Goal: Task Accomplishment & Management: Use online tool/utility

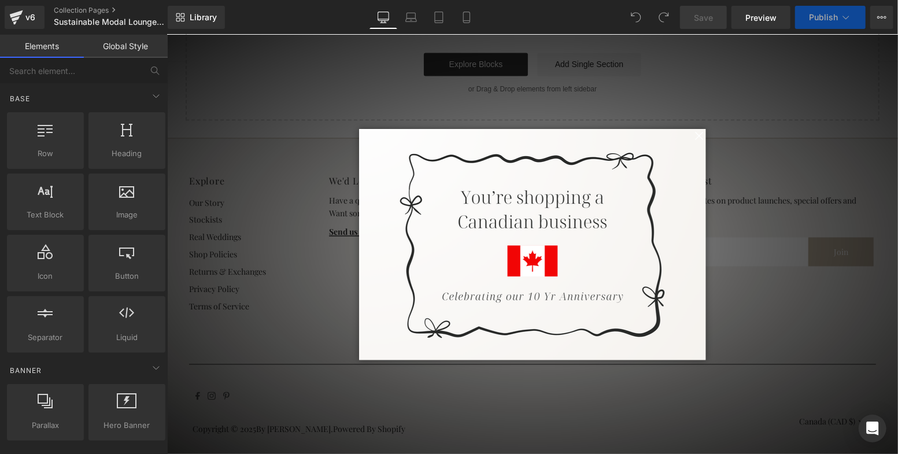
click at [693, 136] on span at bounding box center [698, 135] width 14 height 14
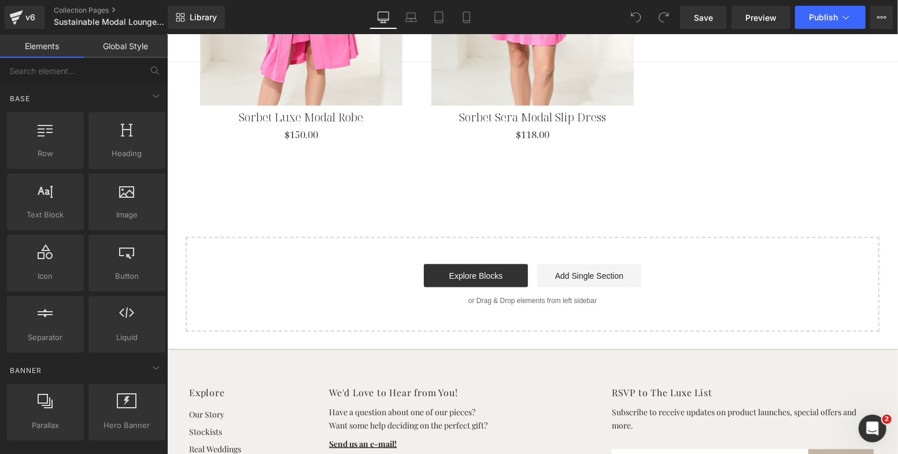
scroll to position [3436, 0]
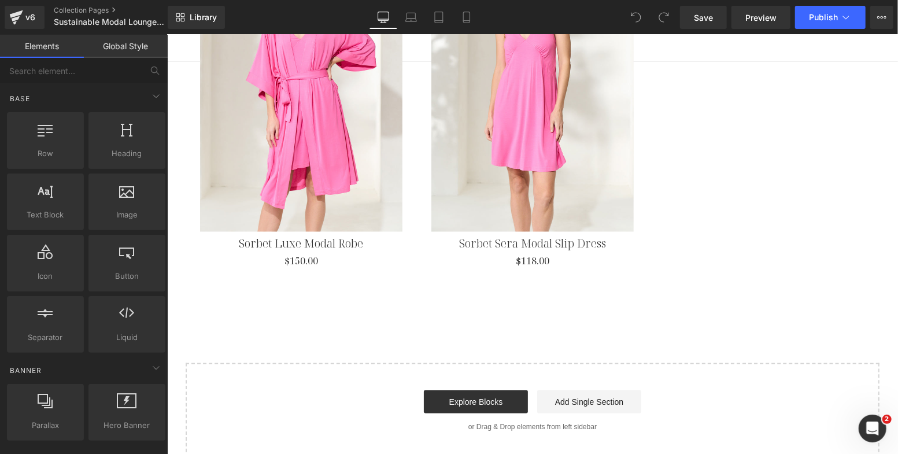
scroll to position [3511, 0]
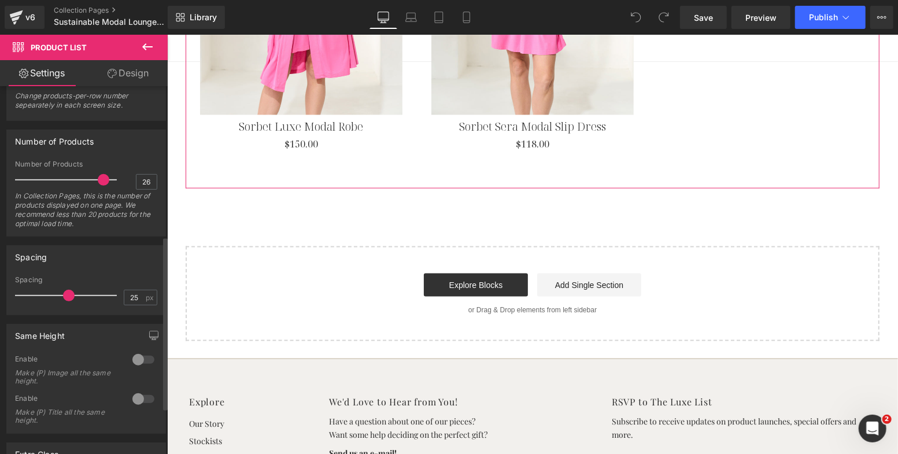
scroll to position [416, 0]
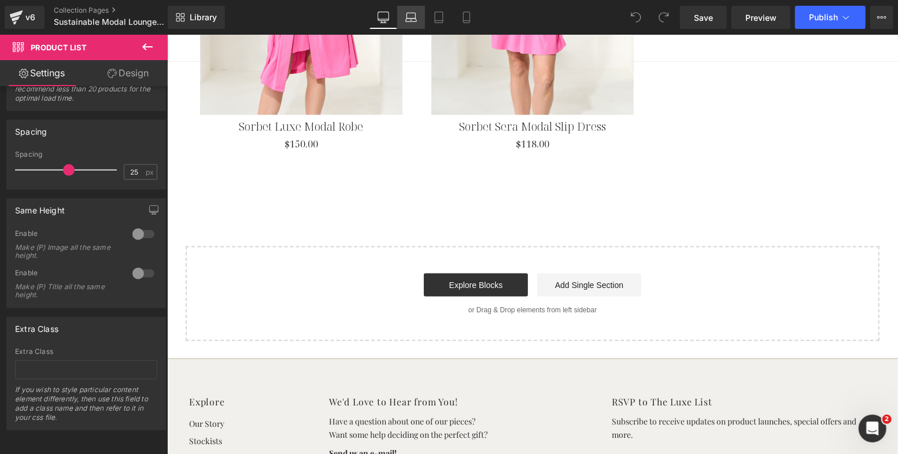
click at [414, 13] on icon at bounding box center [412, 18] width 12 height 12
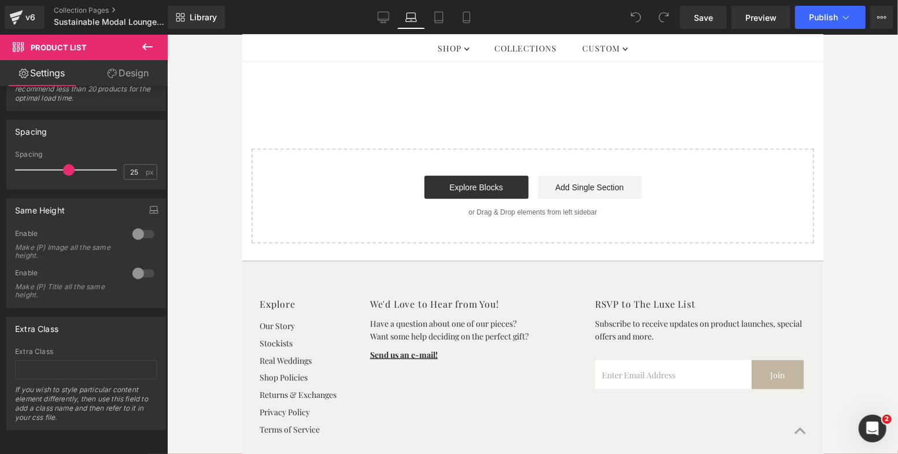
scroll to position [2994, 0]
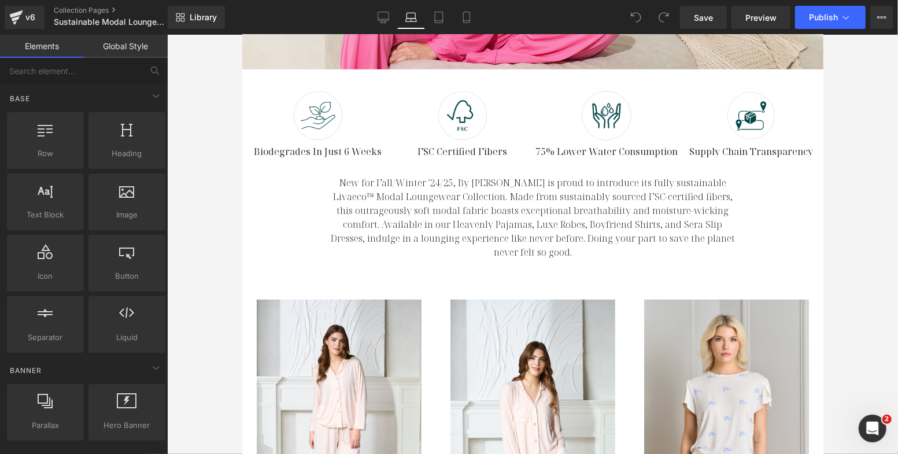
scroll to position [487, 0]
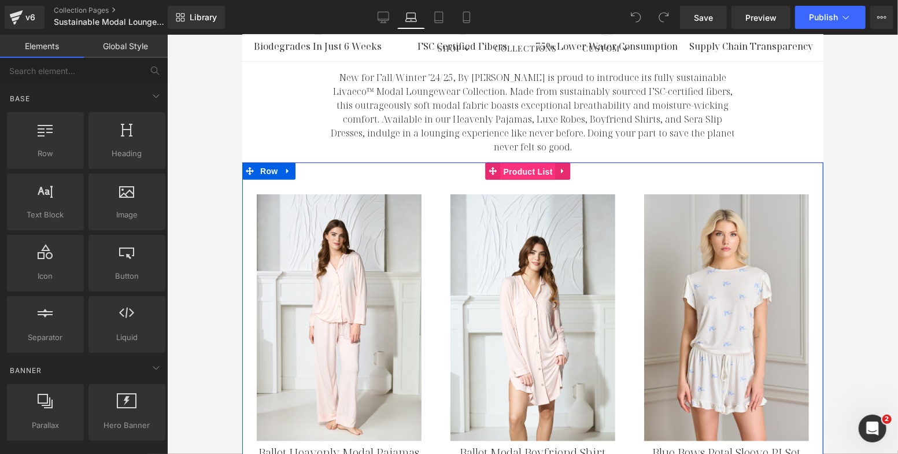
click at [515, 163] on span "Product List" at bounding box center [527, 171] width 55 height 17
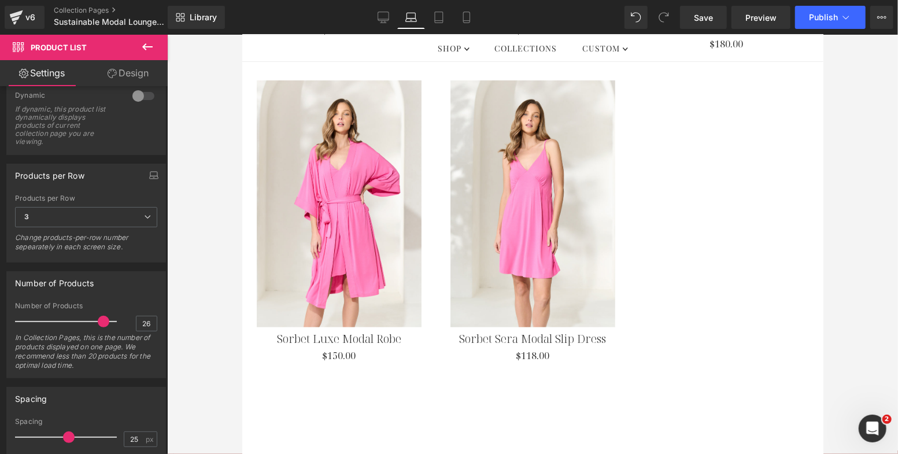
scroll to position [2936, 0]
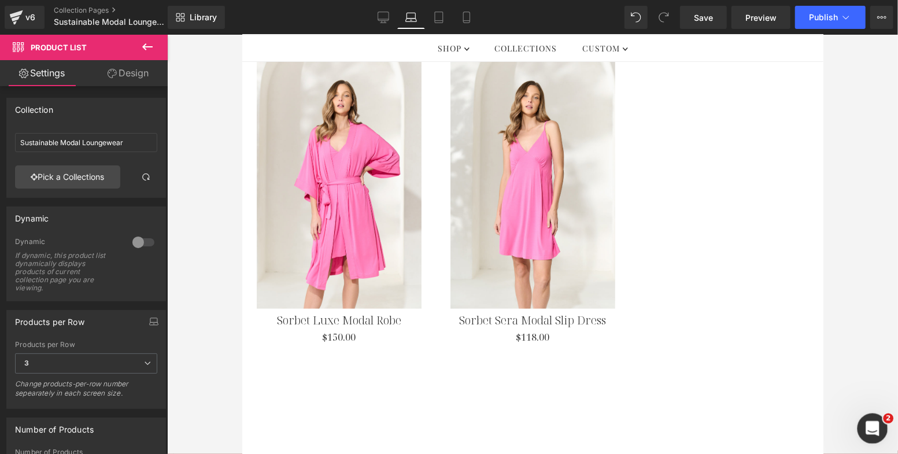
click at [865, 423] on icon "Open Intercom Messenger" at bounding box center [871, 427] width 19 height 19
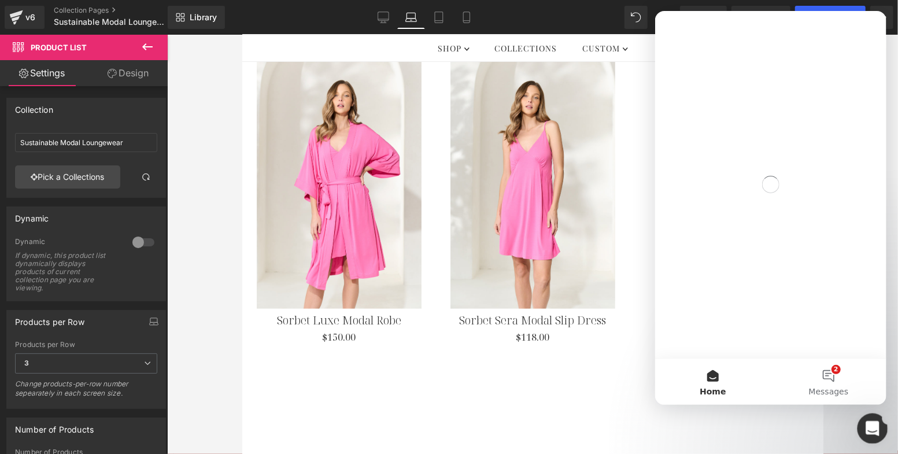
scroll to position [0, 0]
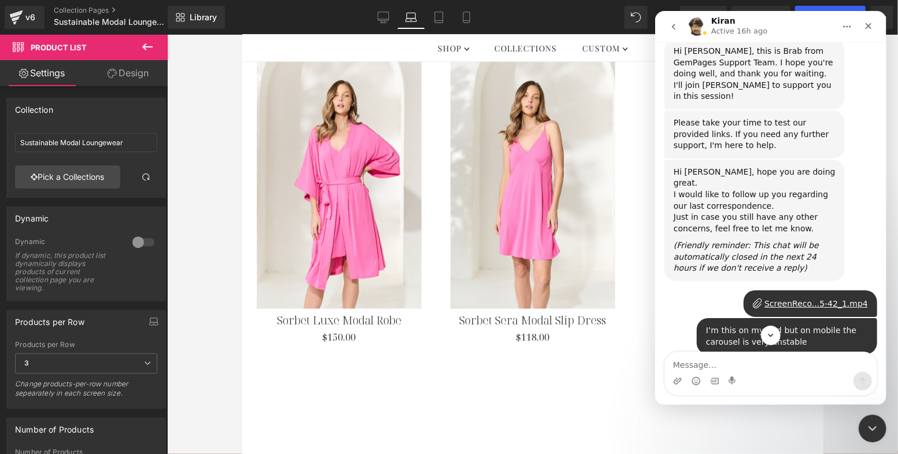
scroll to position [16248, 0]
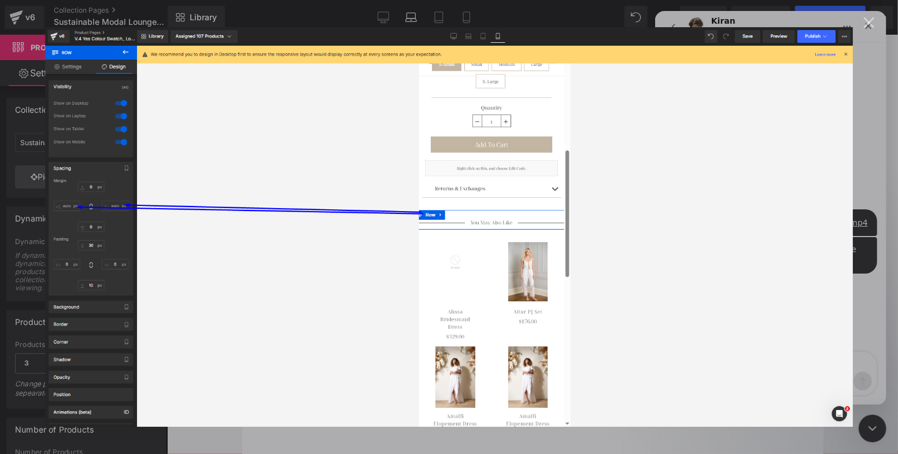
scroll to position [0, 0]
click at [869, 23] on div "Close" at bounding box center [869, 22] width 11 height 11
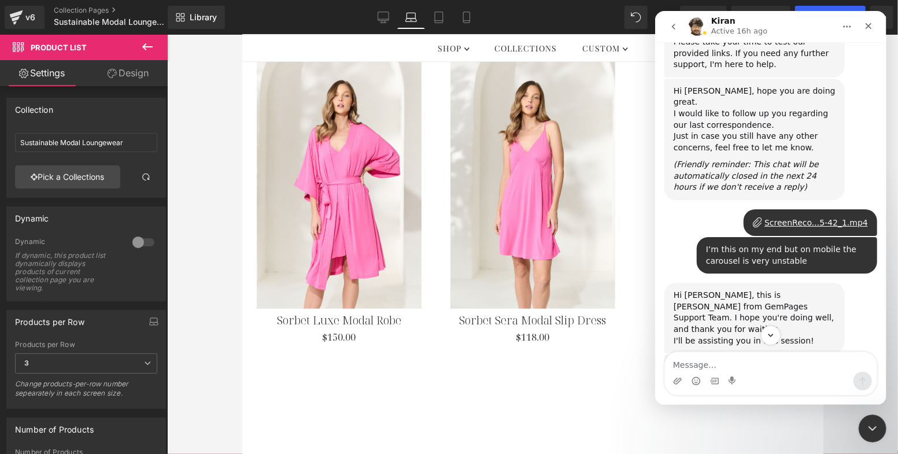
click at [79, 9] on div at bounding box center [449, 209] width 898 height 419
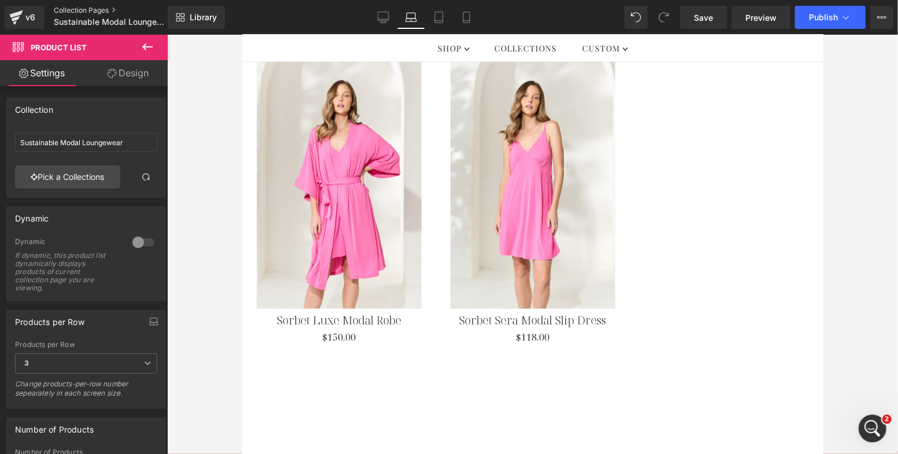
click at [77, 12] on link "Collection Pages" at bounding box center [120, 10] width 133 height 9
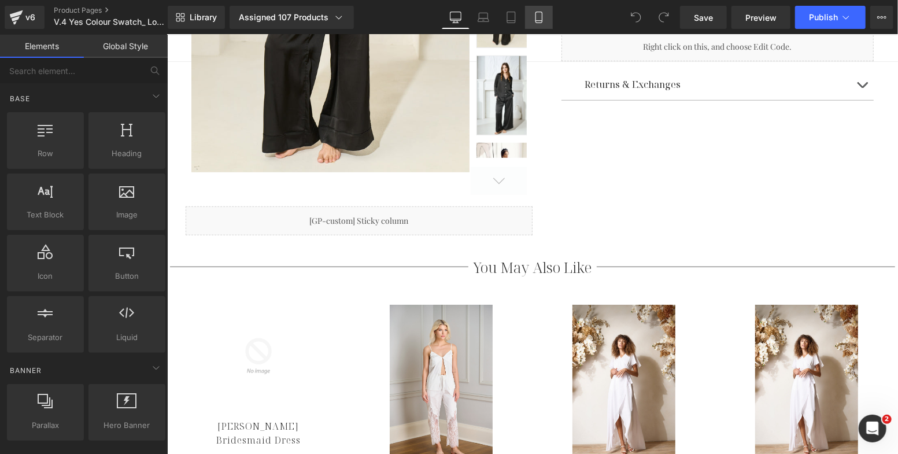
click at [543, 24] on link "Mobile" at bounding box center [539, 17] width 28 height 23
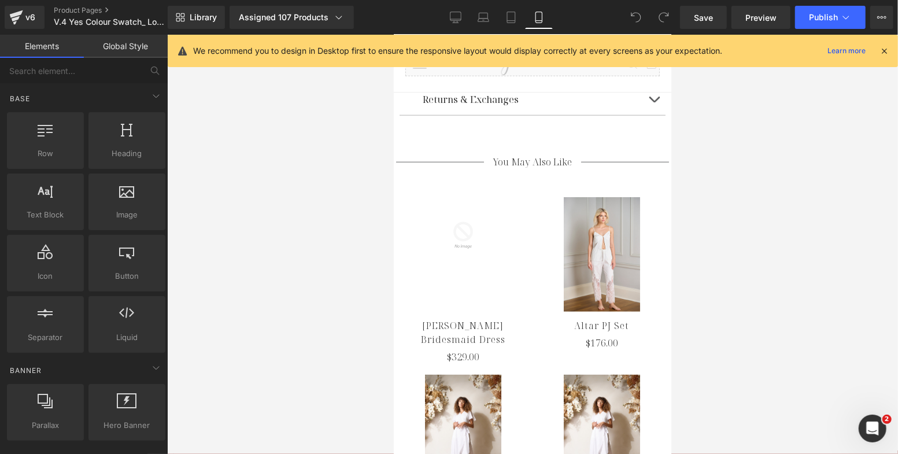
scroll to position [671, 0]
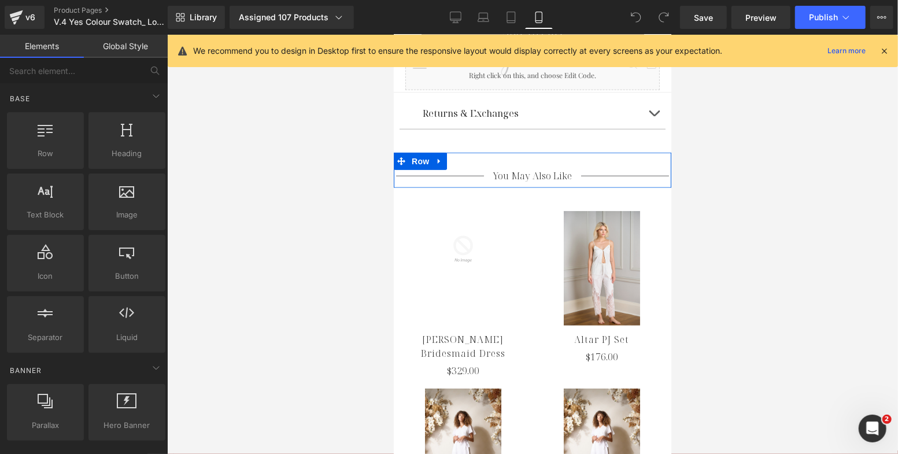
click at [458, 171] on link at bounding box center [464, 175] width 12 height 14
click at [520, 157] on div "Separator You May Also Like Heading Separator Row" at bounding box center [532, 169] width 278 height 35
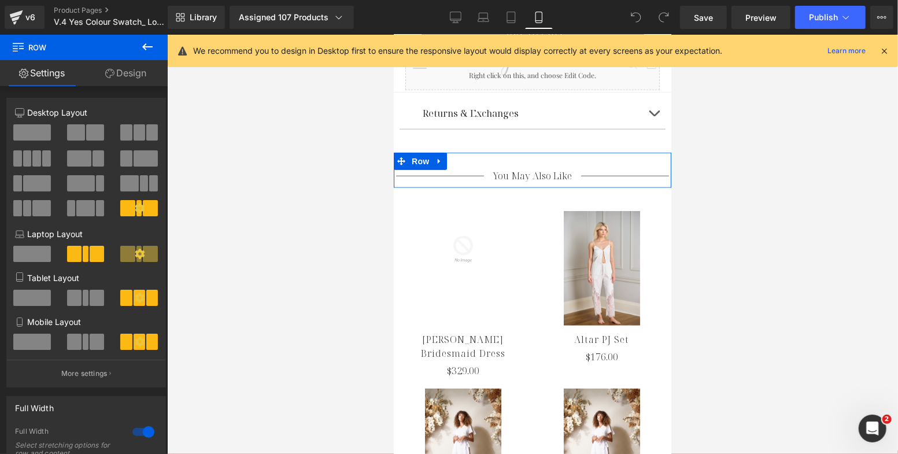
click at [124, 72] on link "Design" at bounding box center [126, 73] width 84 height 26
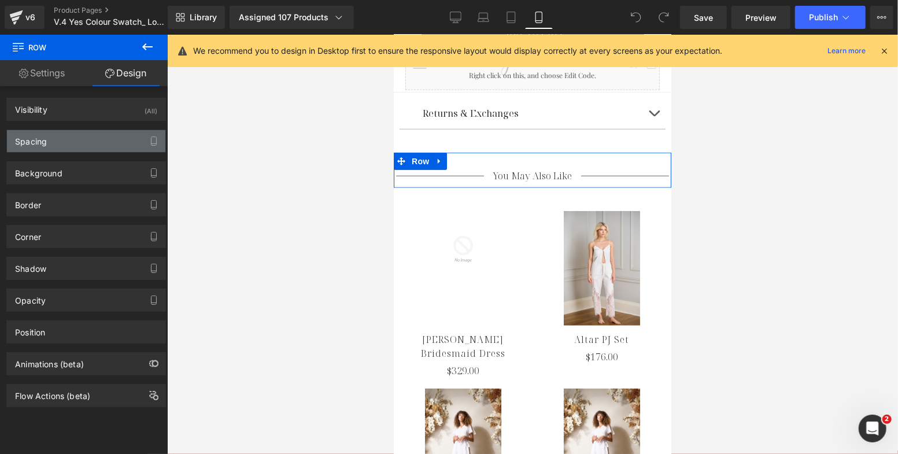
click at [115, 137] on div "Spacing" at bounding box center [86, 141] width 159 height 22
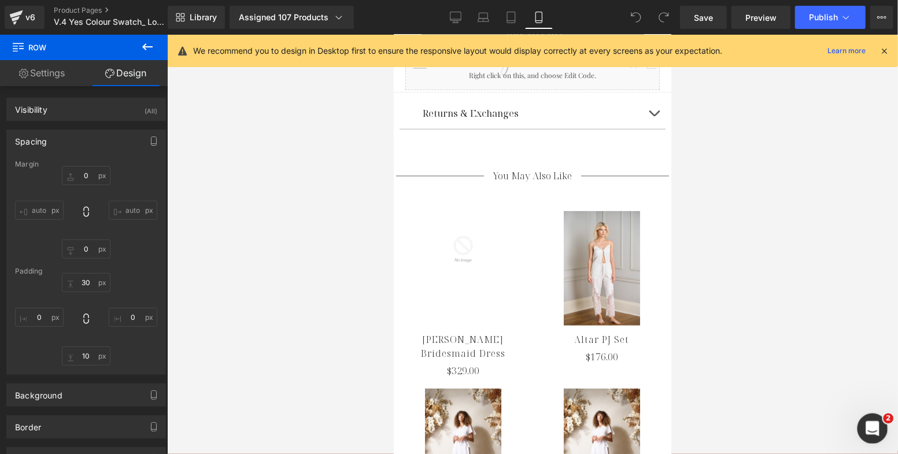
click at [877, 415] on div "Open Intercom Messenger" at bounding box center [871, 427] width 38 height 38
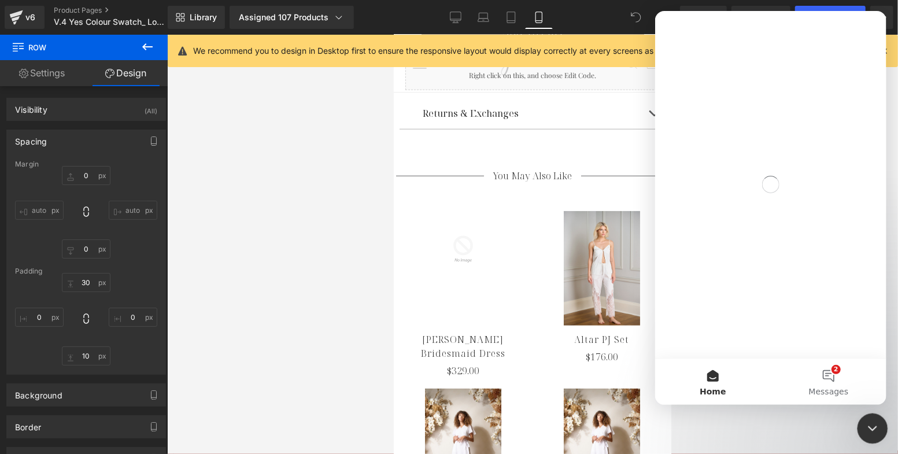
scroll to position [0, 0]
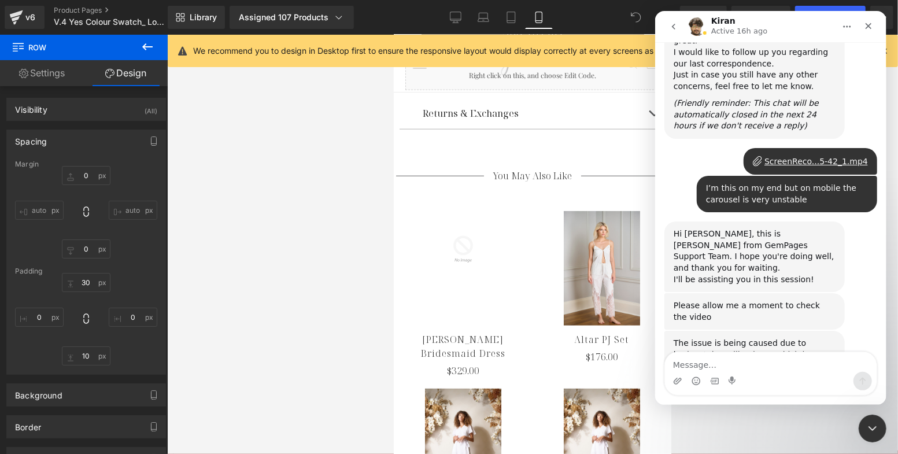
scroll to position [16360, 0]
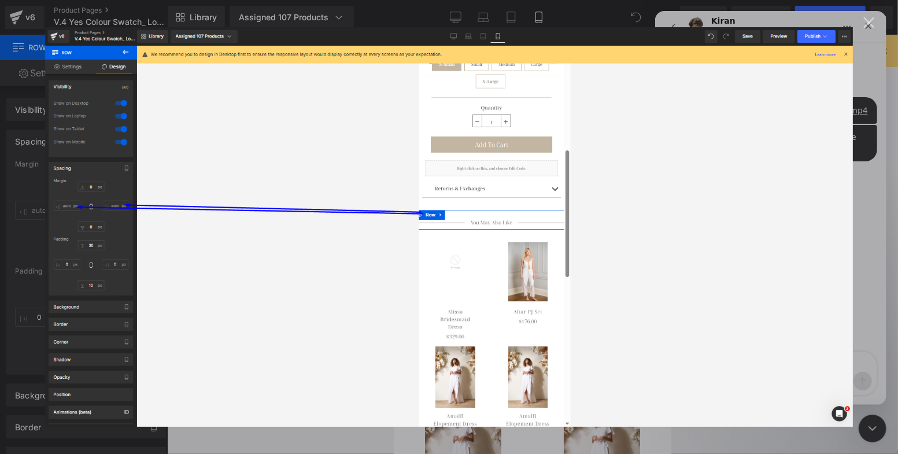
click at [875, 278] on div "Intercom messenger" at bounding box center [449, 227] width 898 height 454
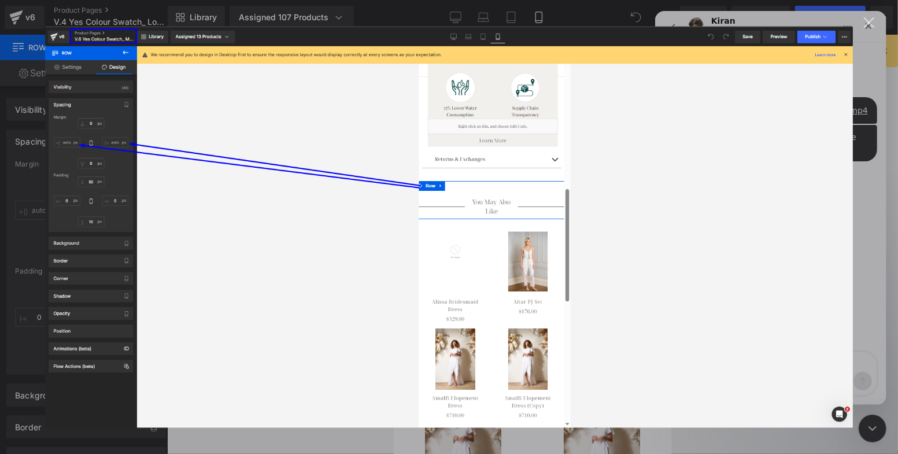
click at [871, 243] on div "Intercom messenger" at bounding box center [449, 227] width 898 height 454
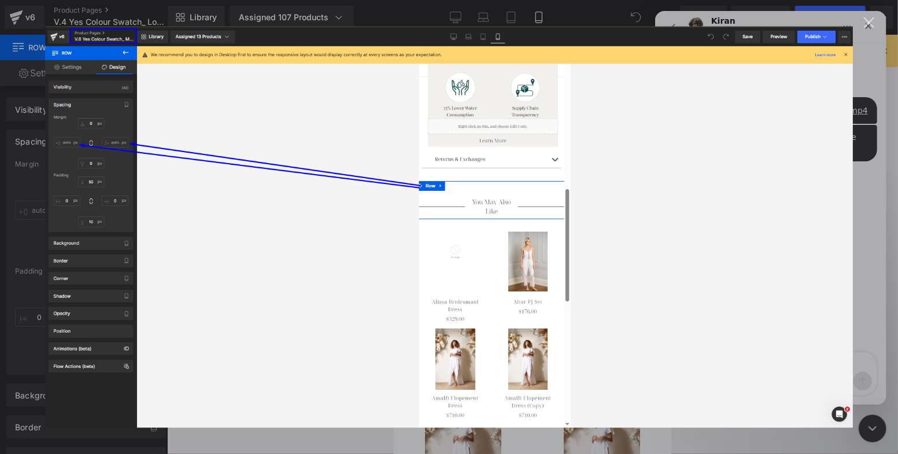
click at [878, 239] on div "Intercom messenger" at bounding box center [449, 227] width 898 height 454
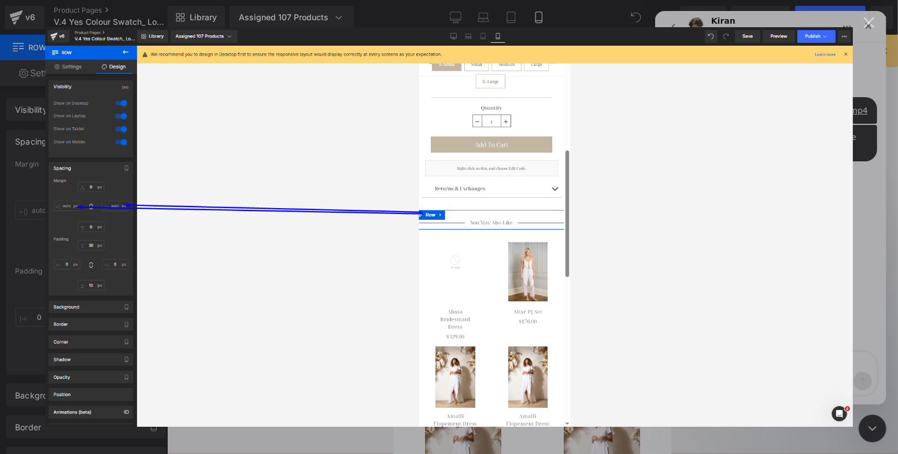
click at [884, 213] on div "Intercom messenger" at bounding box center [449, 227] width 898 height 454
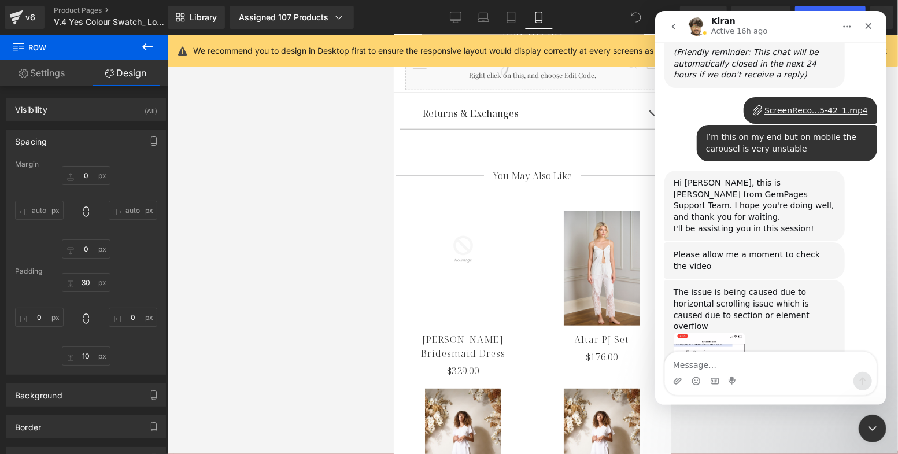
drag, startPoint x: 433, startPoint y: 143, endPoint x: 39, endPoint y: 123, distance: 394.5
click at [433, 143] on div at bounding box center [449, 209] width 898 height 419
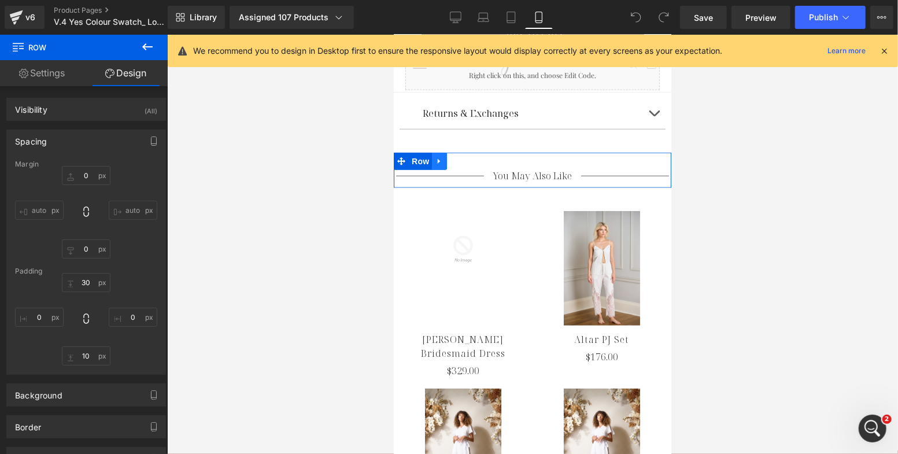
scroll to position [16360, 0]
click at [415, 157] on span "Row" at bounding box center [419, 160] width 23 height 17
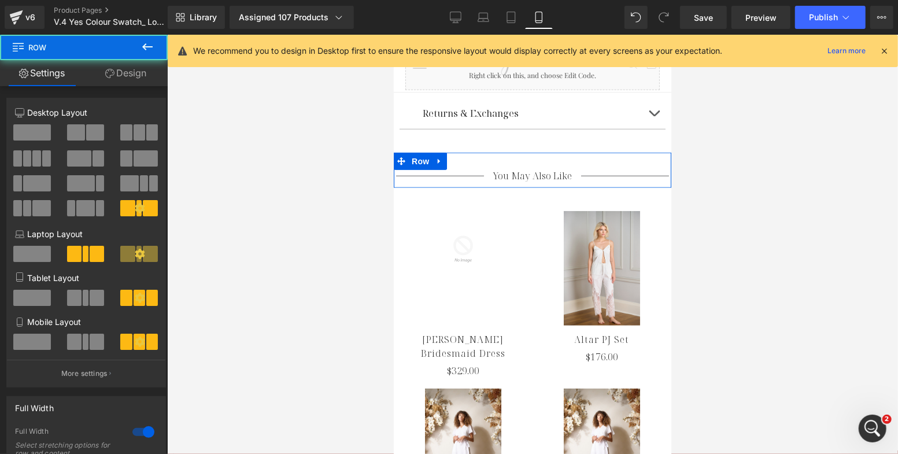
click at [135, 68] on link "Design" at bounding box center [126, 73] width 84 height 26
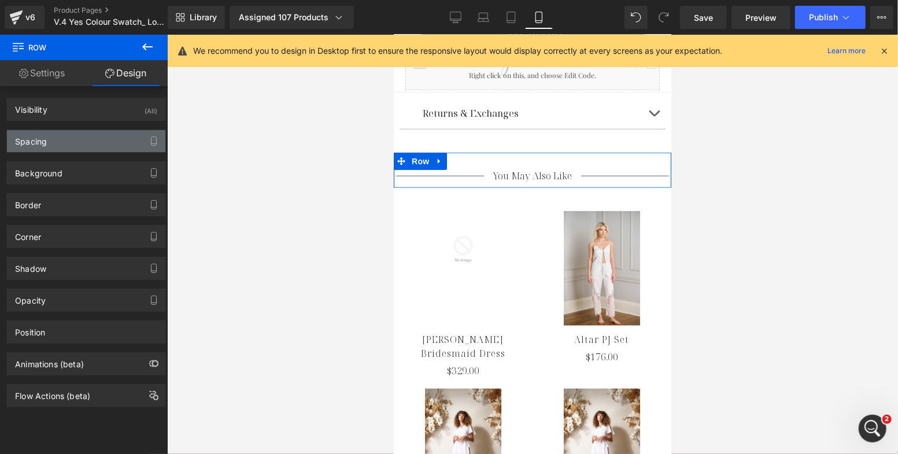
click at [53, 140] on div "Spacing" at bounding box center [86, 141] width 159 height 22
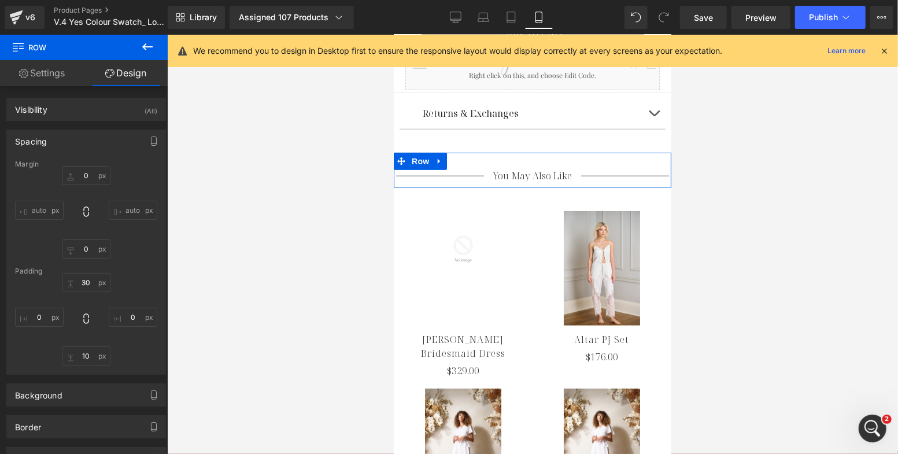
click at [39, 209] on input "auto" at bounding box center [39, 210] width 49 height 19
click at [127, 209] on input "auto" at bounding box center [133, 210] width 49 height 19
click at [84, 210] on icon at bounding box center [86, 212] width 12 height 12
type input "0"
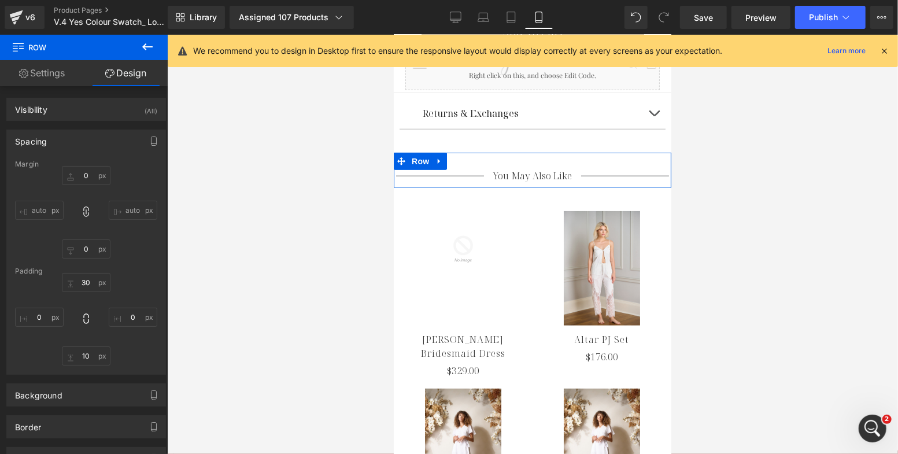
click at [24, 214] on input "auto" at bounding box center [39, 210] width 49 height 19
click at [20, 205] on input "auto" at bounding box center [39, 210] width 49 height 19
click at [47, 207] on input "auto" at bounding box center [39, 210] width 49 height 19
click at [98, 225] on div "0px 0 auto auto 0px 0 auto auto" at bounding box center [86, 212] width 142 height 93
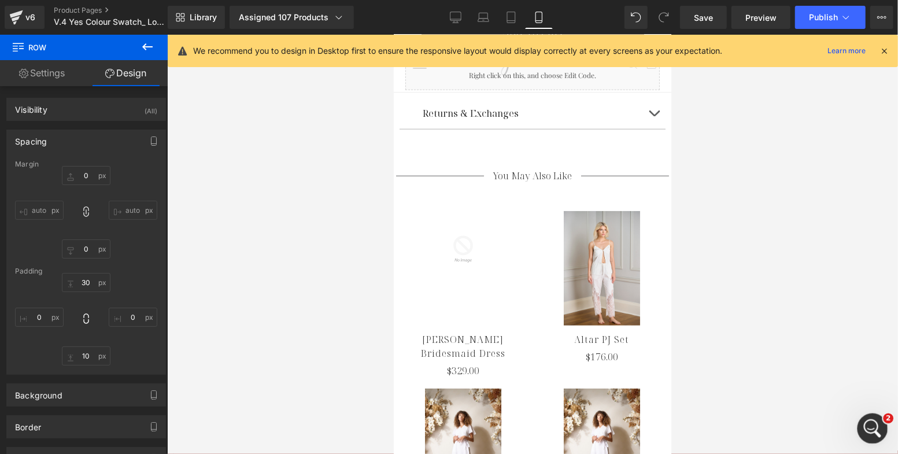
click at [861, 421] on div "Open Intercom Messenger" at bounding box center [871, 427] width 38 height 38
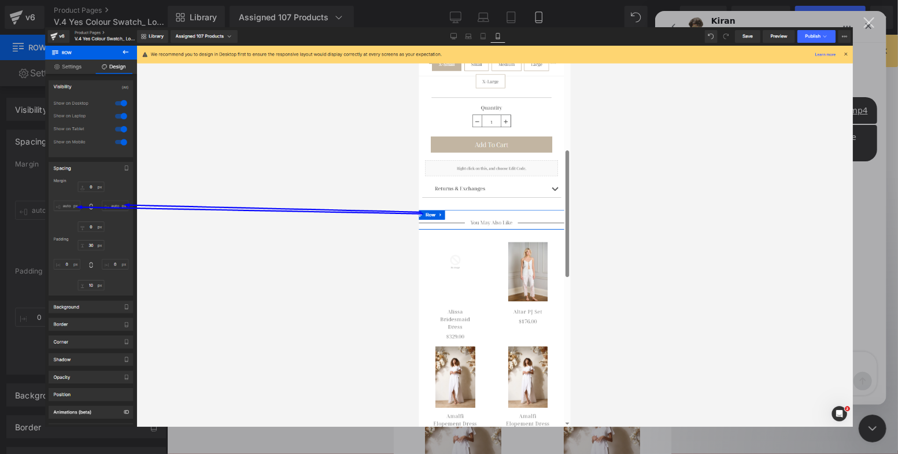
scroll to position [0, 0]
click at [870, 25] on div "Close" at bounding box center [869, 22] width 11 height 11
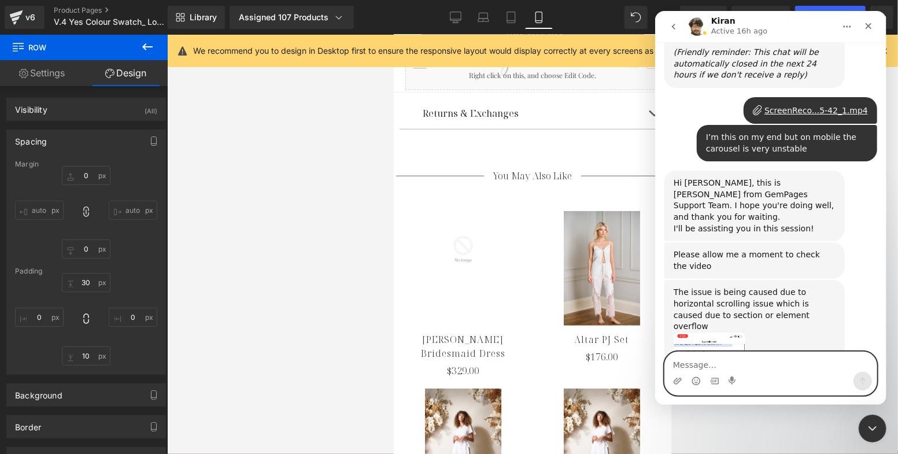
click at [754, 363] on textarea "Message…" at bounding box center [771, 362] width 212 height 20
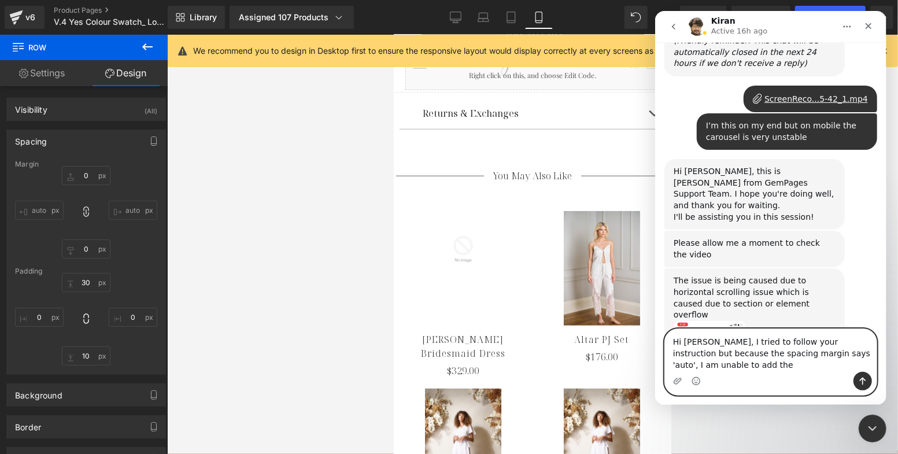
scroll to position [16383, 0]
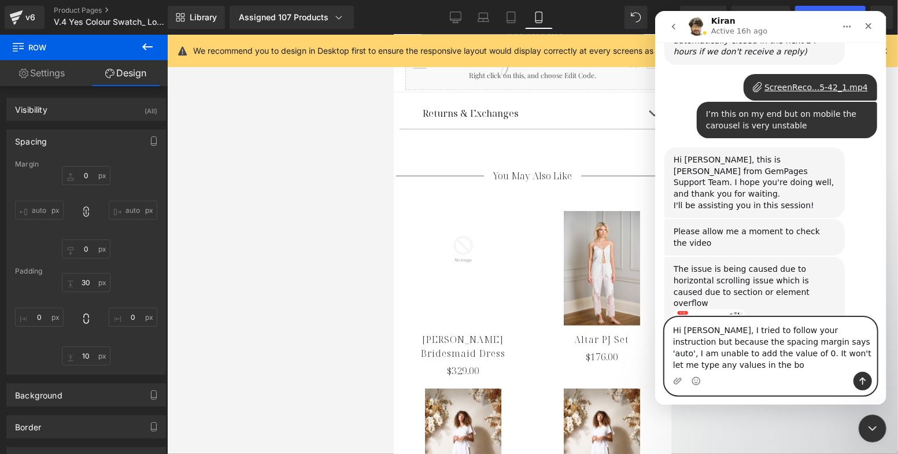
type textarea "Hi Kiran, I tried to follow your instruction but because the spacing margin say…"
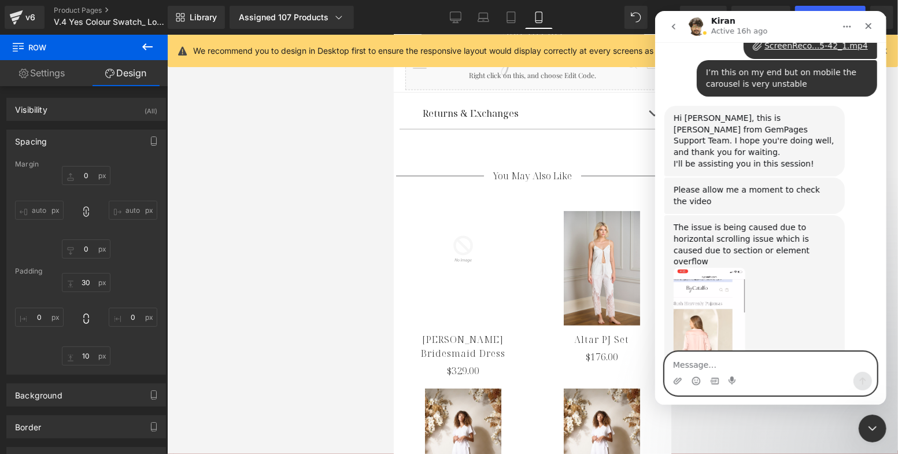
scroll to position [16444, 0]
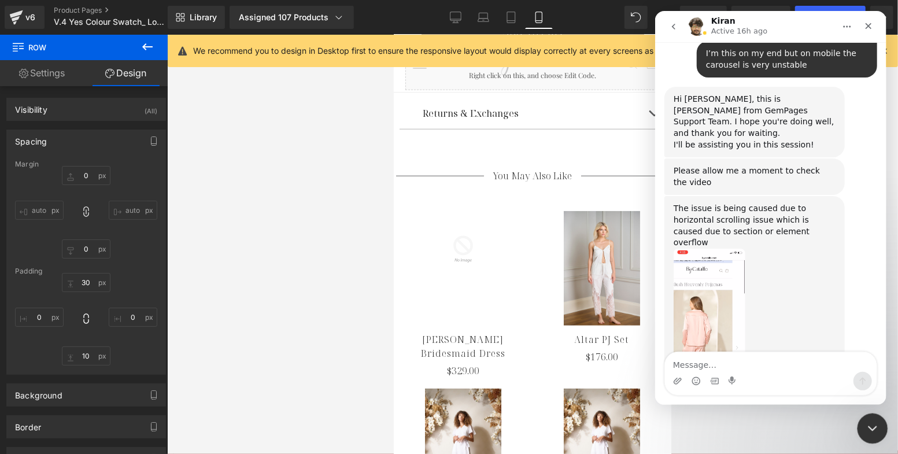
click at [879, 424] on div "Close Intercom Messenger" at bounding box center [871, 427] width 28 height 28
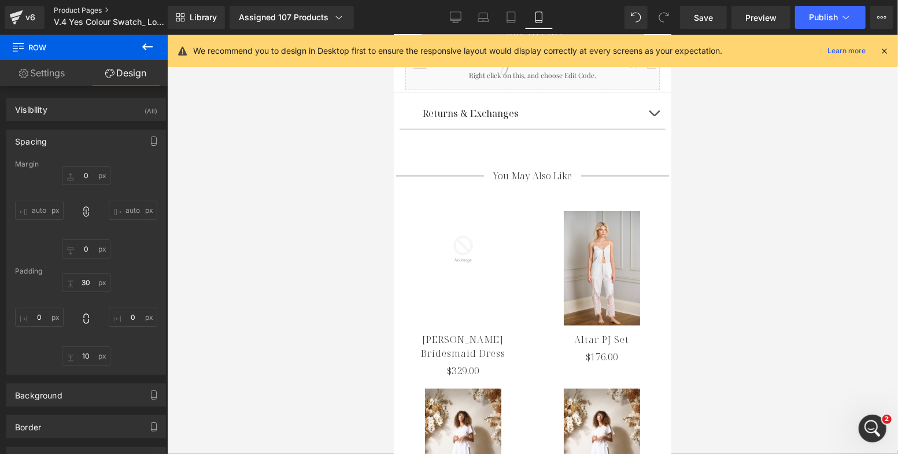
click at [72, 9] on link "Product Pages" at bounding box center [120, 10] width 133 height 9
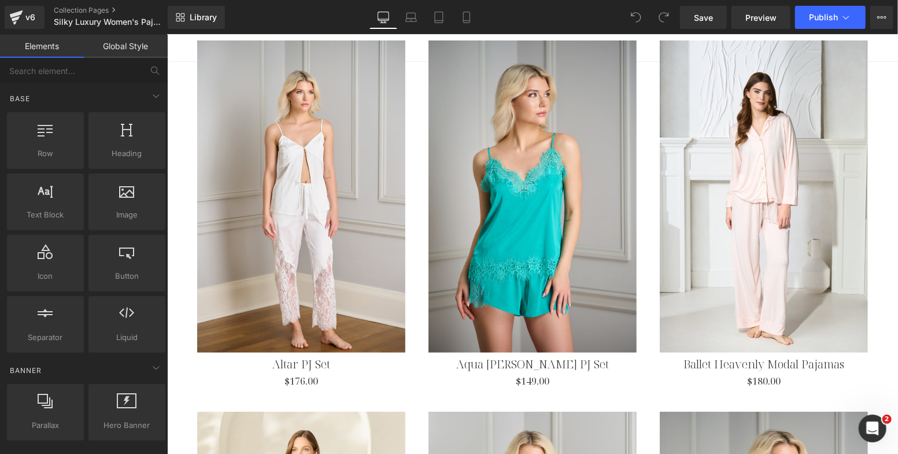
scroll to position [511, 0]
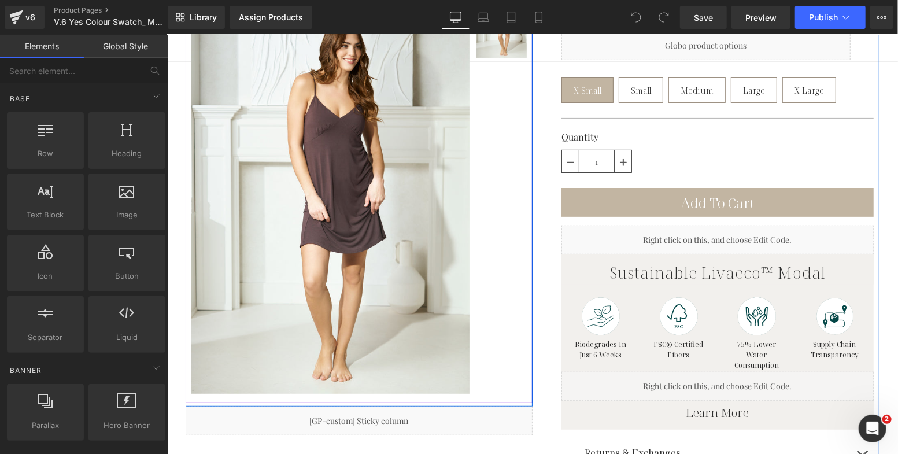
scroll to position [110, 0]
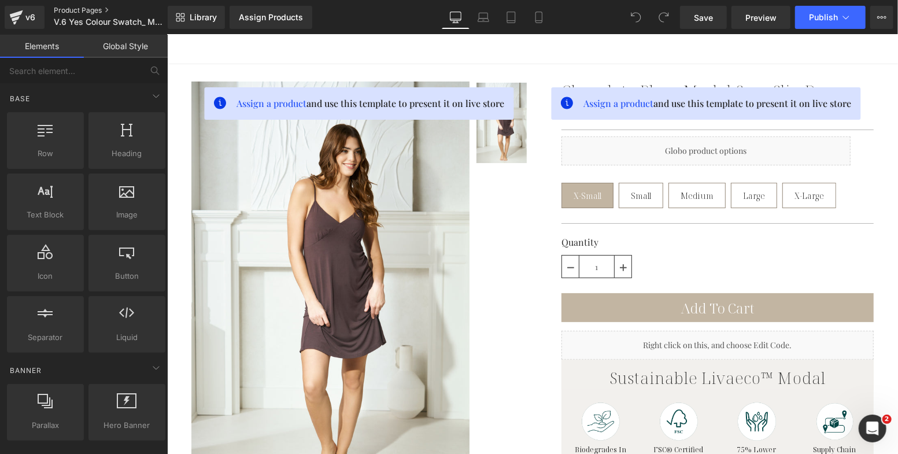
click at [82, 7] on link "Product Pages" at bounding box center [120, 10] width 133 height 9
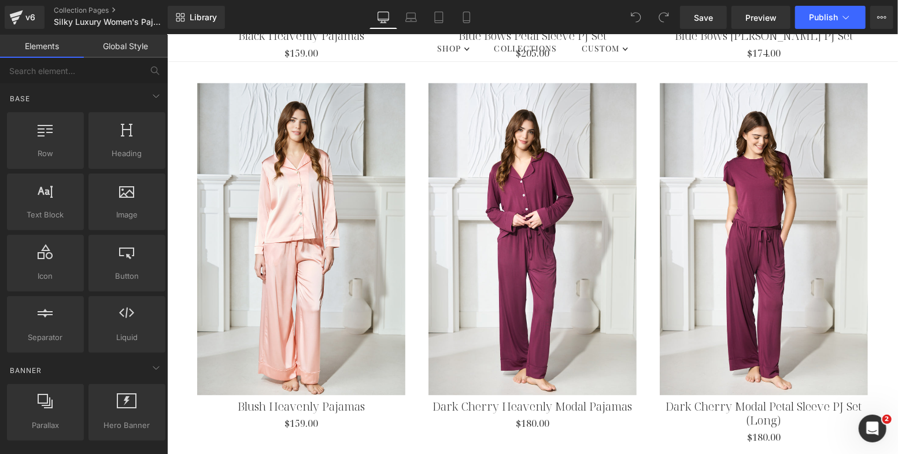
scroll to position [1258, 0]
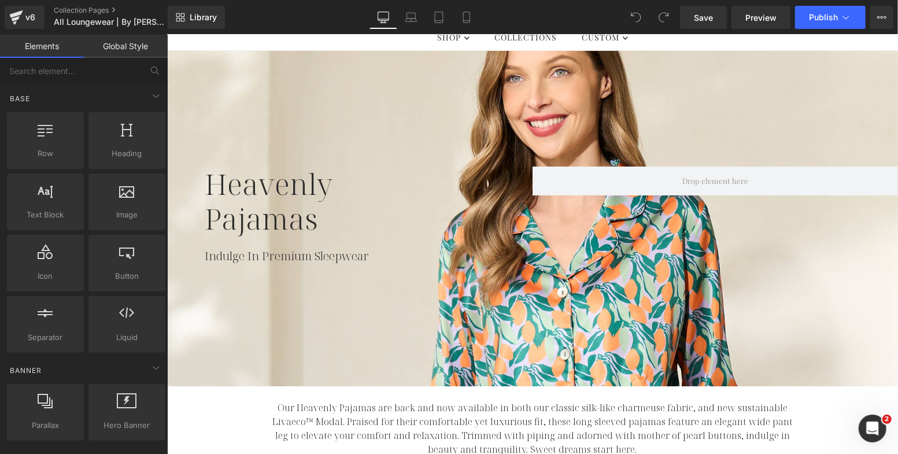
scroll to position [48, 0]
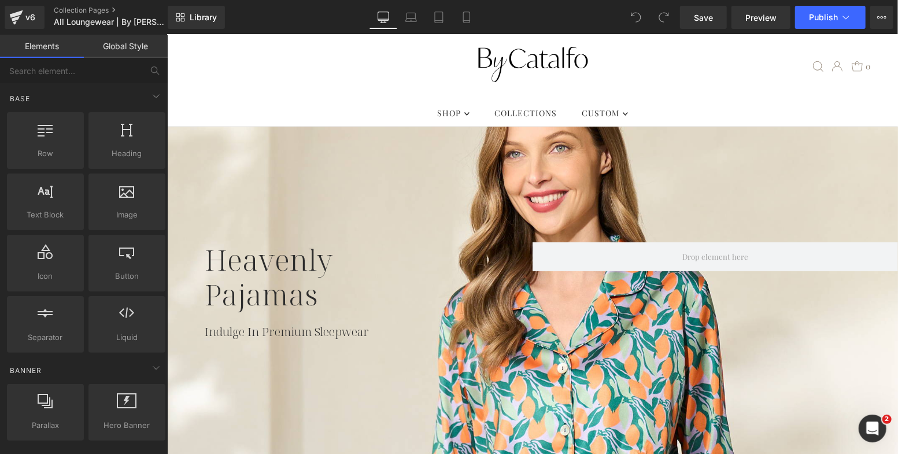
click at [515, 182] on div at bounding box center [532, 294] width 731 height 336
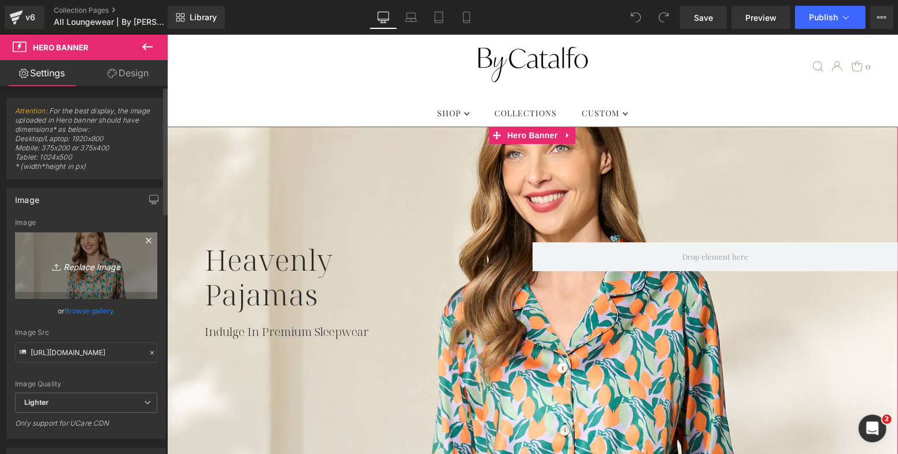
click at [114, 264] on icon "Replace Image" at bounding box center [86, 266] width 93 height 14
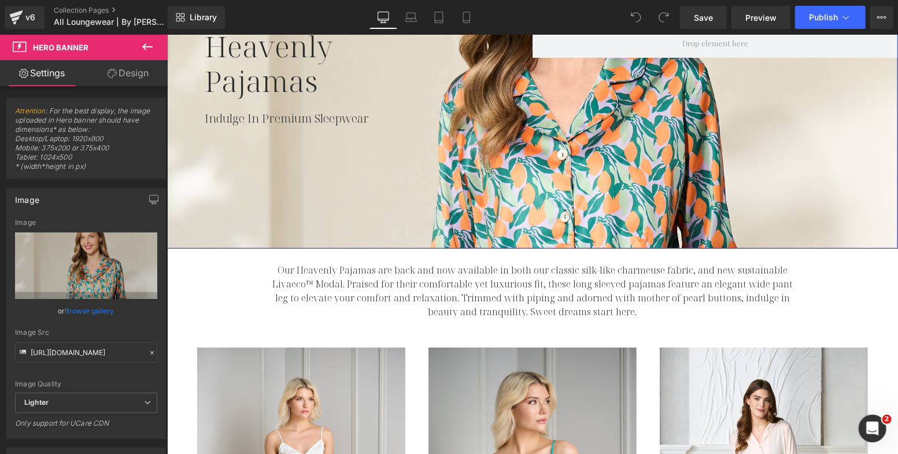
scroll to position [0, 0]
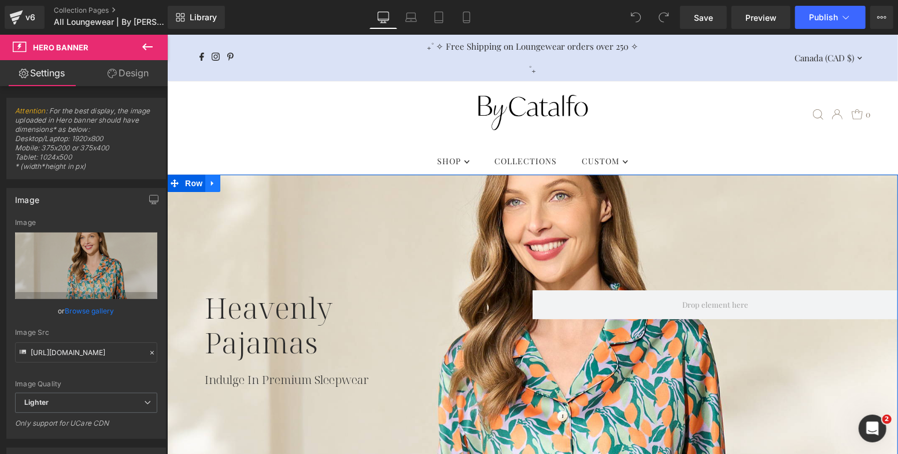
click at [208, 183] on icon at bounding box center [212, 182] width 8 height 9
click at [240, 182] on icon at bounding box center [242, 183] width 8 height 8
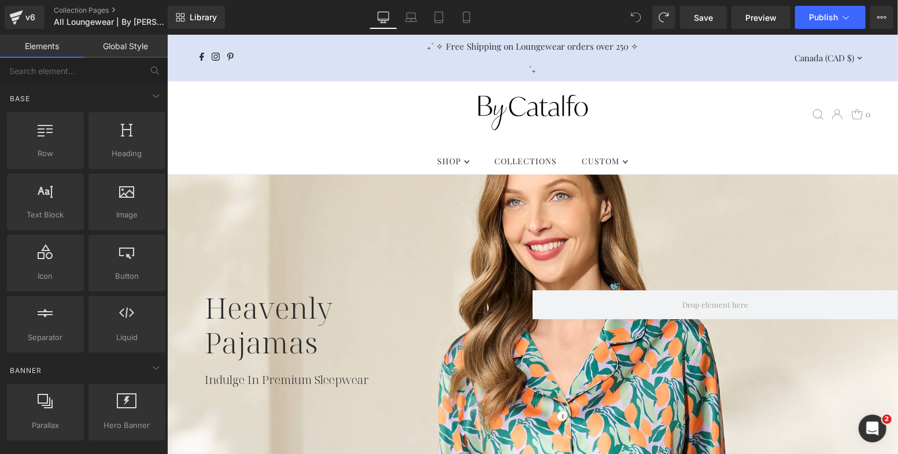
click at [300, 220] on div at bounding box center [532, 342] width 731 height 336
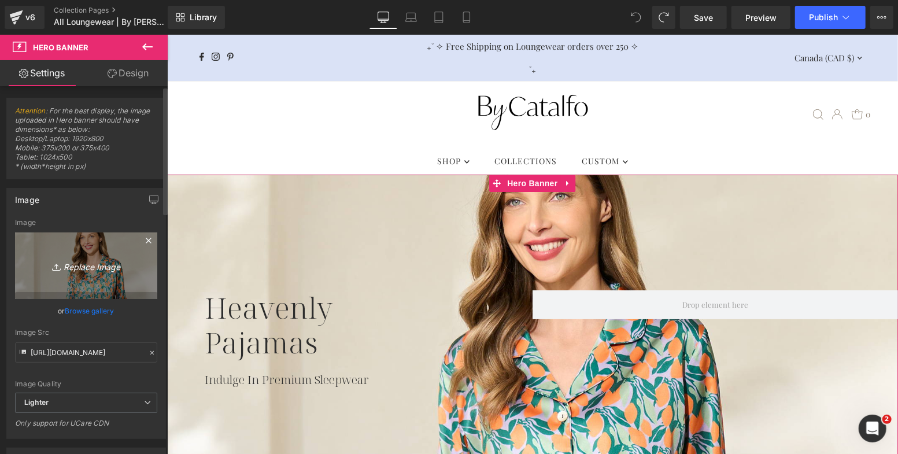
click at [98, 266] on icon "Replace Image" at bounding box center [86, 266] width 93 height 14
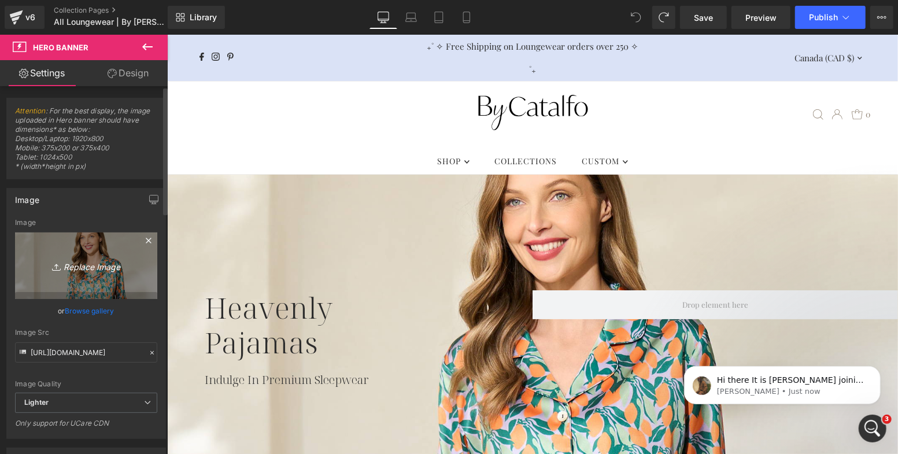
type input "C:\fakepath\Pajamas-Modal-Navy-b.jpg"
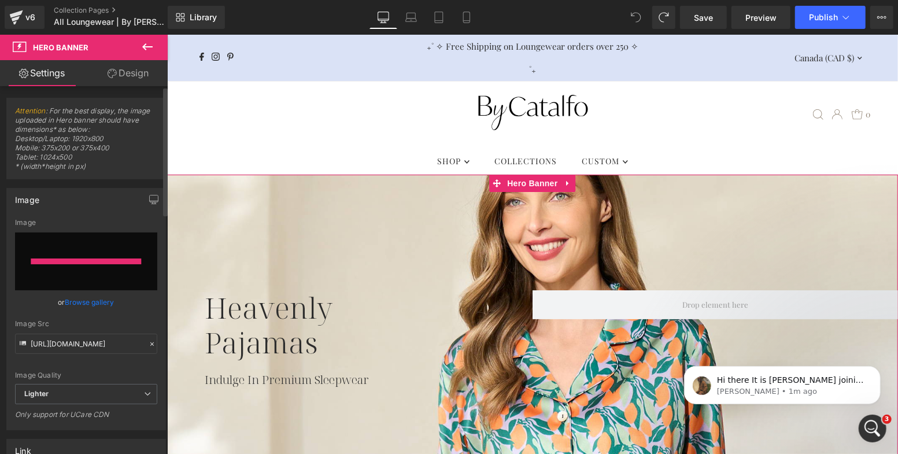
type input "[URL][DOMAIN_NAME]"
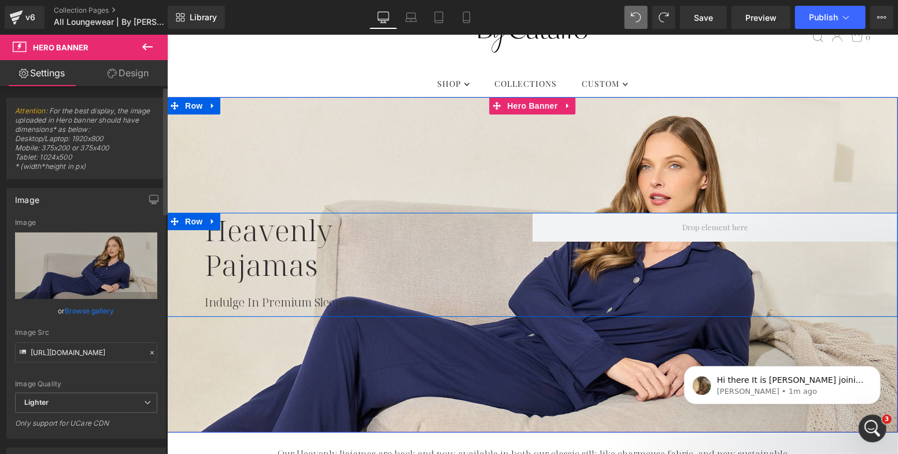
scroll to position [169, 0]
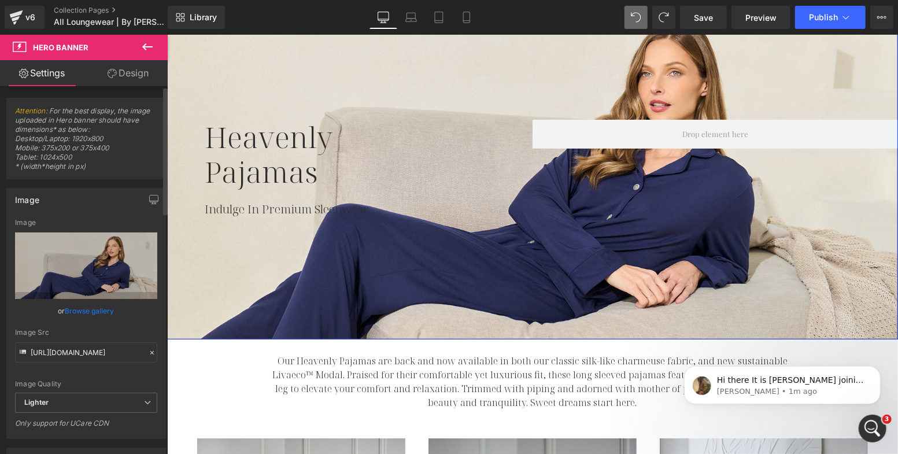
click at [241, 154] on h1 "Pajamas" at bounding box center [355, 171] width 303 height 35
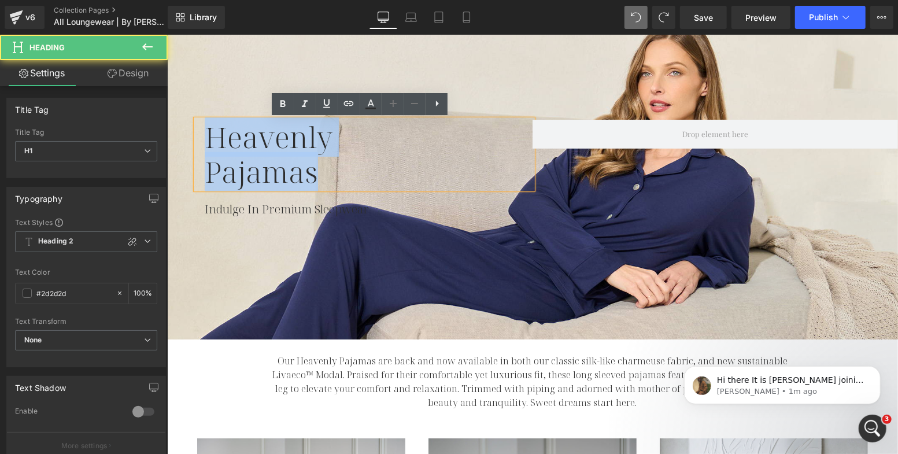
drag, startPoint x: 202, startPoint y: 140, endPoint x: 345, endPoint y: 201, distance: 155.0
click at [345, 201] on div "Heavenly Pajamas Heading Indulge In Premium Sleepwear Heading" at bounding box center [350, 168] width 366 height 98
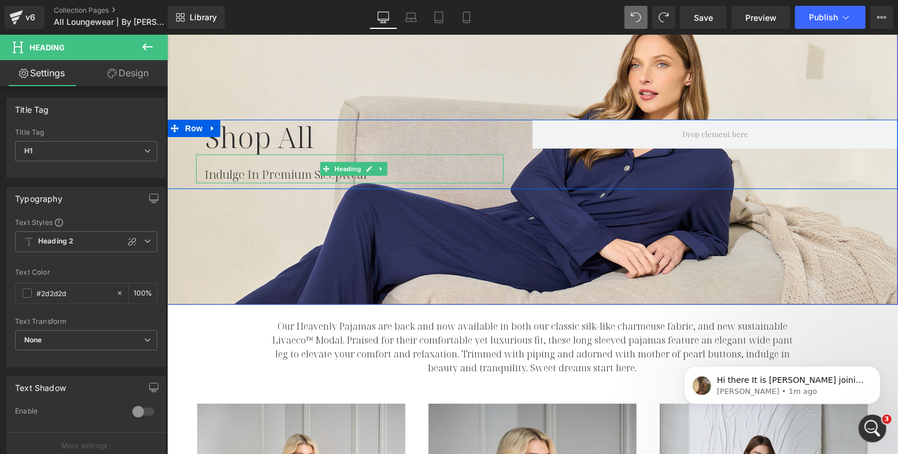
click at [282, 175] on h2 "Indulge In Premium Sleepwear" at bounding box center [353, 173] width 299 height 17
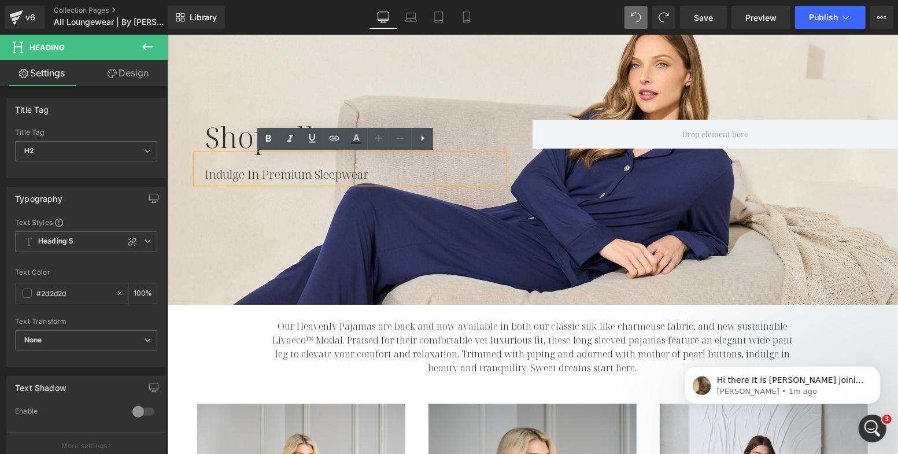
click at [286, 176] on h2 "Indulge In Premium Sleepwear" at bounding box center [353, 173] width 299 height 17
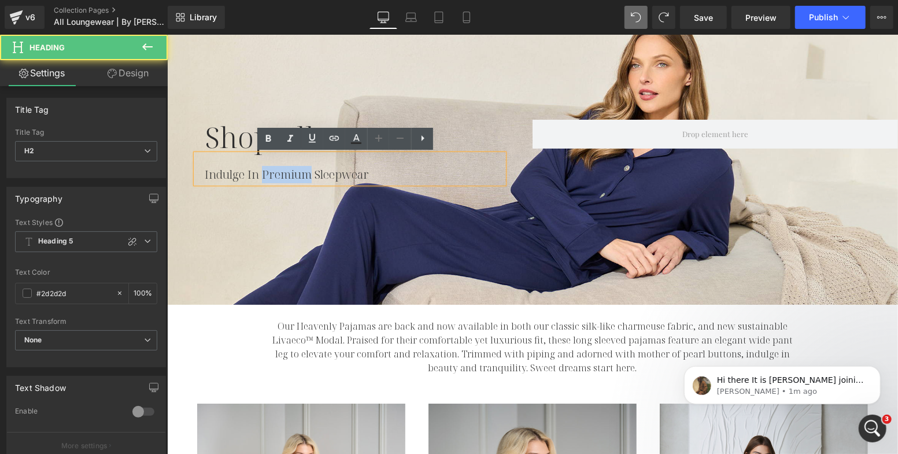
click at [286, 176] on h2 "Indulge In Premium Sleepwear" at bounding box center [353, 173] width 299 height 17
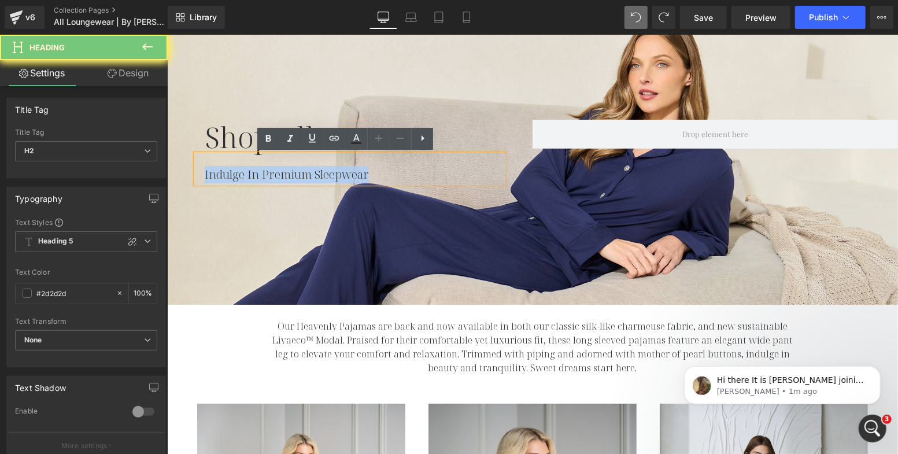
click at [286, 176] on h2 "Indulge In Premium Sleepwear" at bounding box center [353, 173] width 299 height 17
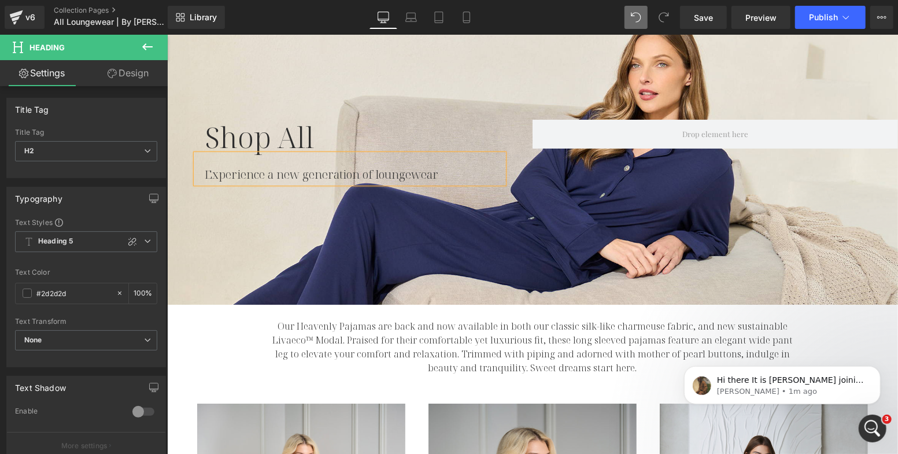
click at [253, 175] on h2 "Experience a new generation of loungewear" at bounding box center [353, 173] width 299 height 17
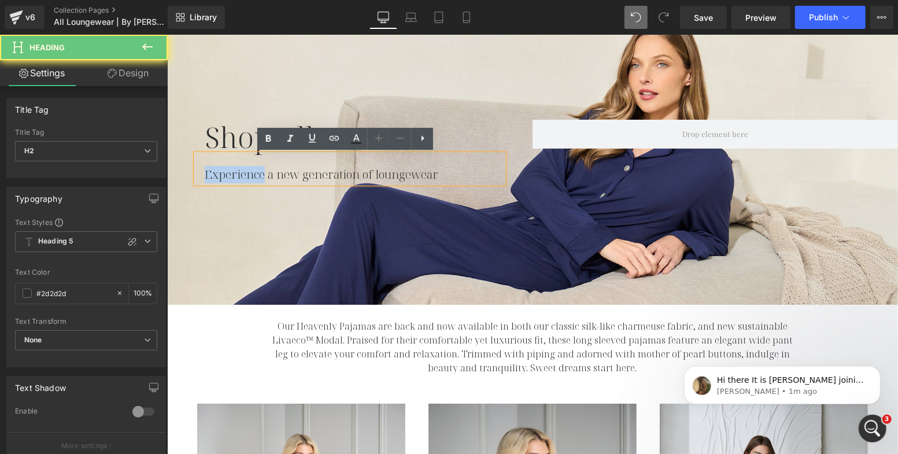
click at [253, 175] on h2 "Experience a new generation of loungewear" at bounding box center [353, 173] width 299 height 17
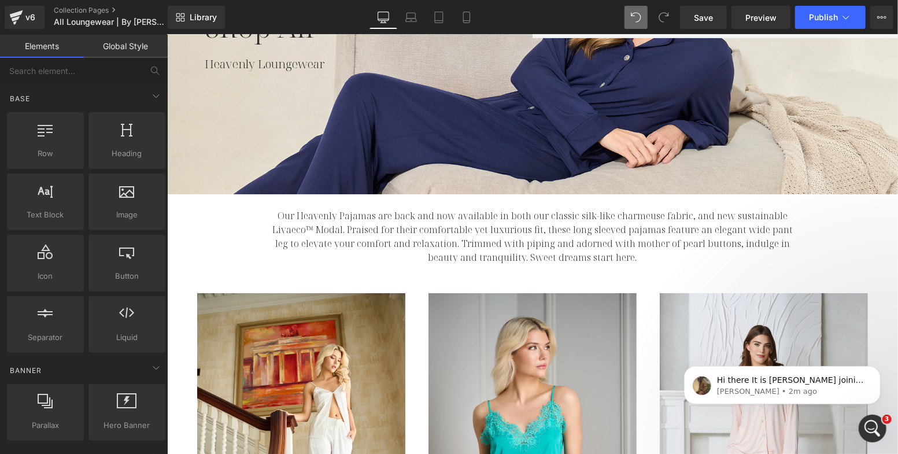
scroll to position [299, 0]
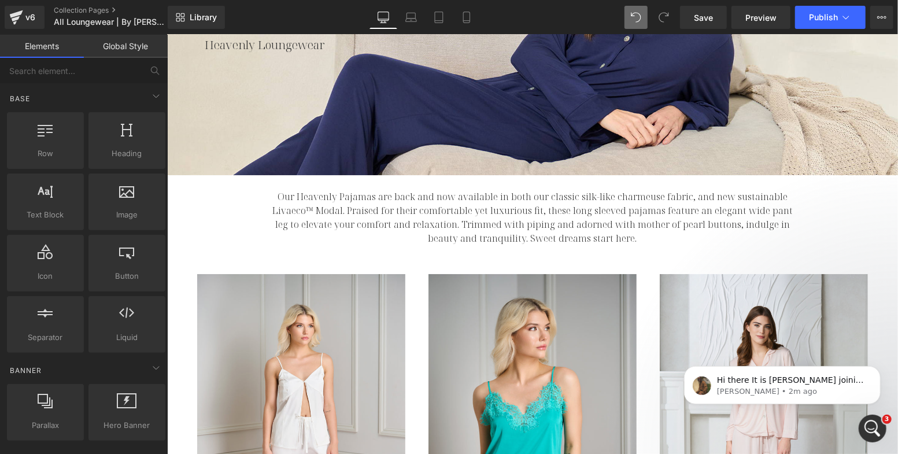
click at [359, 220] on p "Our Heavenly Pajamas are back and now available in both our classic silk-like c…" at bounding box center [532, 217] width 535 height 56
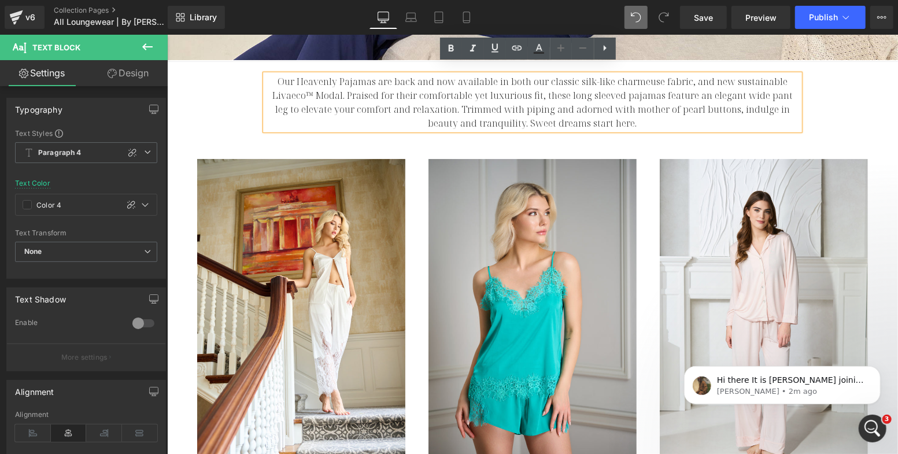
scroll to position [425, 0]
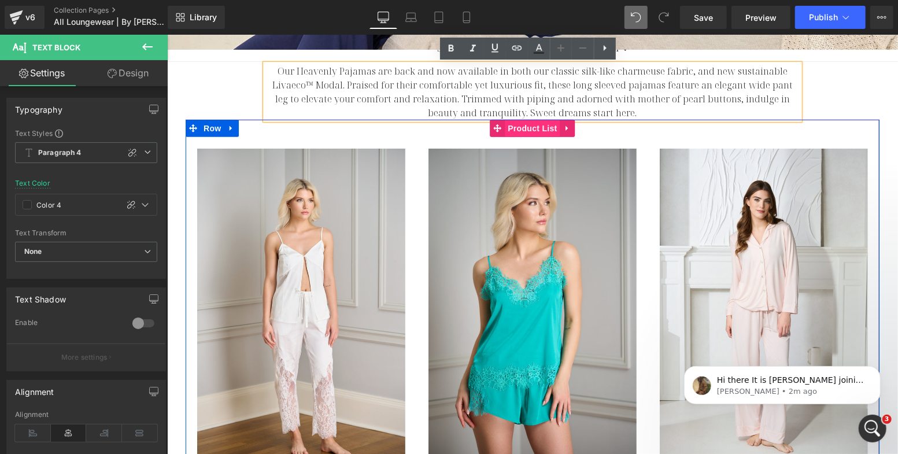
click at [524, 127] on span "Product List" at bounding box center [531, 127] width 55 height 17
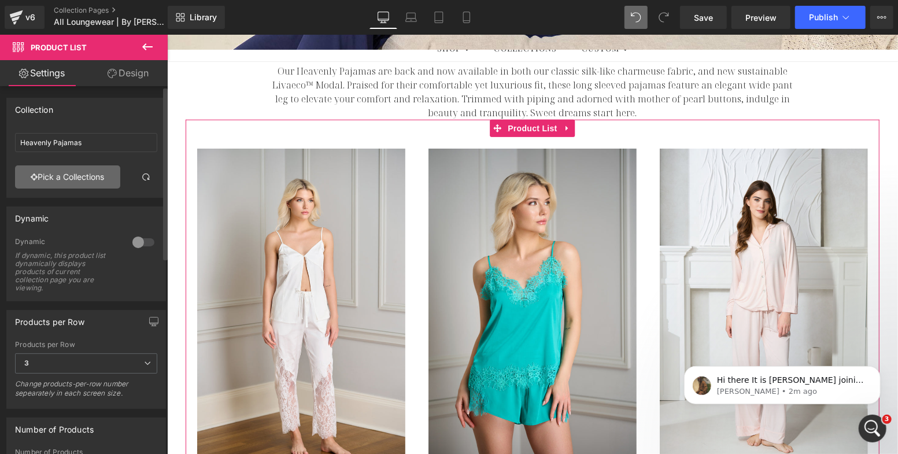
click at [95, 169] on link "Pick a Collections" at bounding box center [67, 176] width 105 height 23
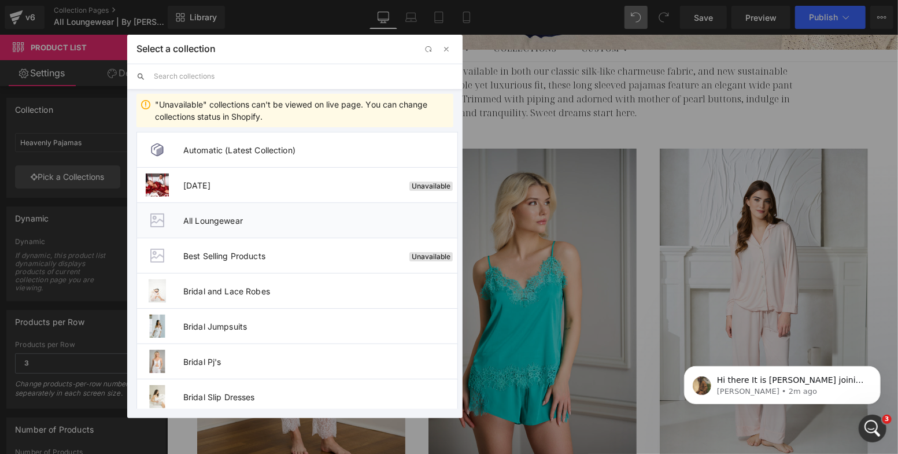
click at [224, 220] on span "All Loungewear" at bounding box center [320, 221] width 274 height 10
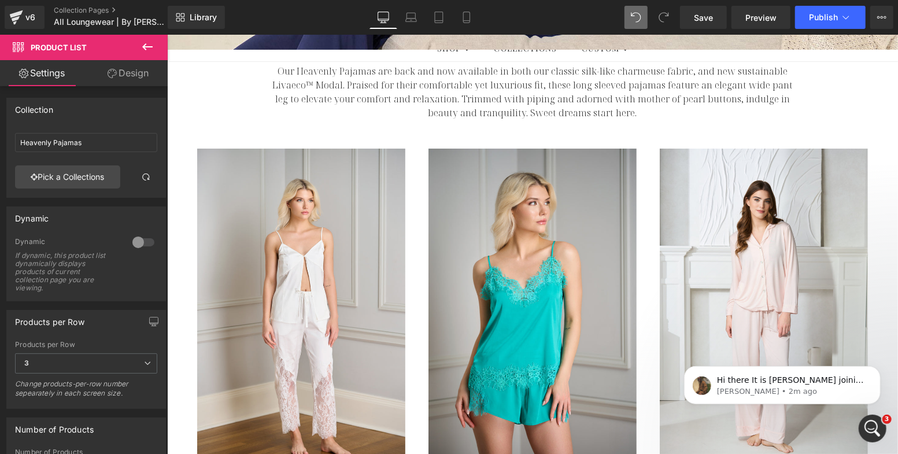
type input "All Loungewear"
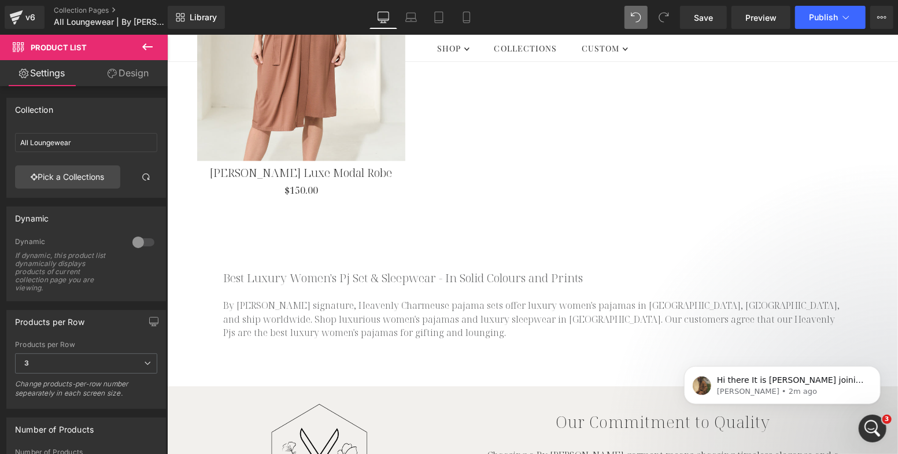
scroll to position [3788, 0]
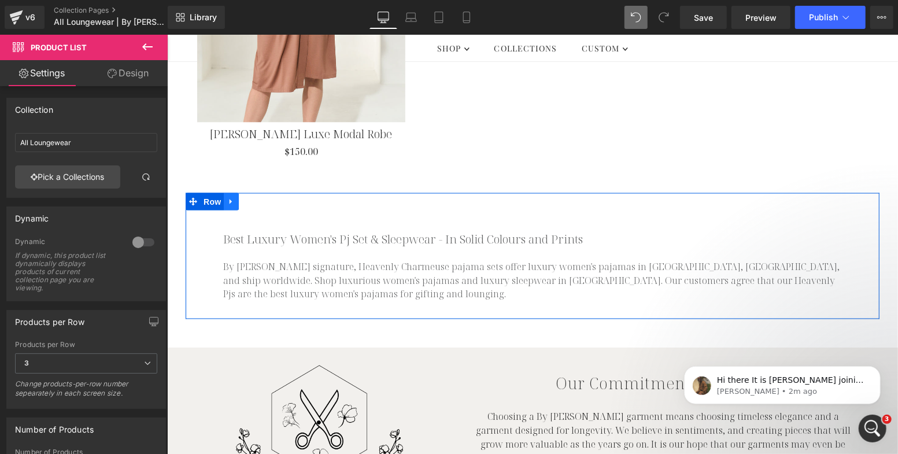
click at [231, 193] on link at bounding box center [230, 201] width 15 height 17
click at [260, 197] on icon at bounding box center [261, 201] width 8 height 8
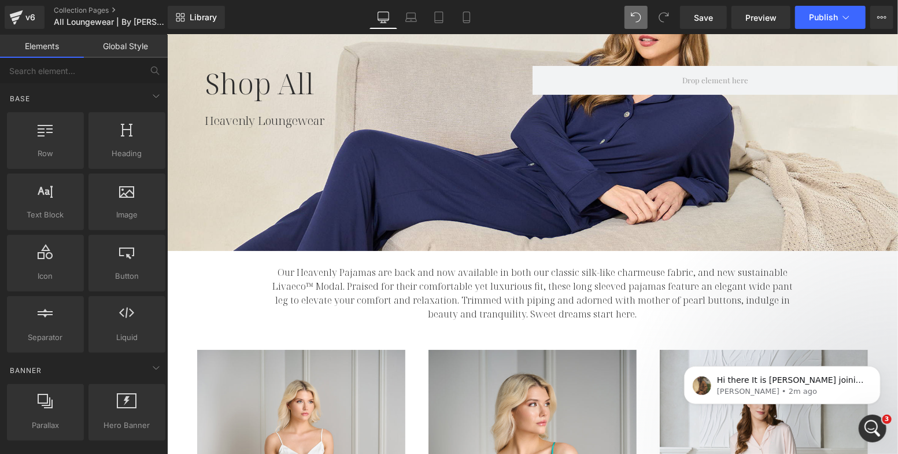
scroll to position [235, 0]
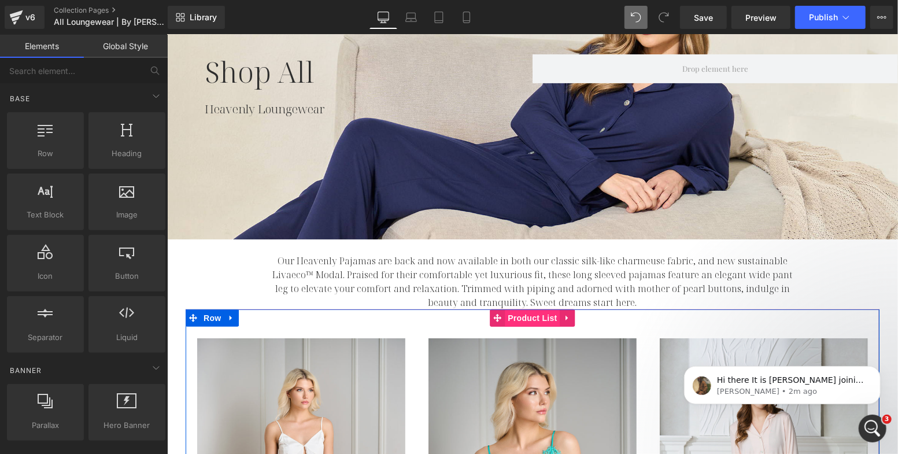
click at [518, 322] on span "Product List" at bounding box center [531, 317] width 55 height 17
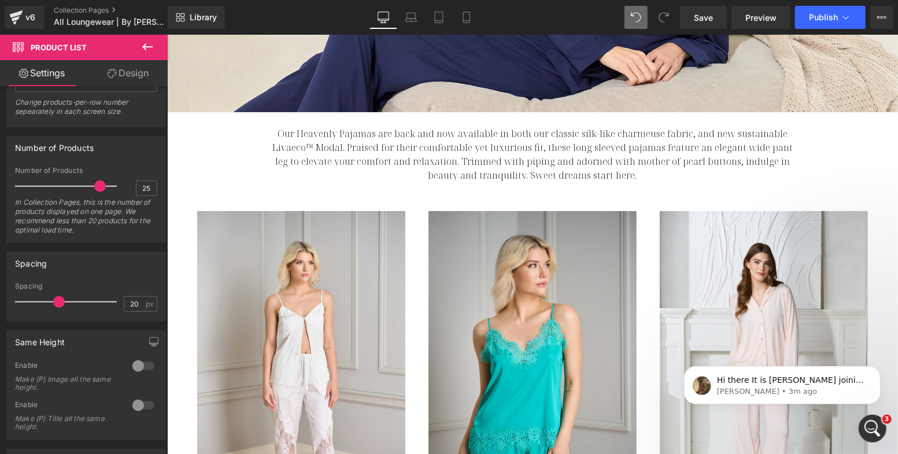
scroll to position [363, 0]
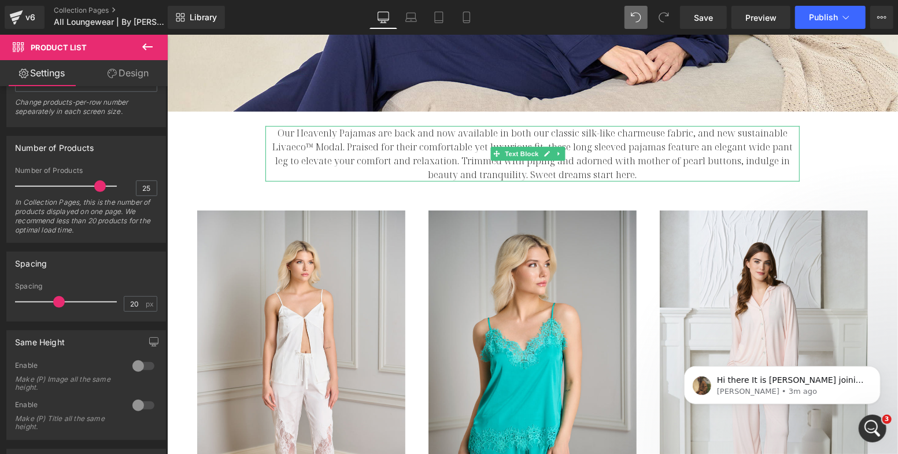
click at [522, 142] on p "Our Heavenly Pajamas are back and now available in both our classic silk-like c…" at bounding box center [532, 154] width 535 height 56
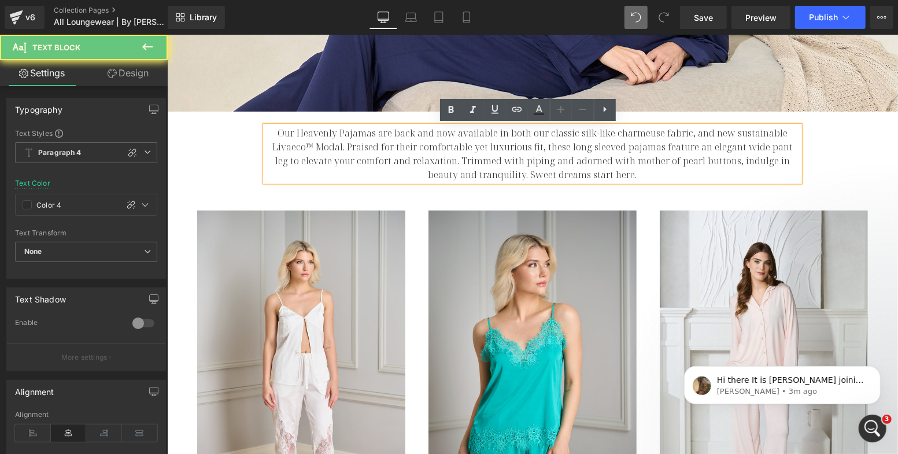
click at [436, 146] on p "Our Heavenly Pajamas are back and now available in both our classic silk-like c…" at bounding box center [532, 154] width 535 height 56
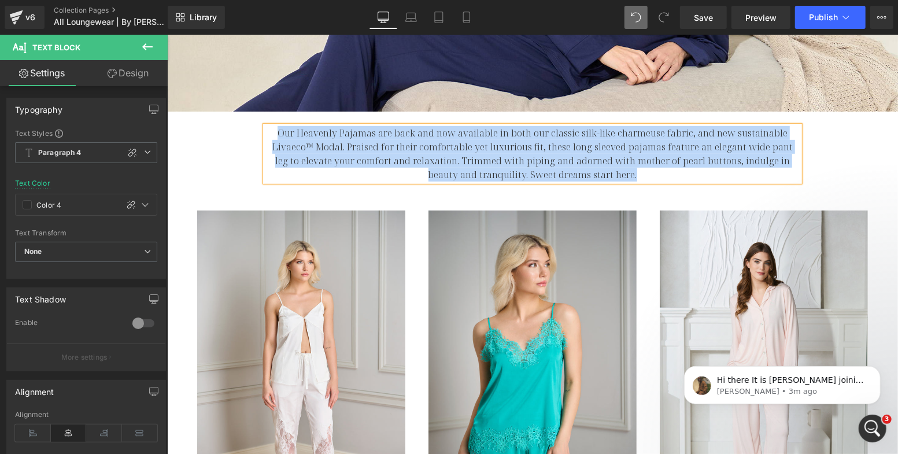
paste div
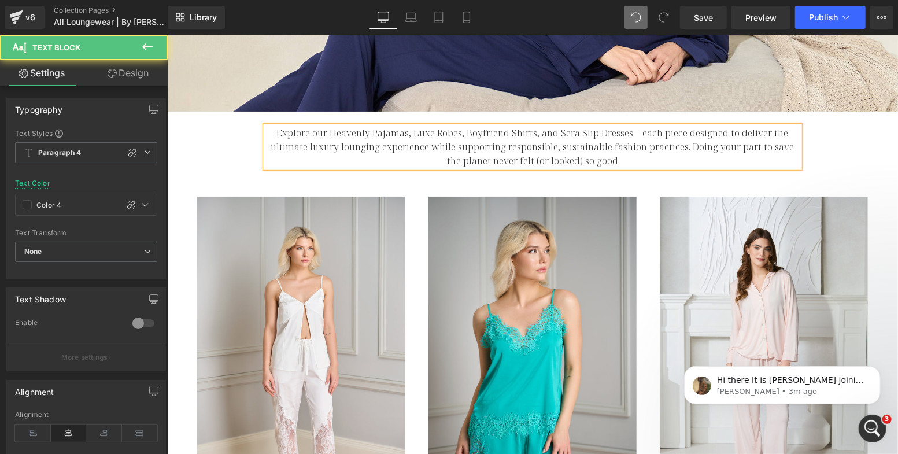
click at [636, 131] on p "Explore our Heavenly Pajamas, Luxe Robes, Boyfriend Shirts, and Sera Slip Dress…" at bounding box center [532, 147] width 535 height 42
click at [681, 135] on p "Explore our Heavenly Pajamas, Luxe Robes, Boyfriend Shirts, and Sera Slip Dress…" at bounding box center [532, 147] width 535 height 42
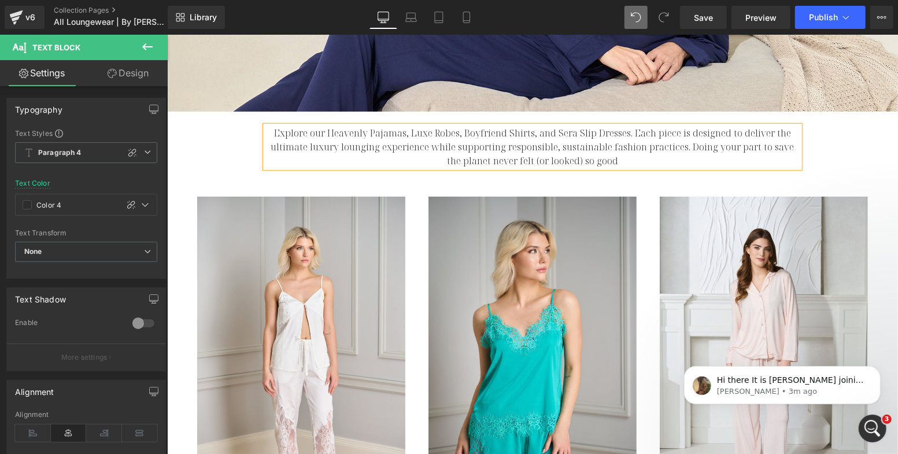
click at [617, 162] on p "Explore our Heavenly Pajamas, Luxe Robes, Boyfriend Shirts, and Sera Slip Dress…" at bounding box center [532, 147] width 535 height 42
click at [716, 18] on link "Save" at bounding box center [703, 17] width 47 height 23
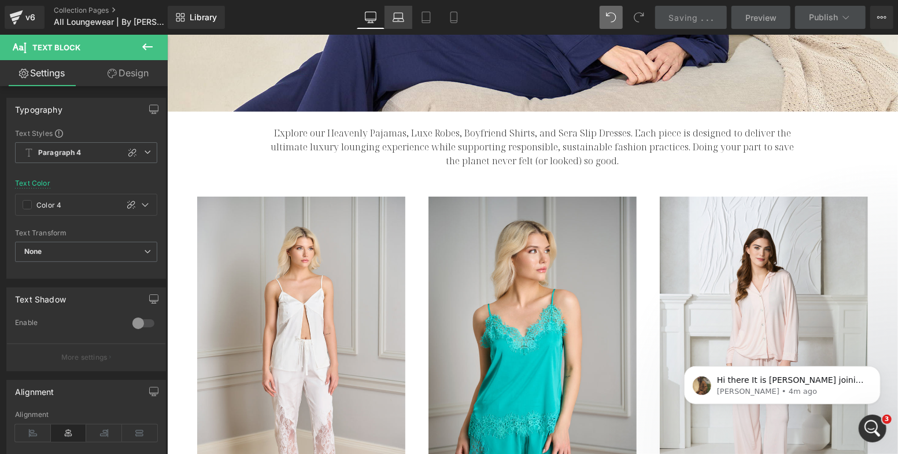
click at [401, 18] on link "Laptop" at bounding box center [399, 17] width 28 height 23
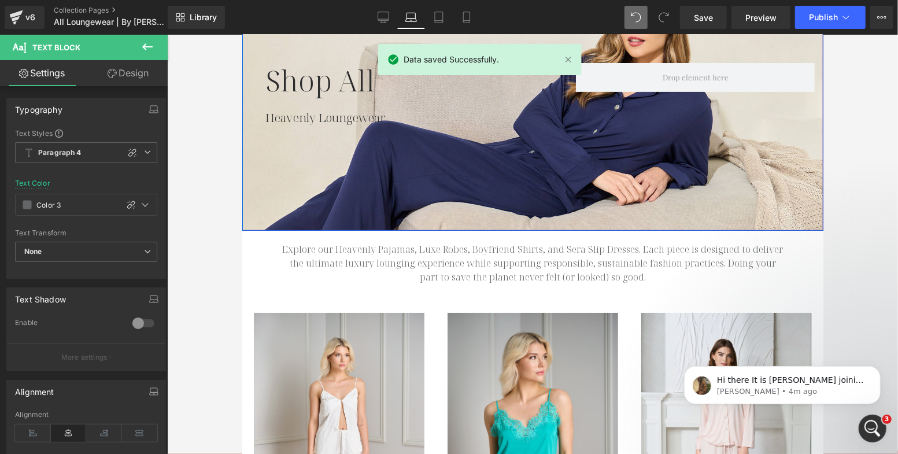
scroll to position [107, 0]
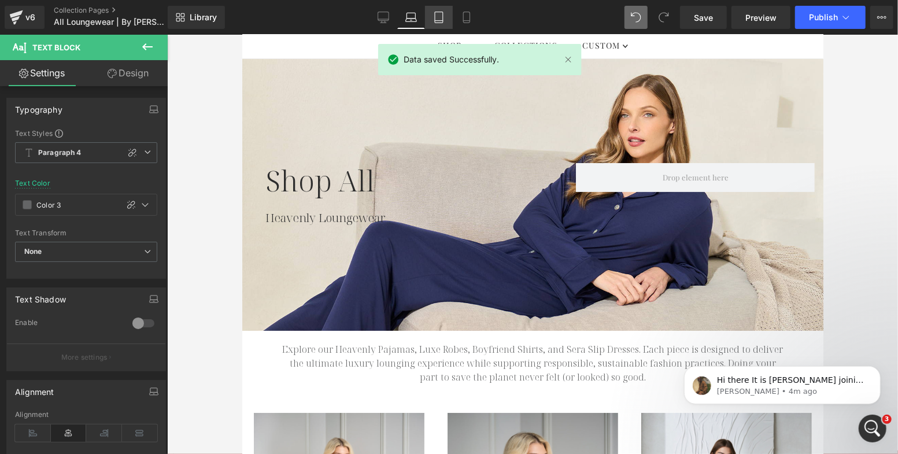
click at [436, 21] on icon at bounding box center [439, 18] width 12 height 12
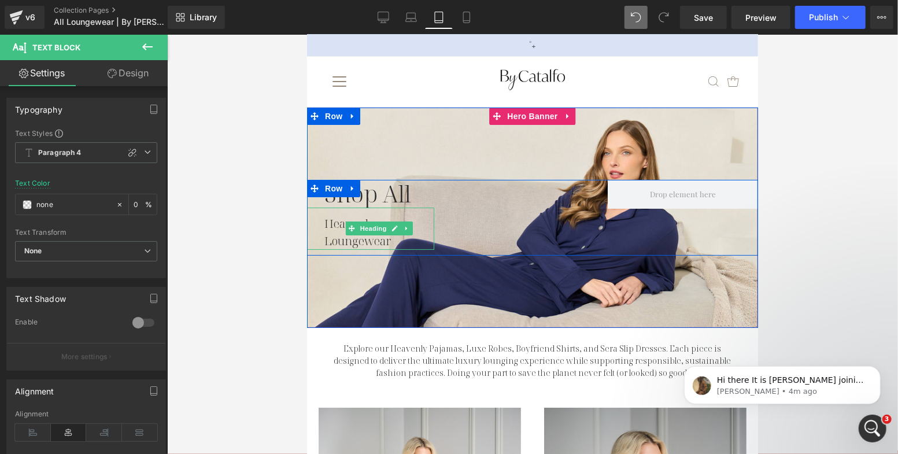
click at [375, 242] on h2 "Heavenly Loungewear" at bounding box center [379, 232] width 110 height 35
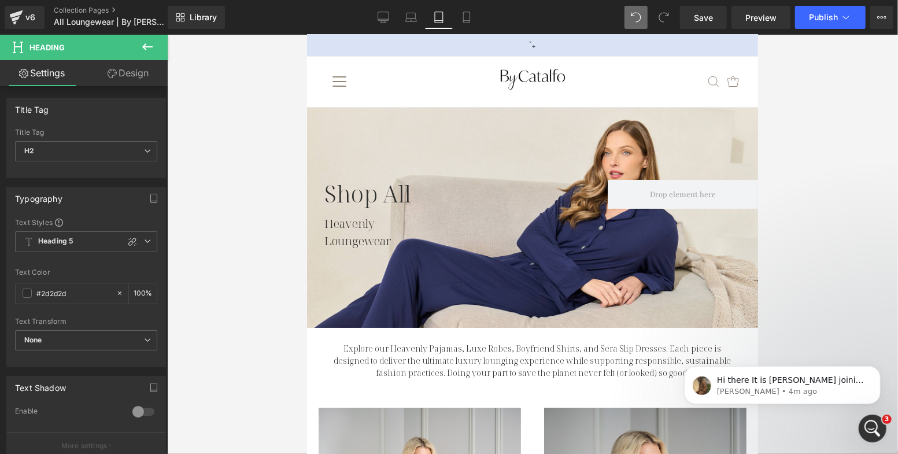
click at [134, 78] on link "Design" at bounding box center [128, 73] width 84 height 26
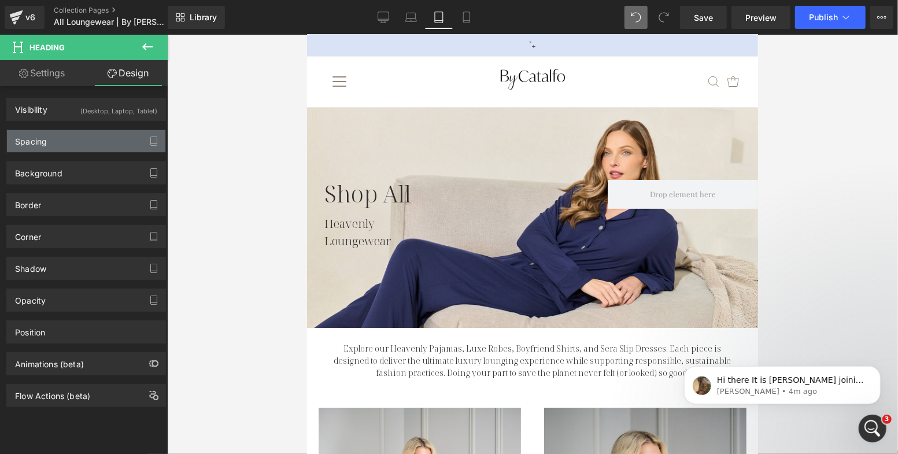
click at [98, 144] on div "Spacing" at bounding box center [86, 141] width 159 height 22
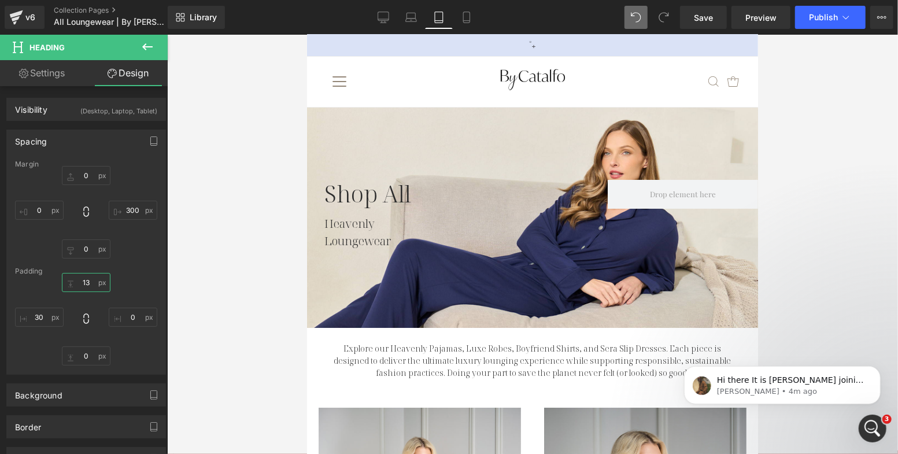
click at [88, 282] on input "13" at bounding box center [86, 282] width 49 height 19
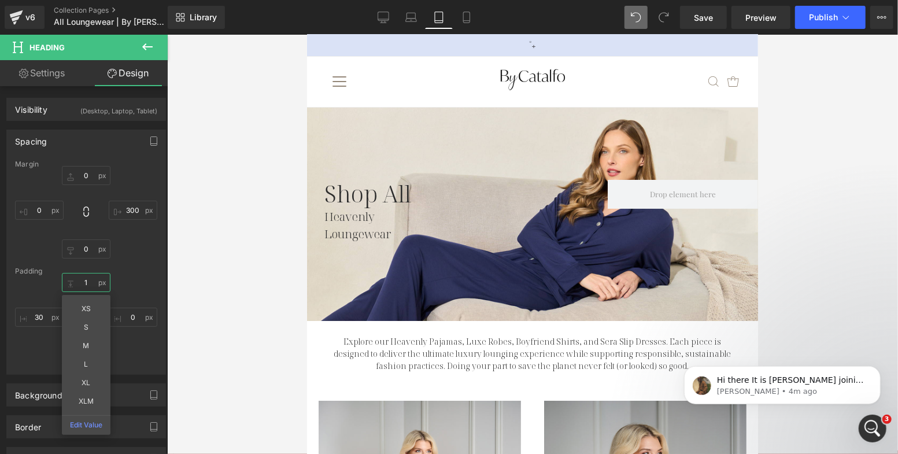
type input "15"
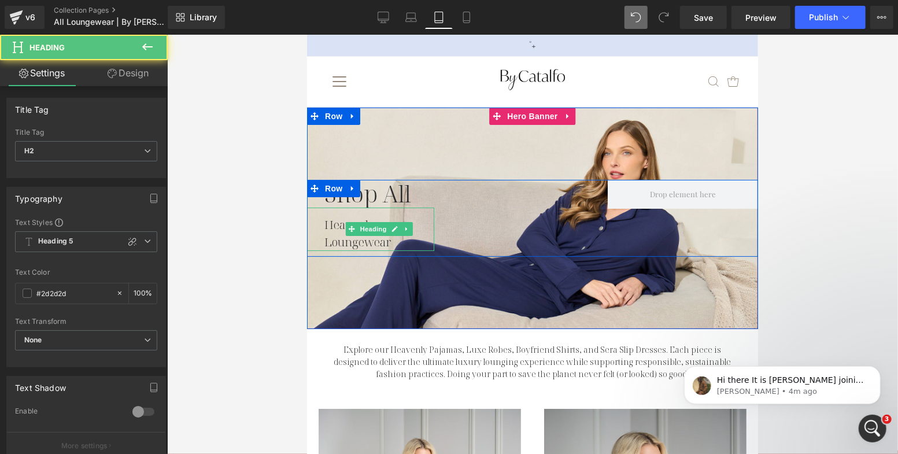
click at [421, 231] on h2 "Heavenly Loungewear" at bounding box center [379, 233] width 110 height 35
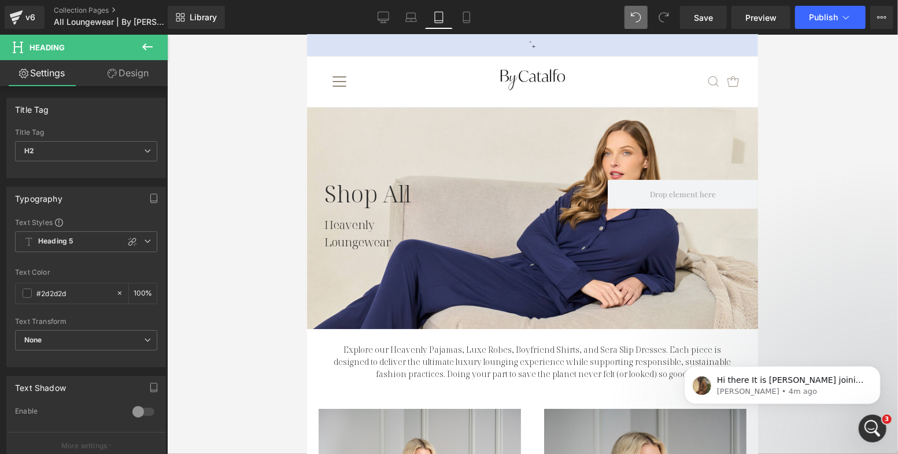
click at [116, 75] on link "Design" at bounding box center [128, 73] width 84 height 26
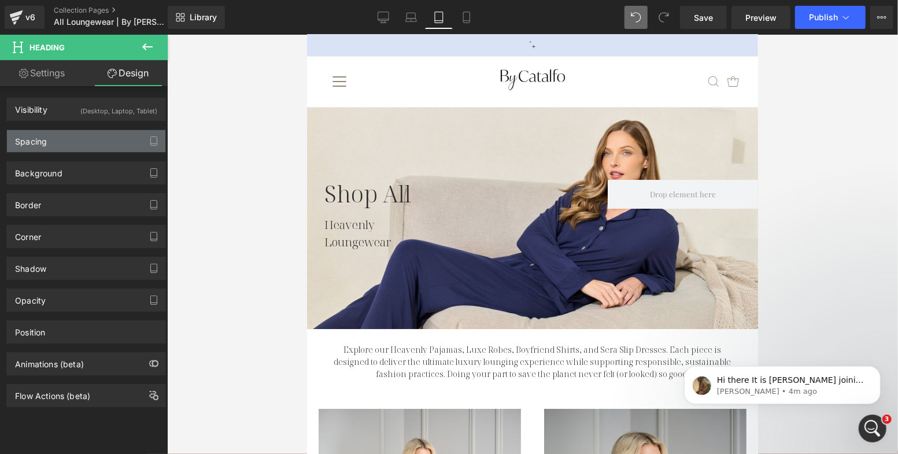
click at [84, 148] on div "Spacing" at bounding box center [86, 141] width 159 height 22
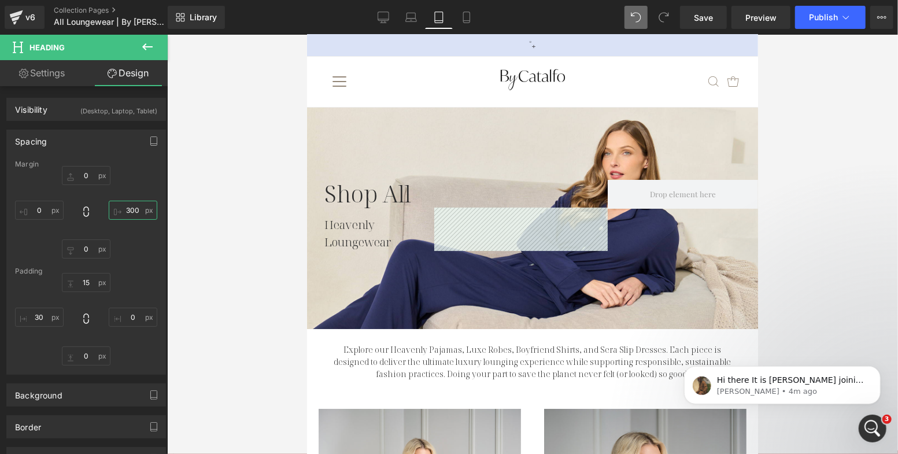
click at [130, 209] on input "text" at bounding box center [133, 210] width 49 height 19
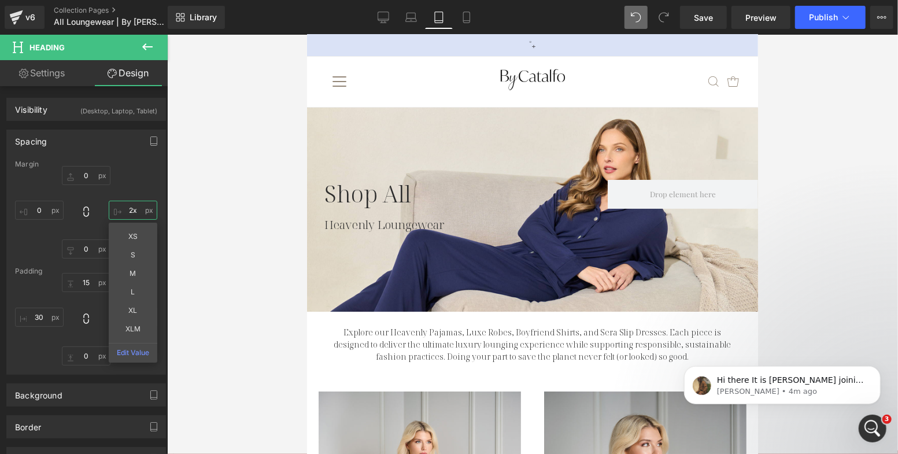
type input "2xz"
type input "200"
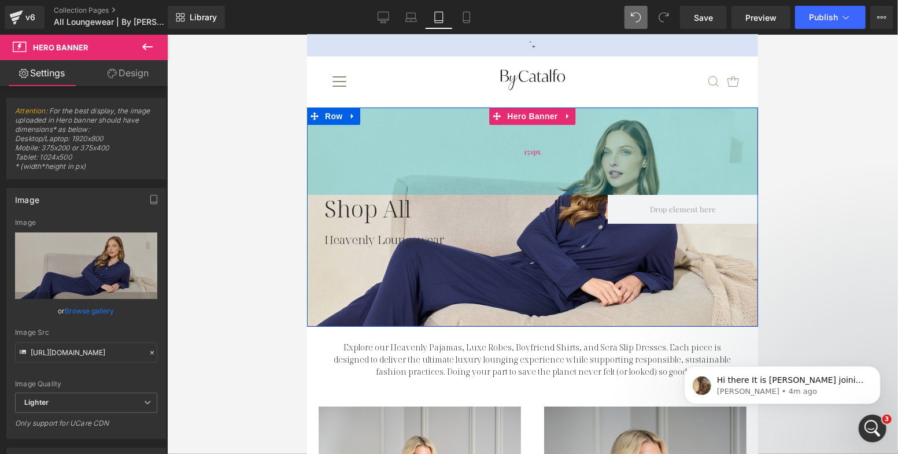
drag, startPoint x: 499, startPoint y: 144, endPoint x: 499, endPoint y: 159, distance: 14.5
click at [499, 159] on div "151px" at bounding box center [532, 150] width 451 height 87
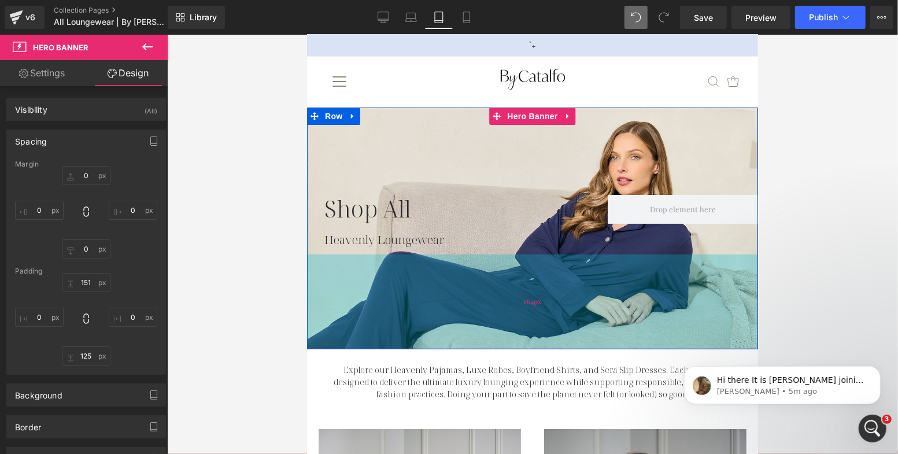
drag, startPoint x: 479, startPoint y: 304, endPoint x: 478, endPoint y: 327, distance: 23.7
click at [478, 327] on div "164px" at bounding box center [532, 301] width 451 height 95
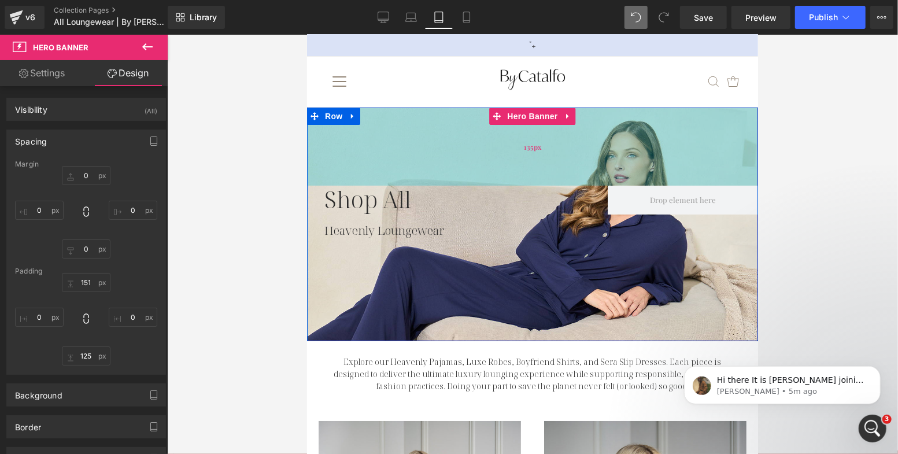
drag, startPoint x: 482, startPoint y: 164, endPoint x: 483, endPoint y: 154, distance: 9.3
click at [483, 154] on div "135px" at bounding box center [532, 146] width 451 height 78
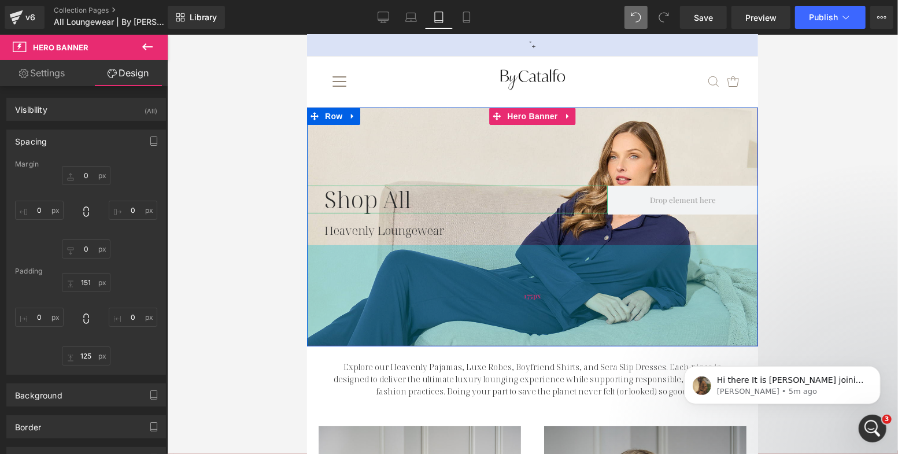
click at [478, 311] on div "175px" at bounding box center [532, 295] width 451 height 101
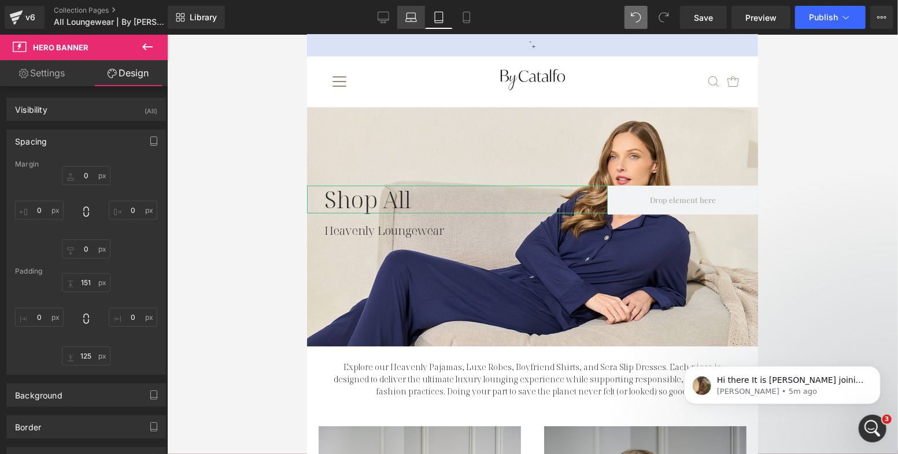
click at [412, 19] on icon at bounding box center [412, 18] width 12 height 12
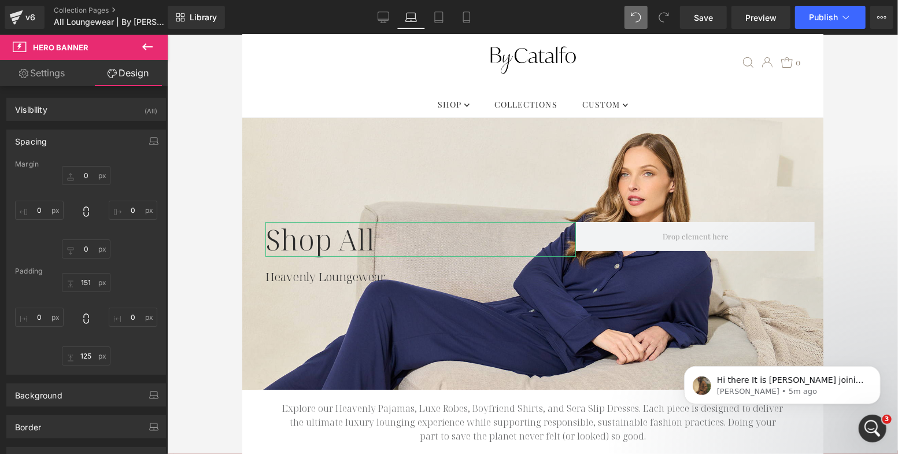
scroll to position [58, 0]
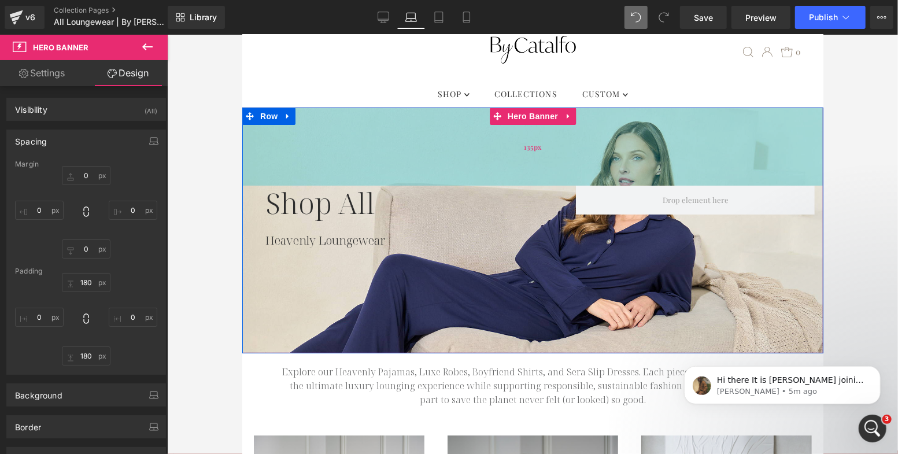
drag, startPoint x: 386, startPoint y: 168, endPoint x: 388, endPoint y: 142, distance: 26.1
click at [388, 142] on div "135px" at bounding box center [532, 146] width 581 height 78
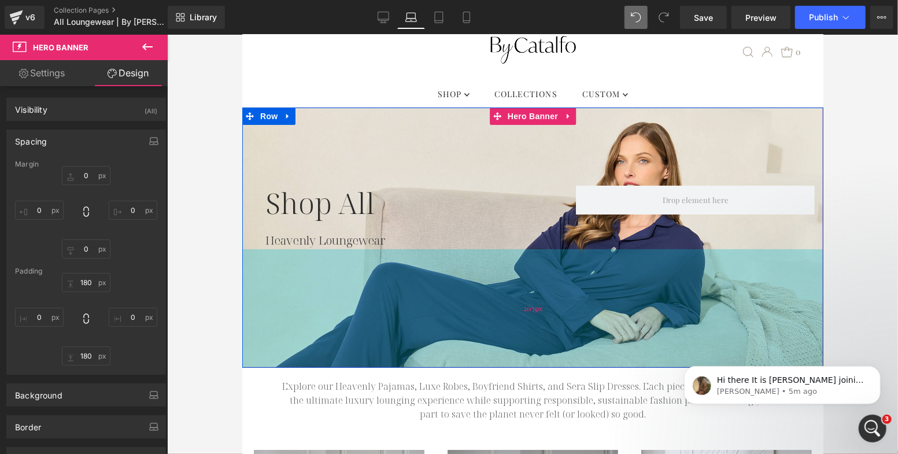
drag, startPoint x: 365, startPoint y: 286, endPoint x: 360, endPoint y: 300, distance: 14.6
click at [360, 300] on div "205px" at bounding box center [532, 308] width 581 height 119
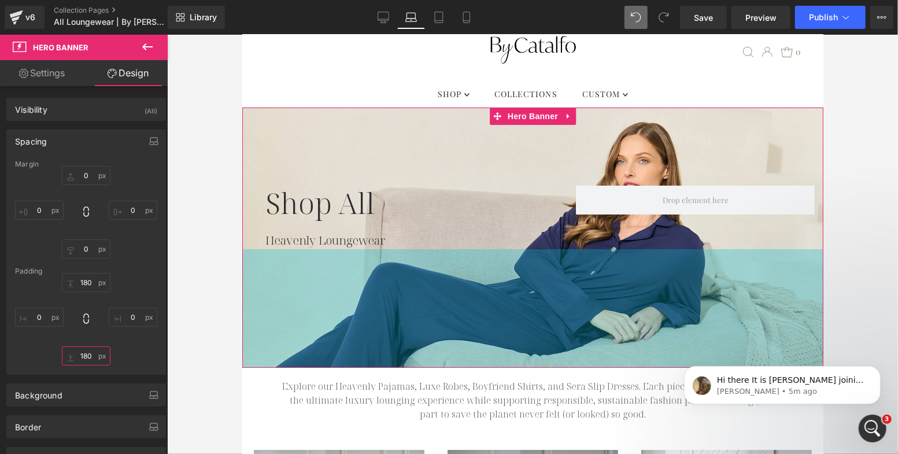
click at [82, 360] on input "125" at bounding box center [86, 356] width 49 height 19
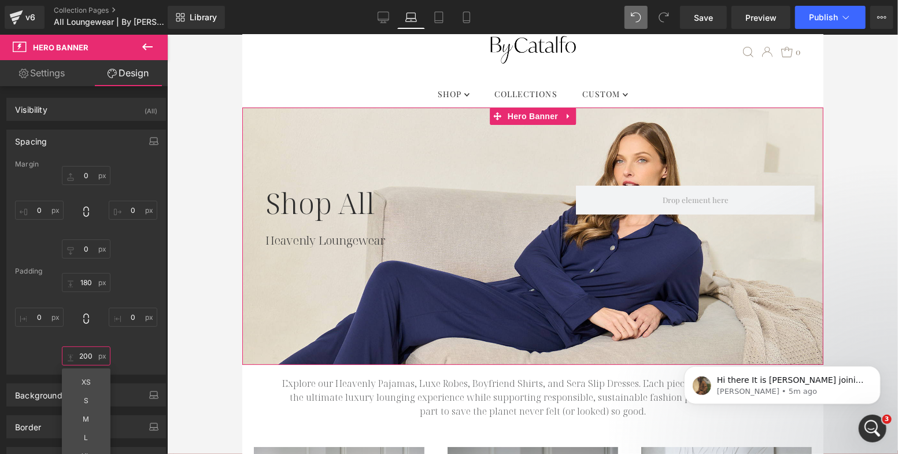
type input "200"
click at [132, 355] on div "151px 151 0px 0 125px 200 XS S M L XL XLM Edit Value 0px 0" at bounding box center [86, 319] width 142 height 93
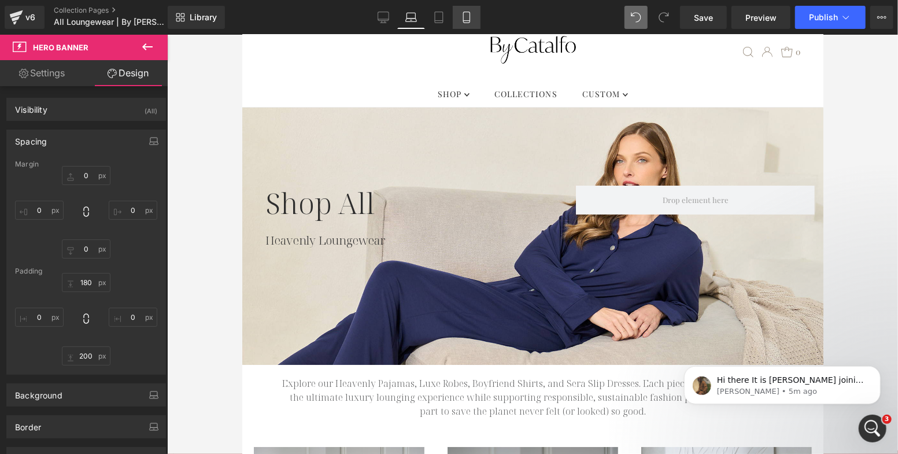
click at [473, 17] on link "Mobile" at bounding box center [467, 17] width 28 height 23
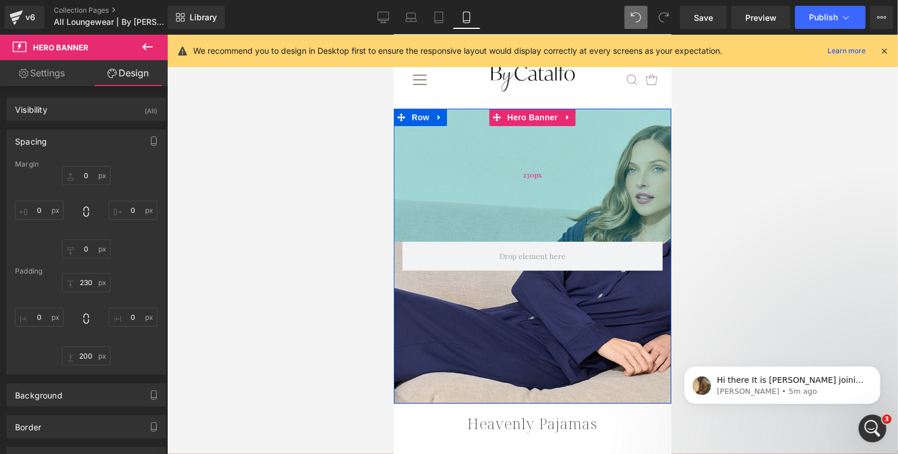
click at [496, 174] on div "Shop All Heading Heavenly Loungewear Heading Row Hero Banner 230px 200px" at bounding box center [532, 255] width 278 height 295
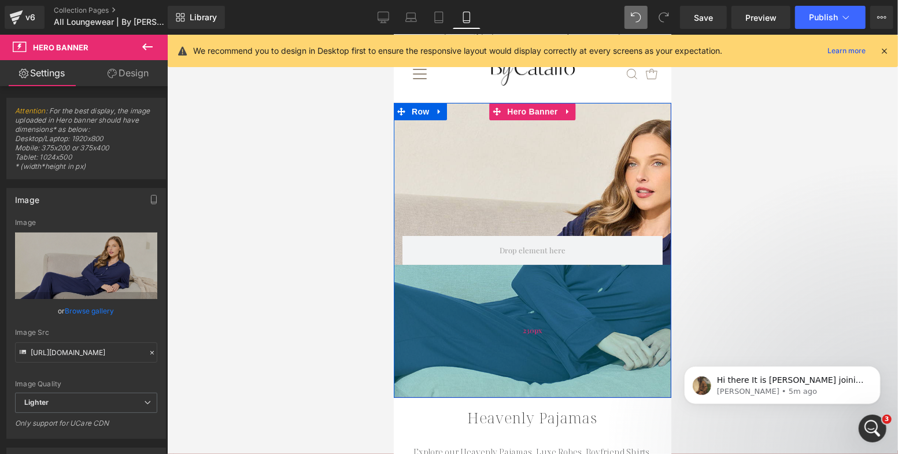
scroll to position [6, 0]
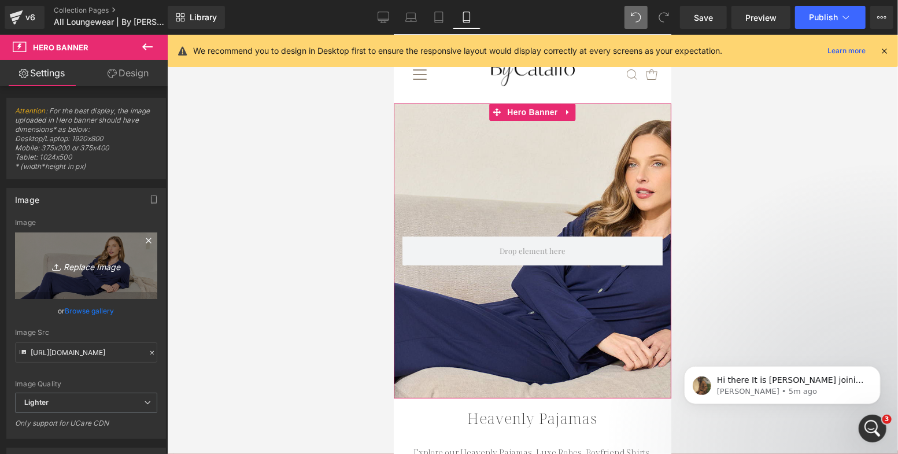
click at [106, 263] on icon "Replace Image" at bounding box center [86, 266] width 93 height 14
type input "C:\fakepath\Pajamas-Modal-Navy-a.jpg"
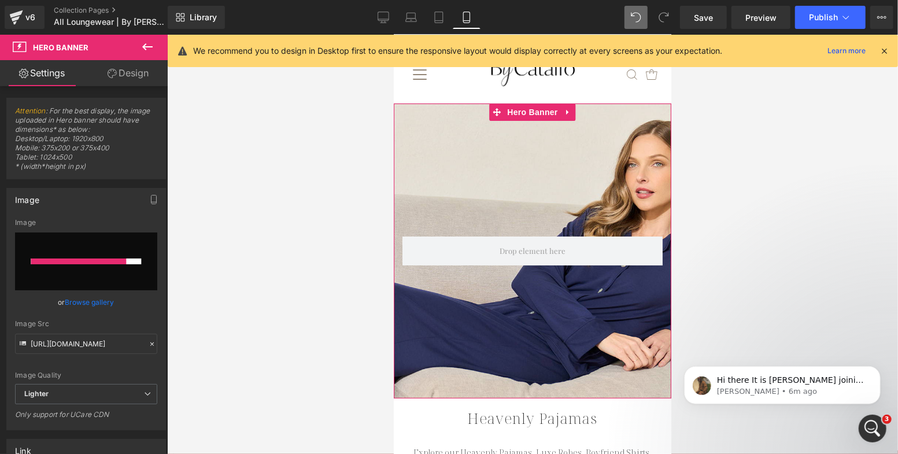
click at [88, 300] on link "Browse gallery" at bounding box center [89, 302] width 49 height 20
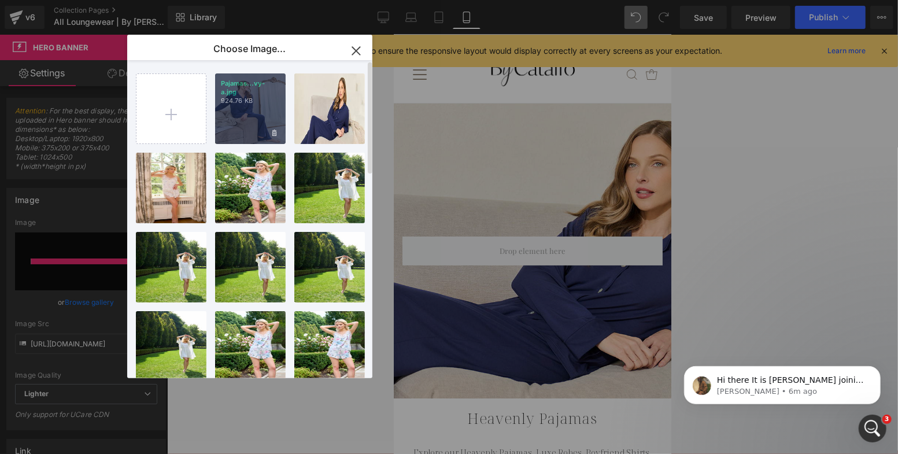
click at [247, 123] on div "Pajamas...vy-a.jpg 924.76 KB" at bounding box center [250, 108] width 71 height 71
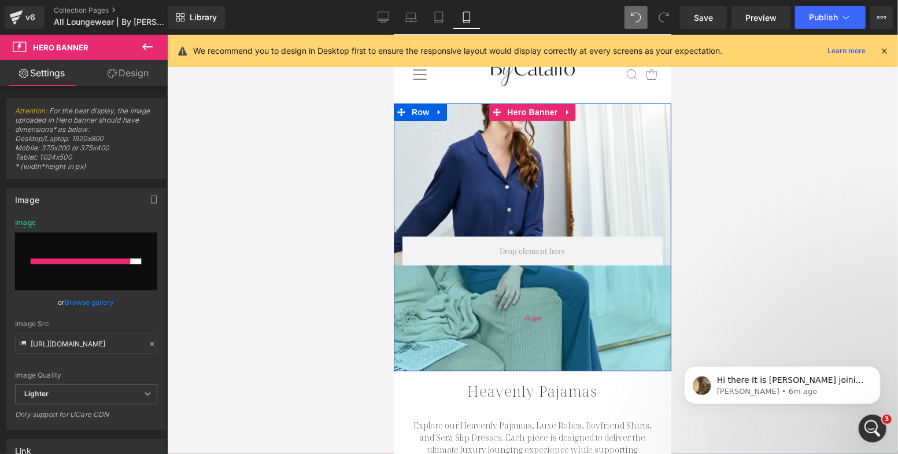
drag, startPoint x: 463, startPoint y: 306, endPoint x: 470, endPoint y: 275, distance: 31.4
click at [470, 275] on div "183px" at bounding box center [532, 318] width 278 height 106
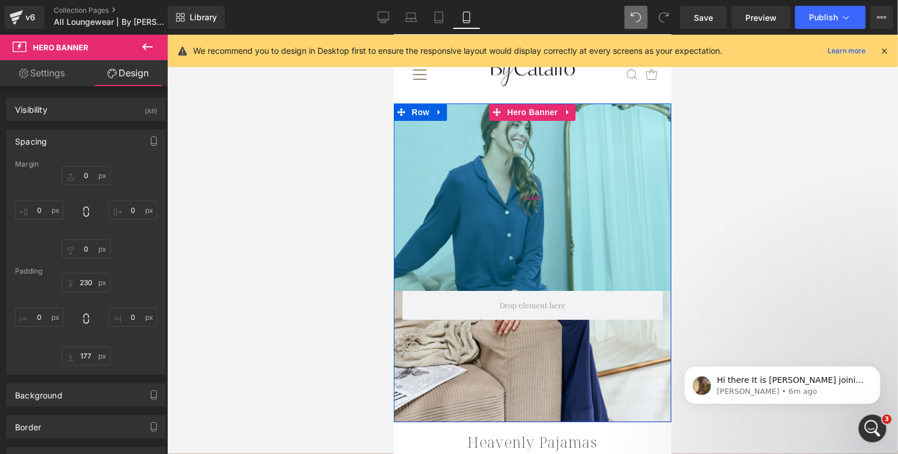
drag, startPoint x: 497, startPoint y: 179, endPoint x: 492, endPoint y: 234, distance: 55.2
click at [492, 234] on div "324px" at bounding box center [532, 196] width 278 height 187
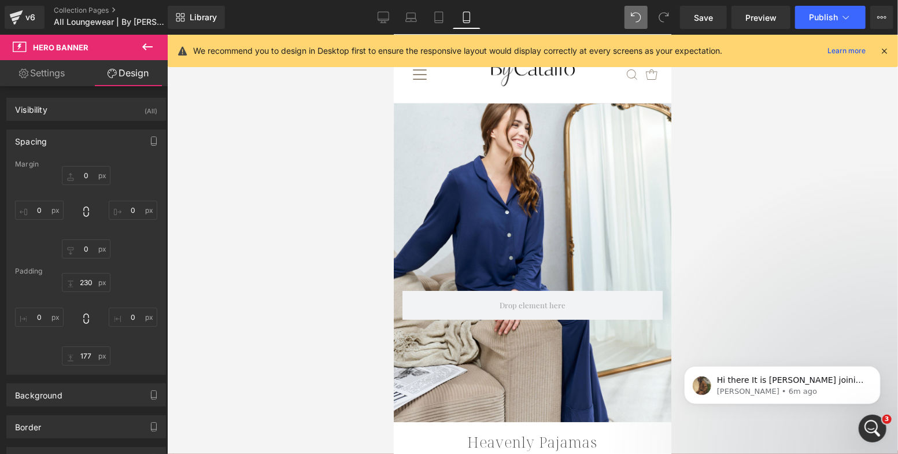
click at [311, 240] on div at bounding box center [532, 244] width 731 height 419
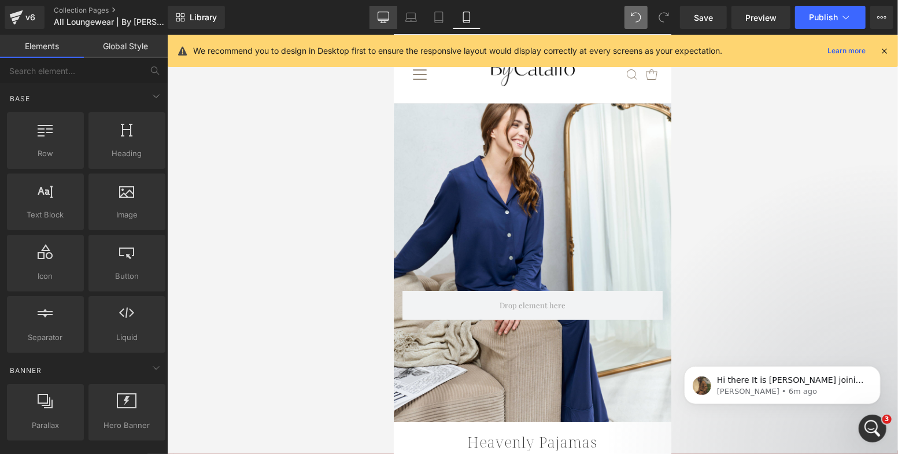
click at [381, 19] on icon at bounding box center [383, 19] width 11 height 0
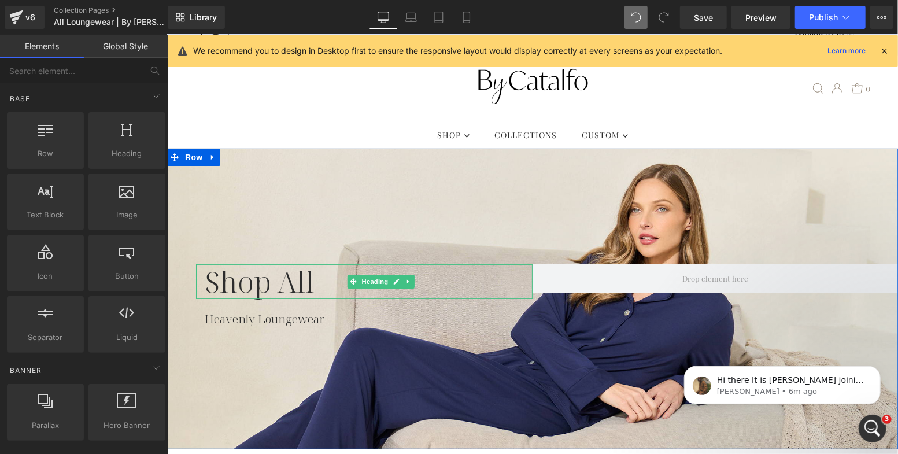
scroll to position [15, 0]
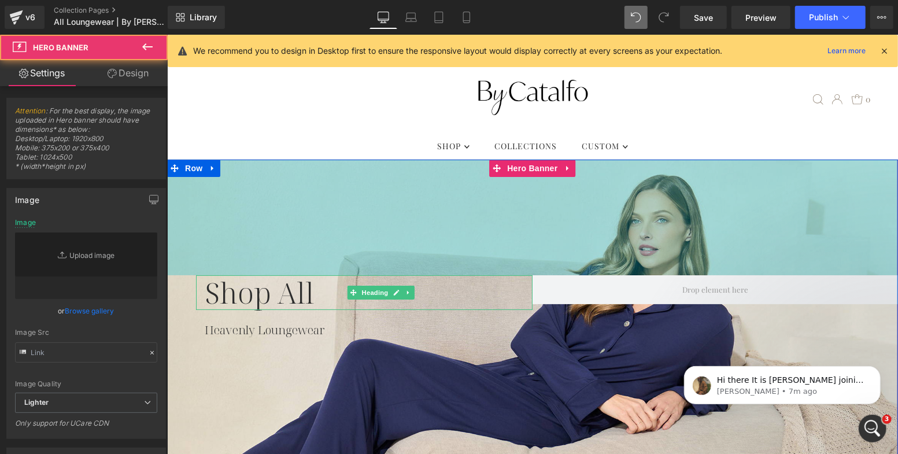
click at [457, 213] on div "Shop All Heading Heavenly Loungewear Heading Row Hero Banner 200px 200px" at bounding box center [532, 309] width 731 height 301
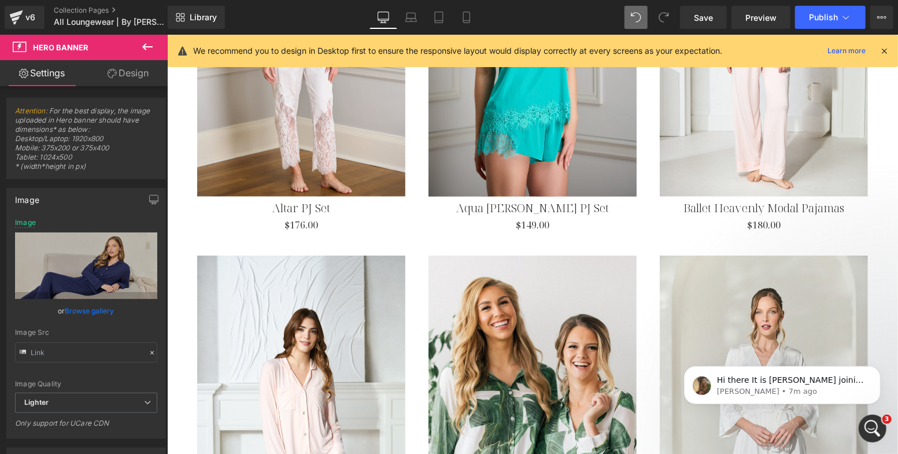
scroll to position [591, 0]
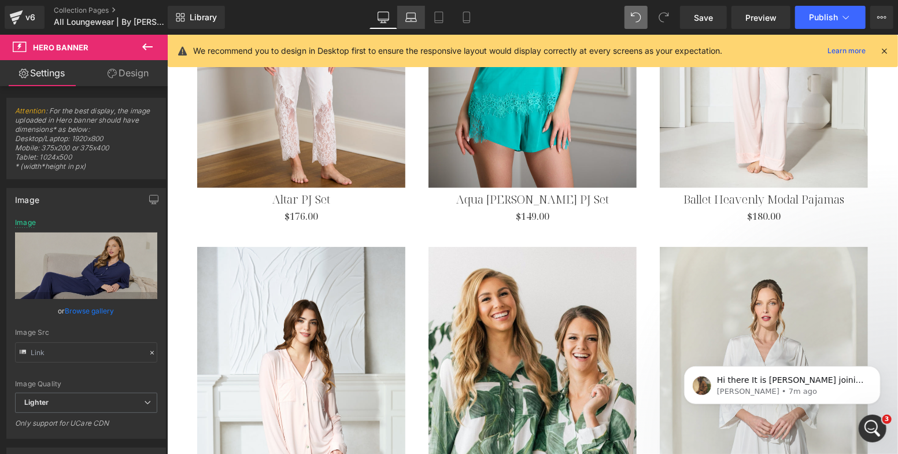
click at [423, 19] on link "Laptop" at bounding box center [411, 17] width 28 height 23
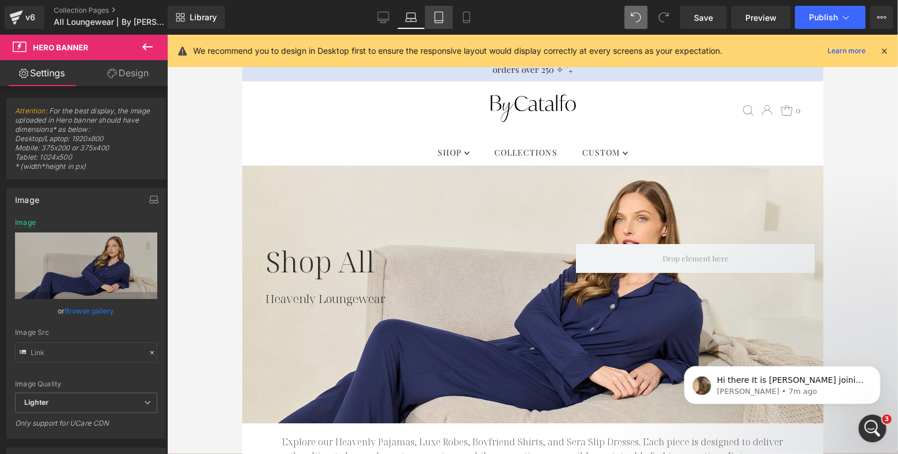
click at [443, 21] on icon at bounding box center [439, 17] width 8 height 11
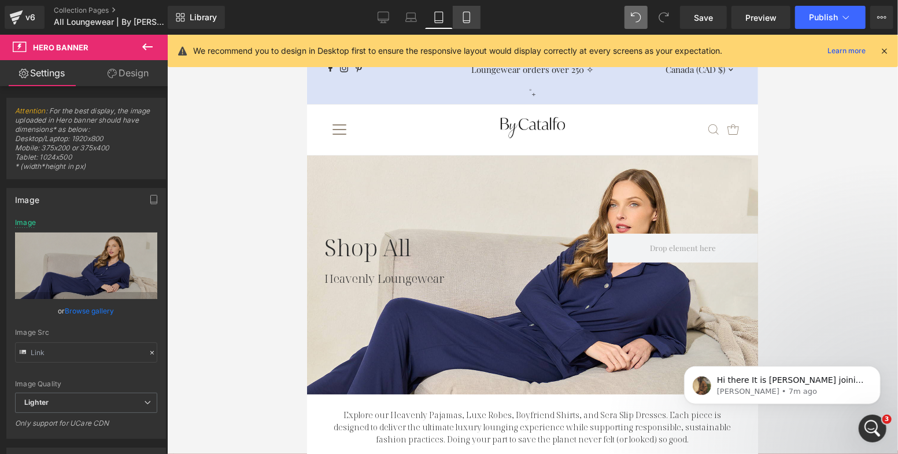
click at [469, 13] on icon at bounding box center [467, 18] width 12 height 12
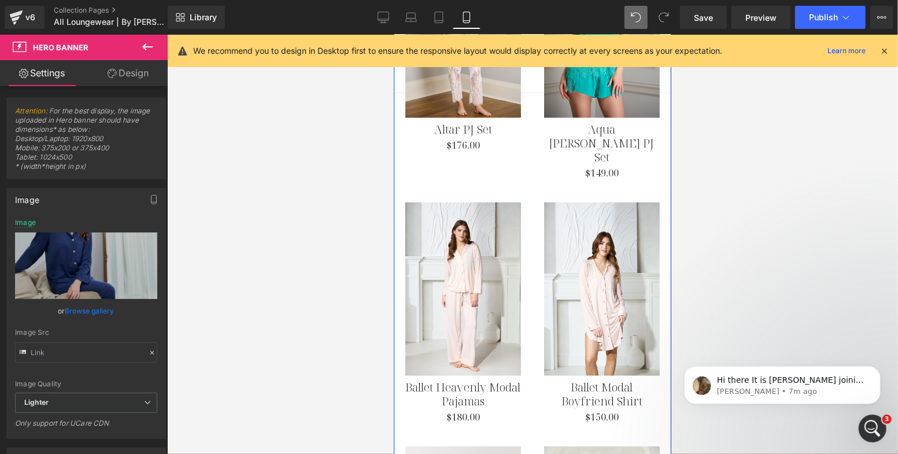
scroll to position [650, 0]
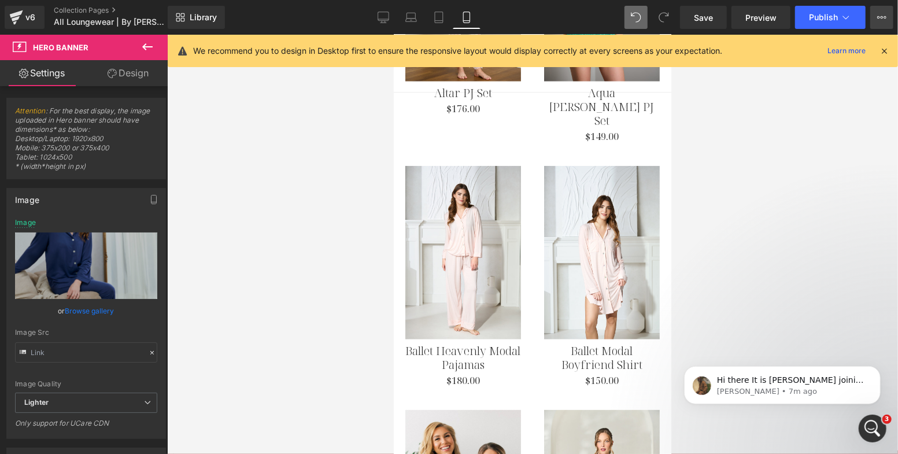
click at [879, 18] on icon at bounding box center [882, 17] width 9 height 9
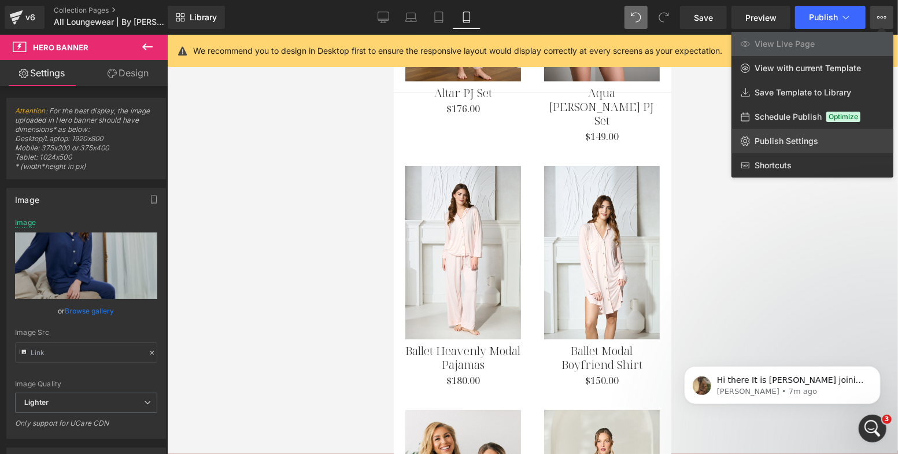
click at [794, 144] on span "Publish Settings" at bounding box center [787, 141] width 64 height 10
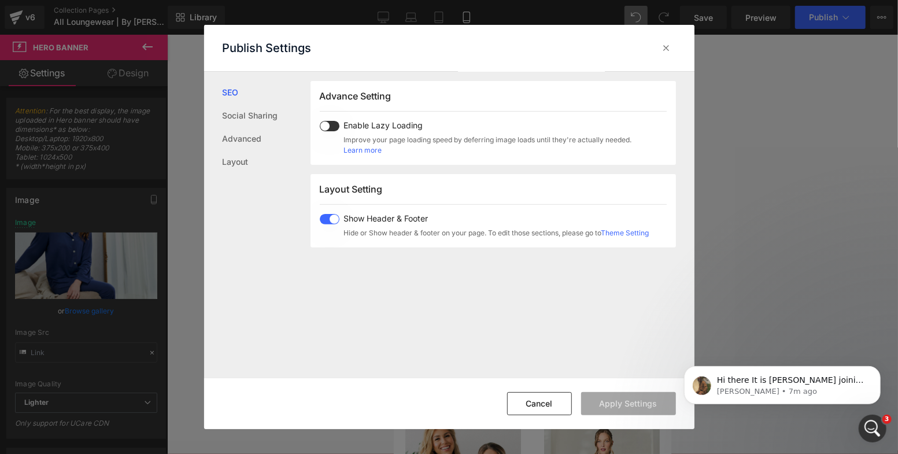
scroll to position [217, 0]
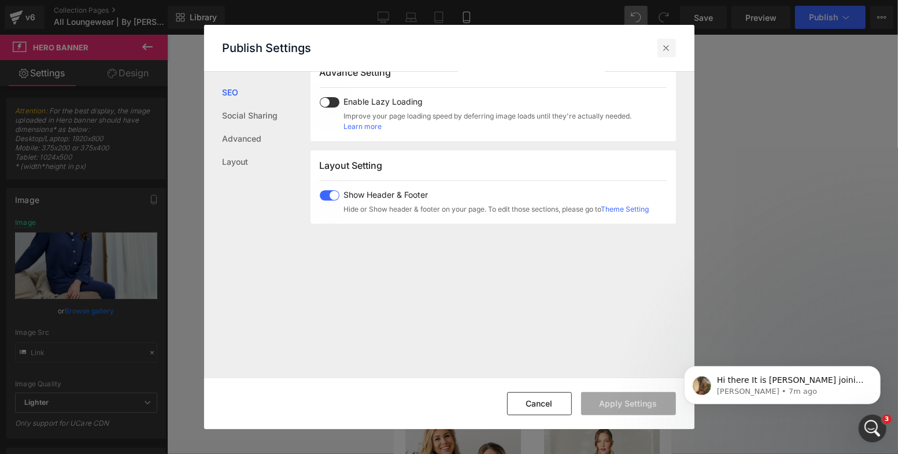
click at [665, 47] on icon at bounding box center [667, 48] width 12 height 12
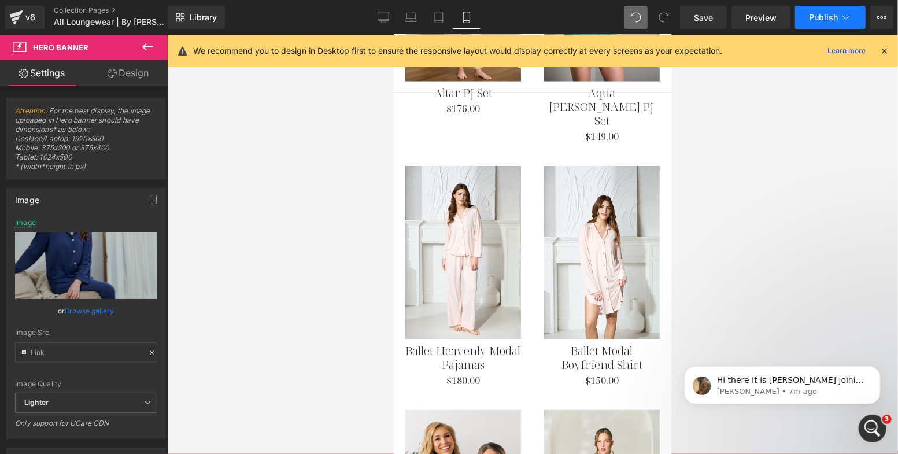
click at [817, 21] on span "Publish" at bounding box center [823, 17] width 29 height 9
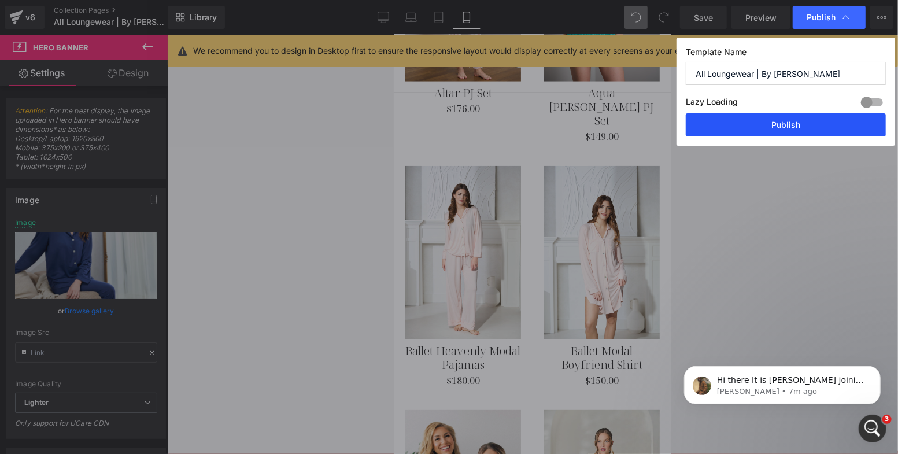
click at [750, 123] on button "Publish" at bounding box center [786, 124] width 200 height 23
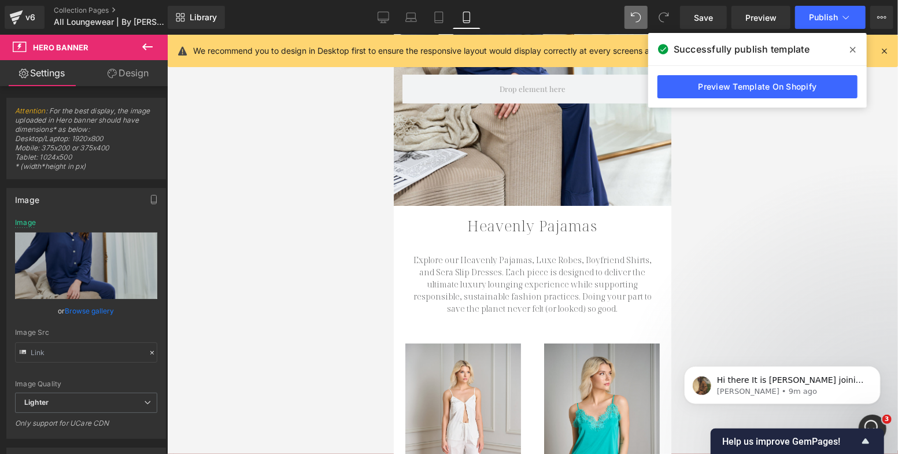
scroll to position [0, 0]
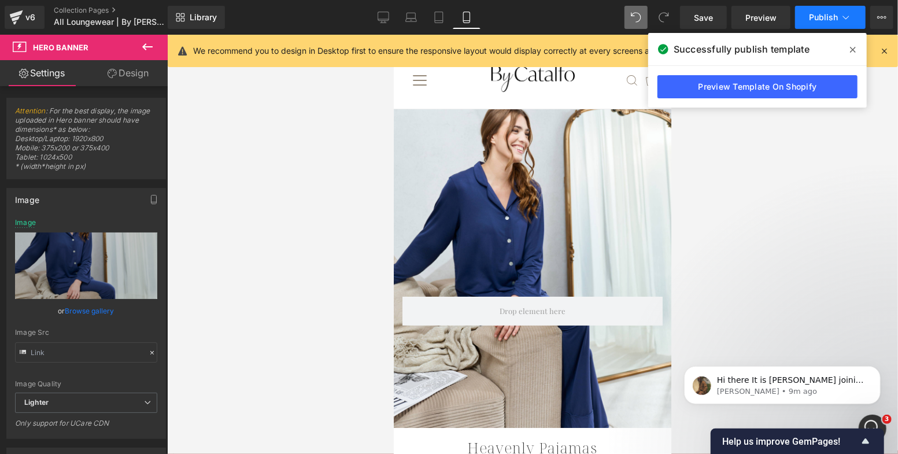
click at [833, 20] on span "Publish" at bounding box center [823, 17] width 29 height 9
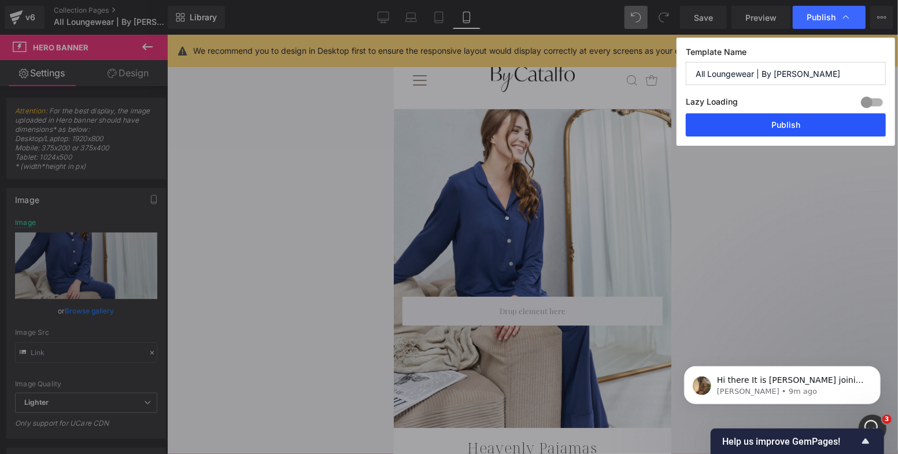
click at [777, 127] on button "Publish" at bounding box center [786, 124] width 200 height 23
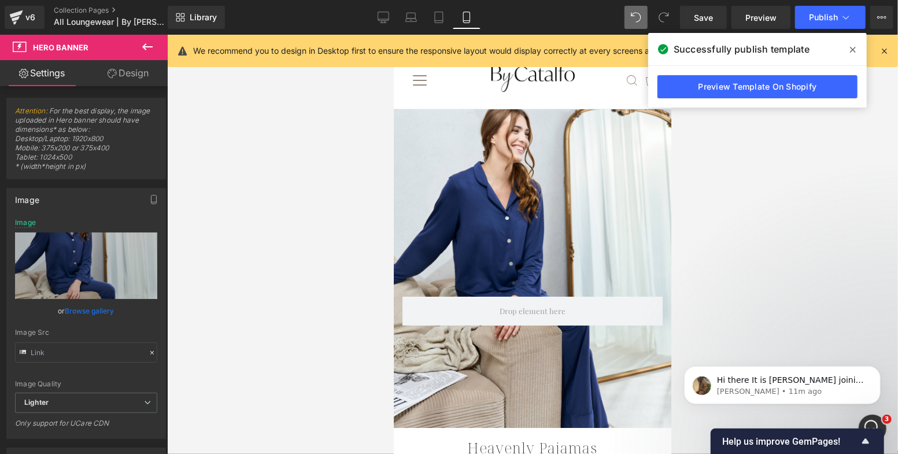
click at [366, 190] on div at bounding box center [532, 244] width 731 height 419
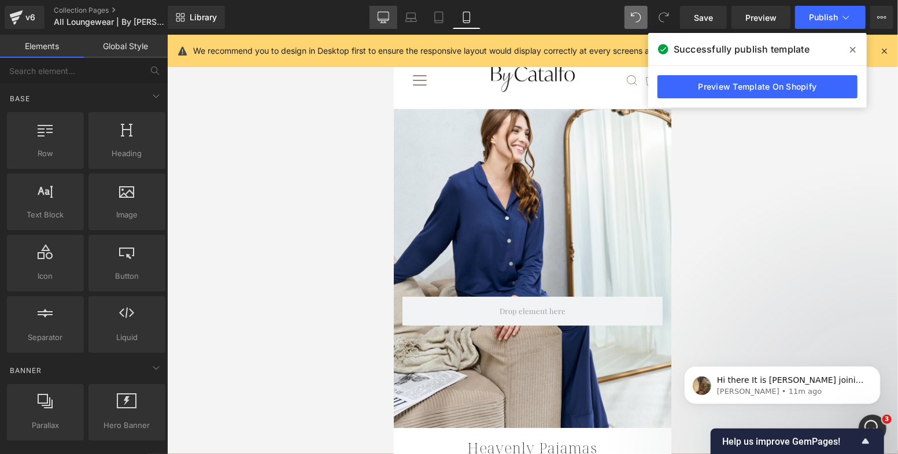
click at [377, 16] on link "Desktop" at bounding box center [384, 17] width 28 height 23
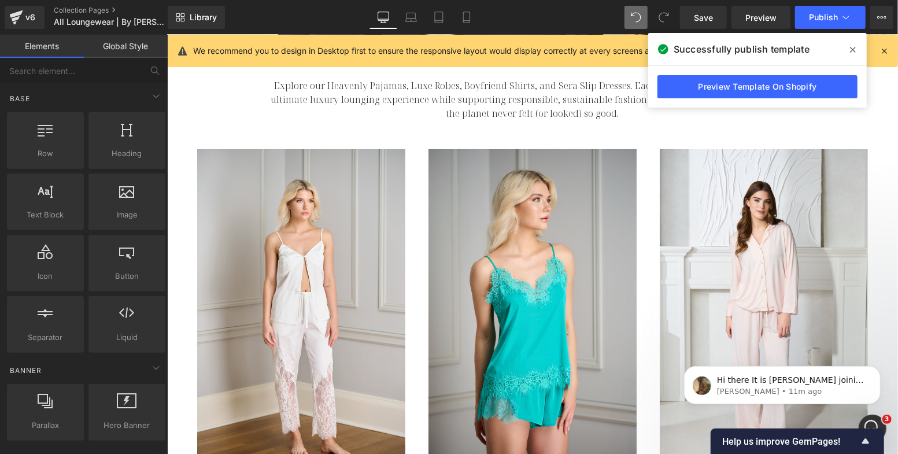
scroll to position [374, 0]
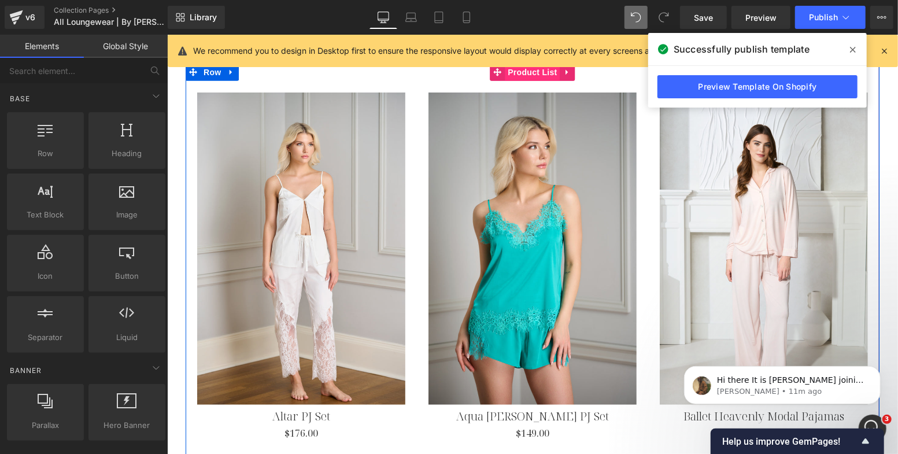
click at [534, 73] on span "Product List" at bounding box center [531, 71] width 55 height 17
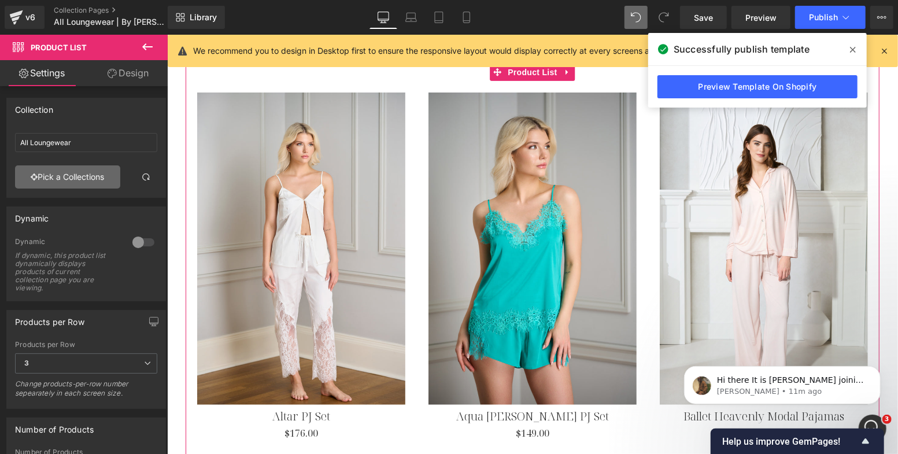
click at [104, 176] on link "Pick a Collections" at bounding box center [67, 176] width 105 height 23
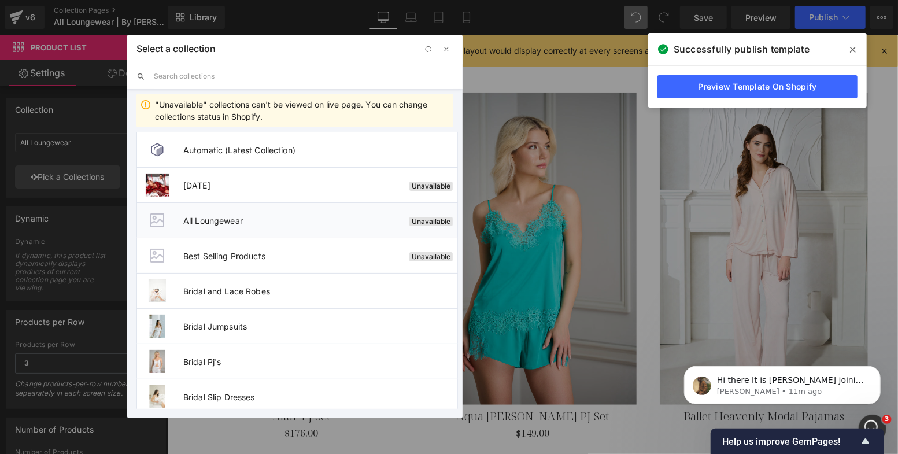
click at [272, 227] on li "All Loungewear Unavailable" at bounding box center [298, 219] width 322 height 35
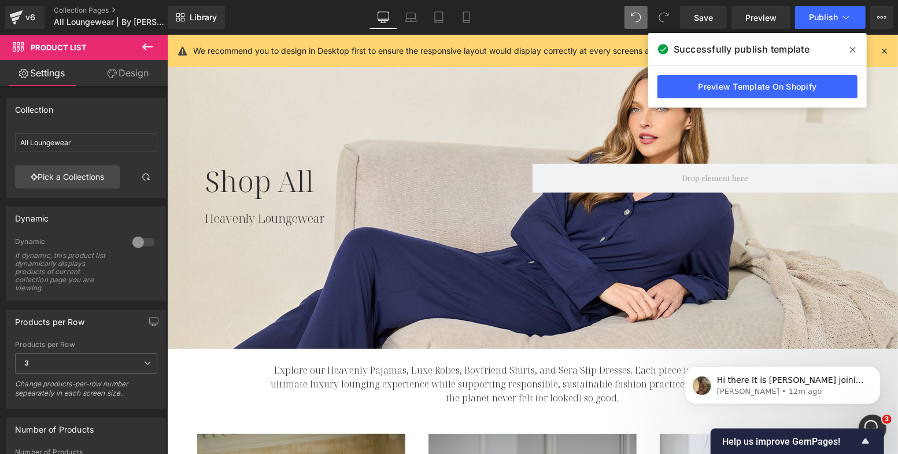
scroll to position [0, 0]
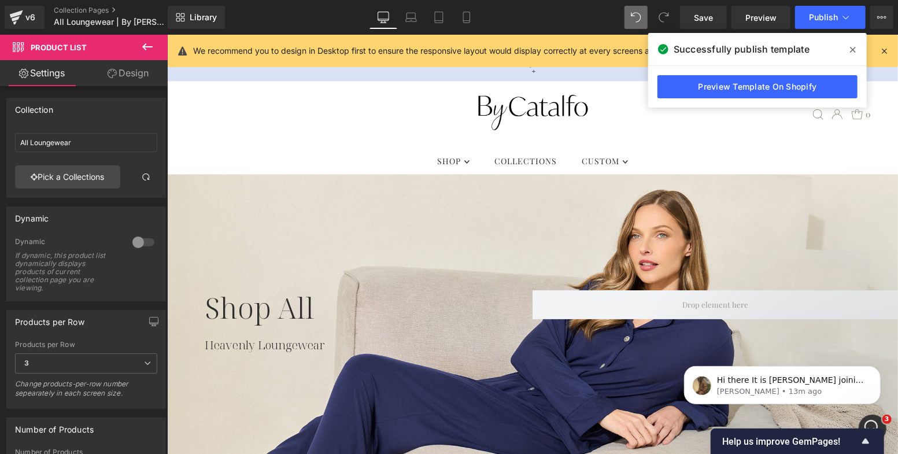
click at [856, 50] on icon at bounding box center [853, 49] width 6 height 9
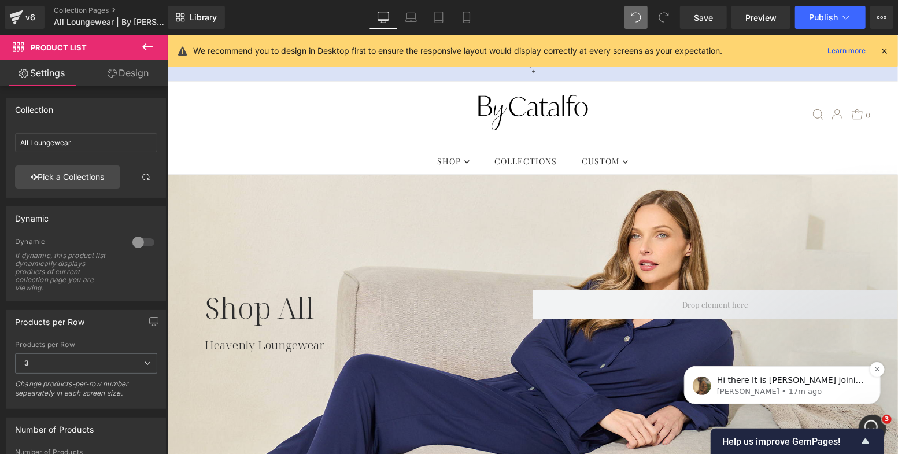
click at [793, 382] on span "Hi there It is Abraham joining the conversation with Kiran for your support. Ho…" at bounding box center [791, 414] width 149 height 78
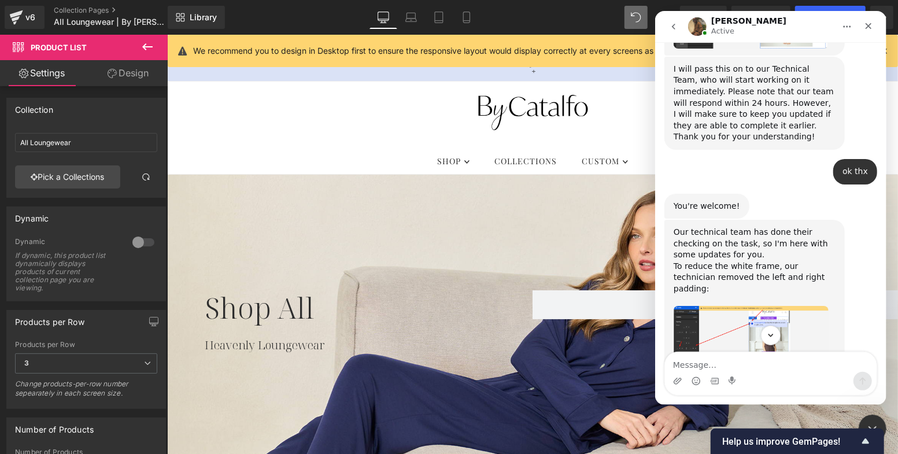
scroll to position [16753, 0]
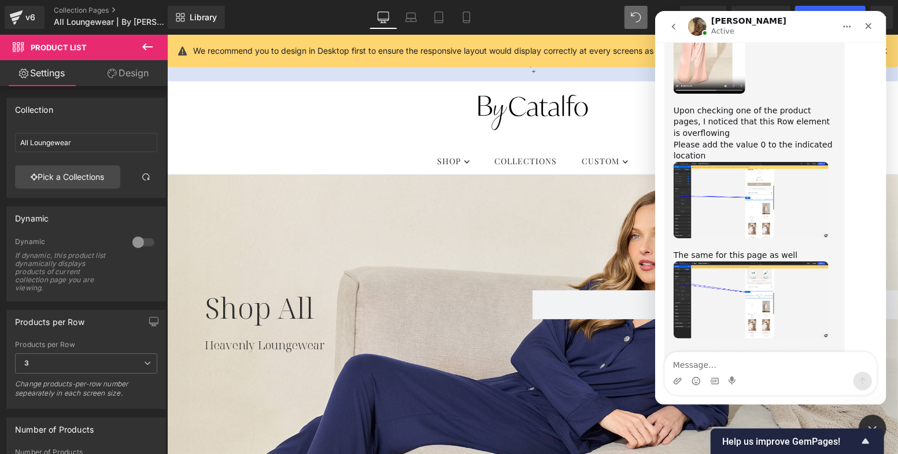
click at [477, 278] on div at bounding box center [449, 209] width 898 height 419
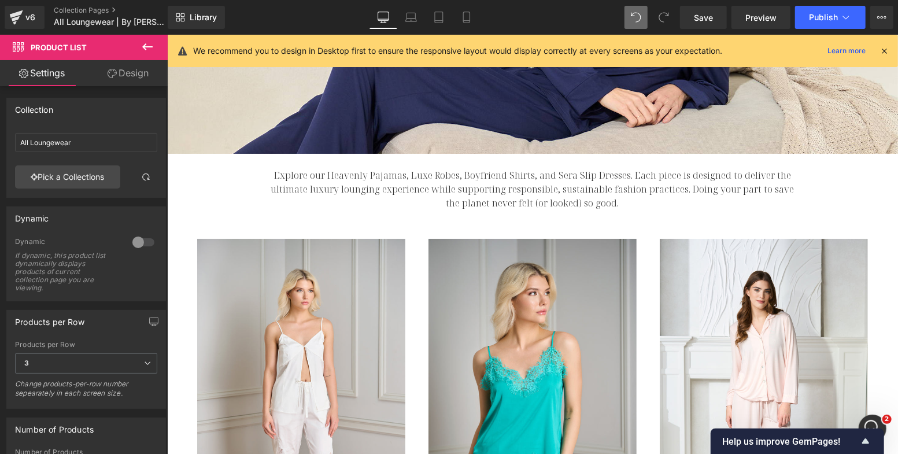
scroll to position [224, 0]
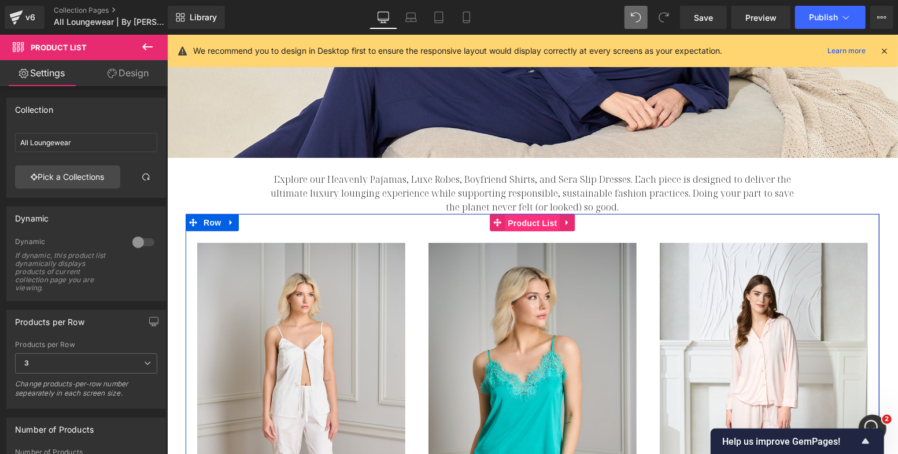
click at [528, 225] on span "Product List" at bounding box center [531, 222] width 55 height 17
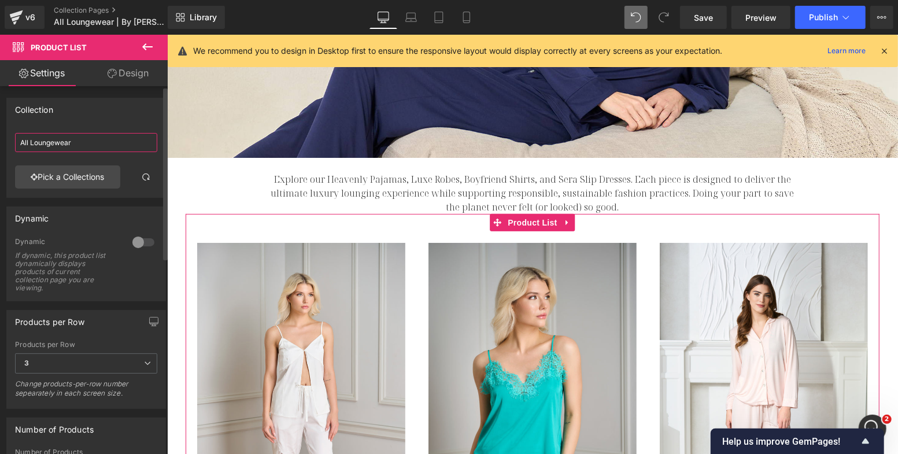
click at [51, 142] on input "All Loungewear" at bounding box center [86, 142] width 142 height 19
drag, startPoint x: 31, startPoint y: 142, endPoint x: 1, endPoint y: 142, distance: 30.1
click at [1, 142] on div "Collection All Loungewear All Loungewear Pick a Collections" at bounding box center [86, 143] width 173 height 109
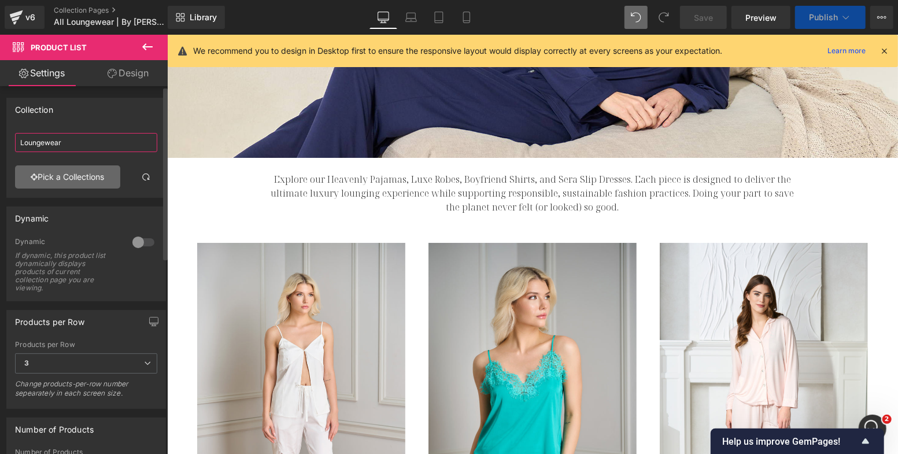
type input "Loungewear"
click at [61, 172] on link "Pick a Collections" at bounding box center [67, 176] width 105 height 23
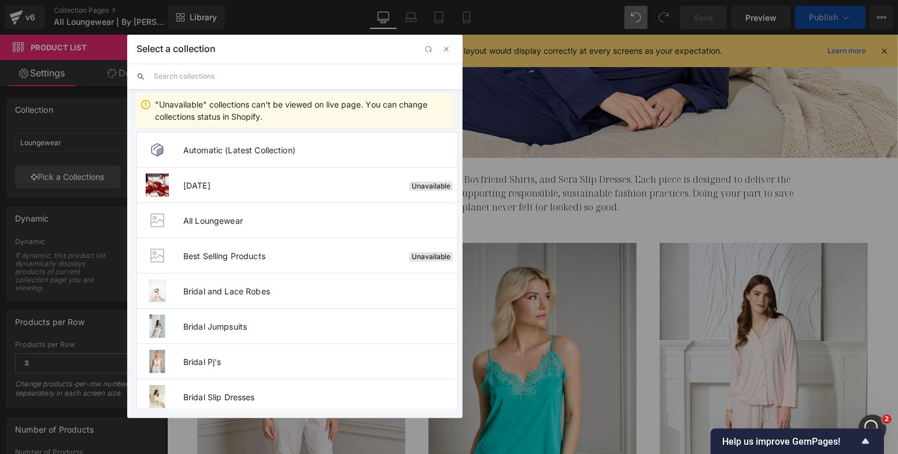
click at [259, 79] on input "text" at bounding box center [304, 76] width 300 height 25
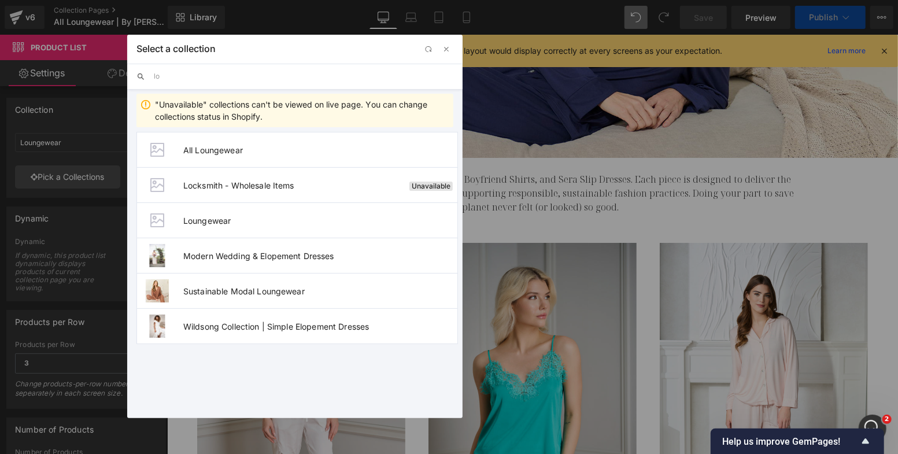
type input "loungewear"
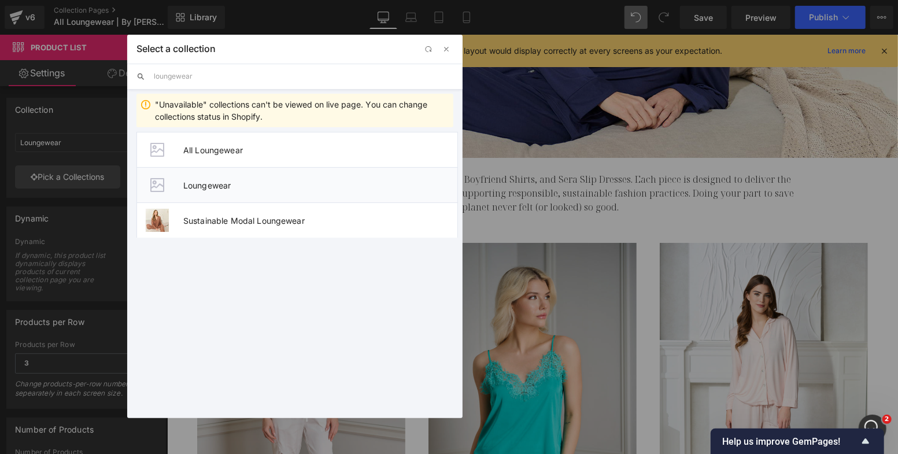
click at [253, 189] on span "Loungewear" at bounding box center [320, 185] width 274 height 10
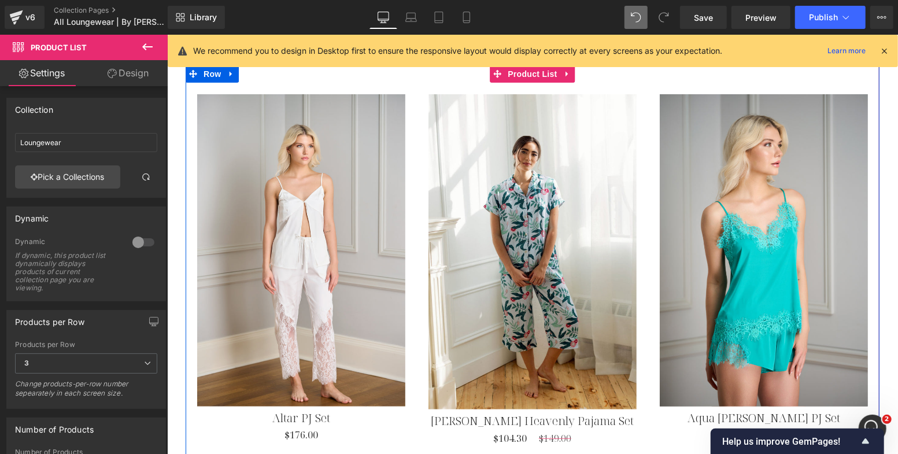
scroll to position [397, 0]
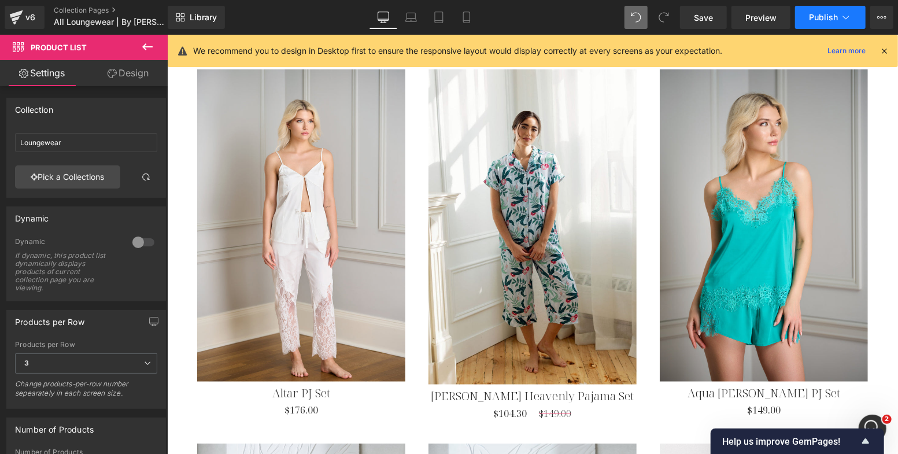
click at [810, 28] on button "Publish" at bounding box center [830, 17] width 71 height 23
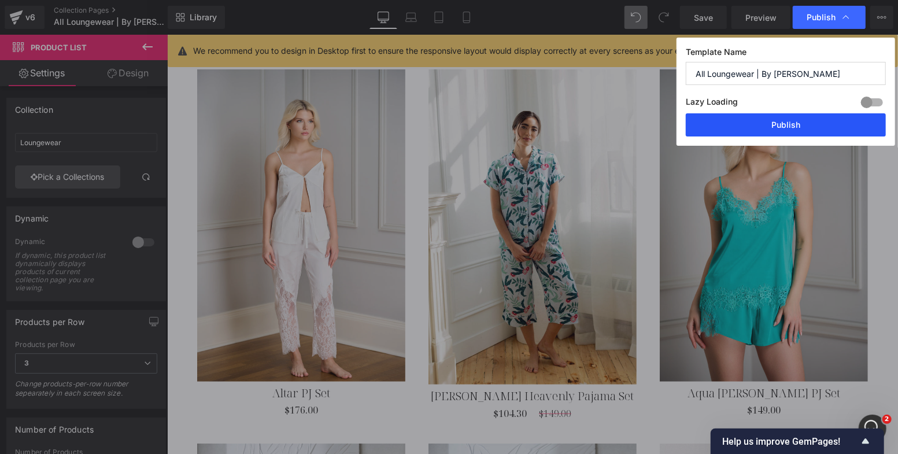
click at [781, 126] on button "Publish" at bounding box center [786, 124] width 200 height 23
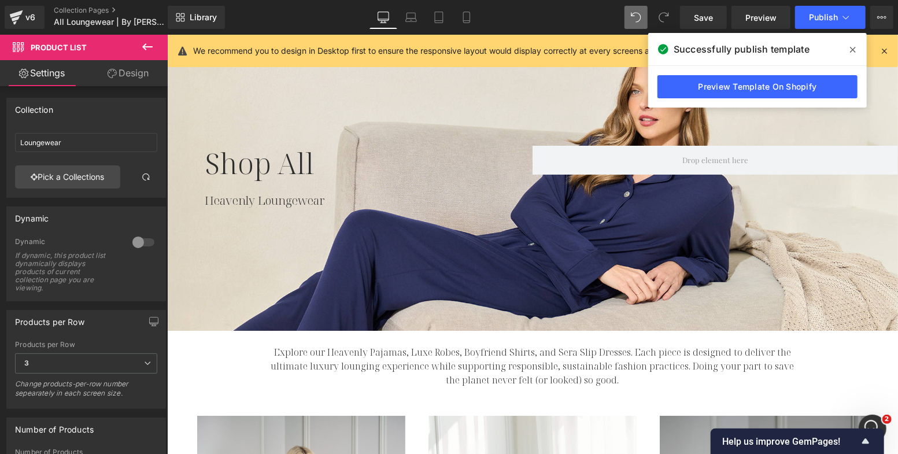
scroll to position [39, 0]
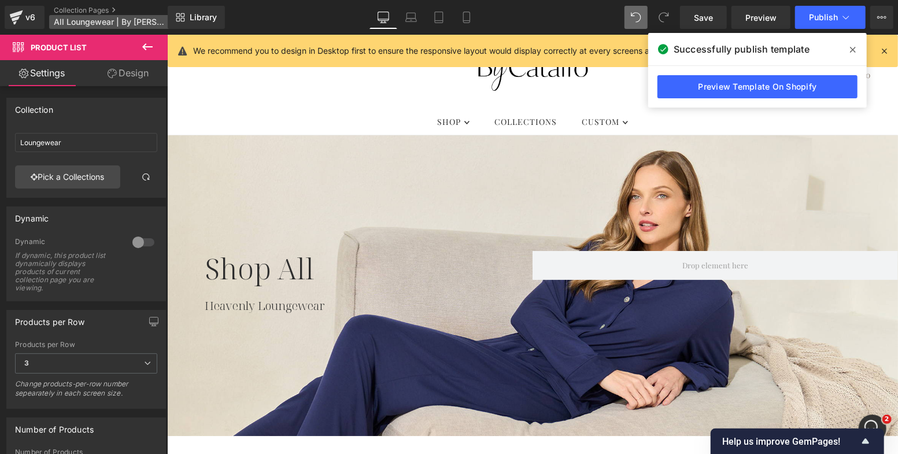
click at [115, 23] on span "All Loungewear | By Catalfo" at bounding box center [109, 21] width 111 height 9
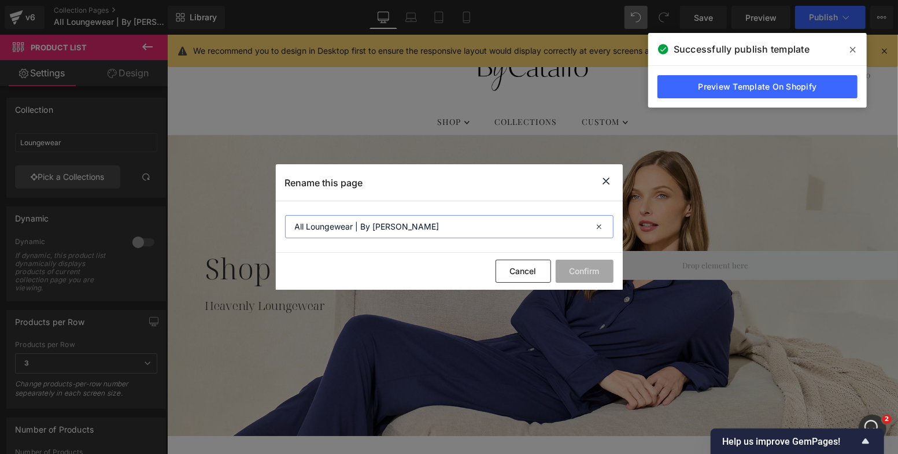
click at [295, 228] on input "All Loungewear | By Catalfo" at bounding box center [449, 226] width 329 height 23
type input "Shop All Loungewear | By [PERSON_NAME]"
click at [600, 273] on button "Confirm" at bounding box center [585, 271] width 58 height 23
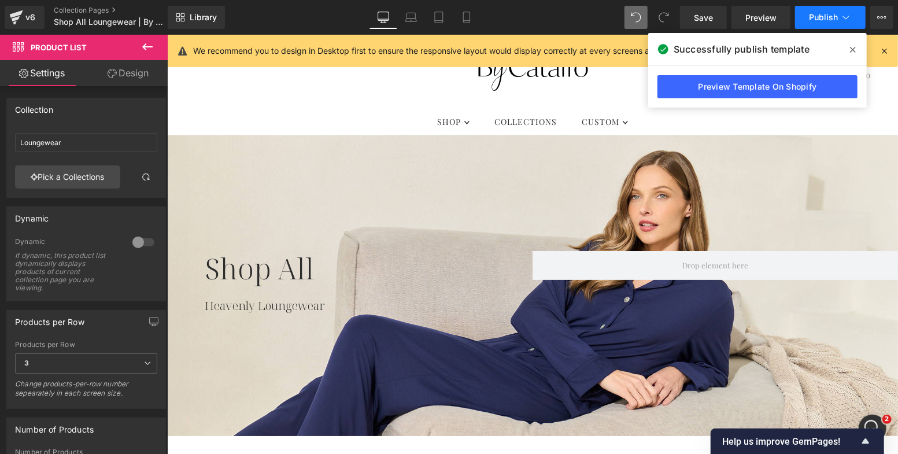
click at [833, 19] on span "Publish" at bounding box center [823, 17] width 29 height 9
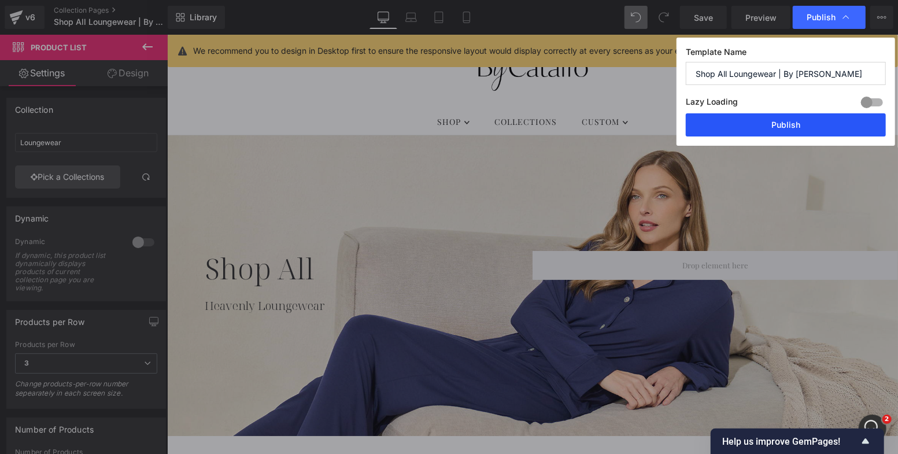
click at [820, 122] on button "Publish" at bounding box center [786, 124] width 200 height 23
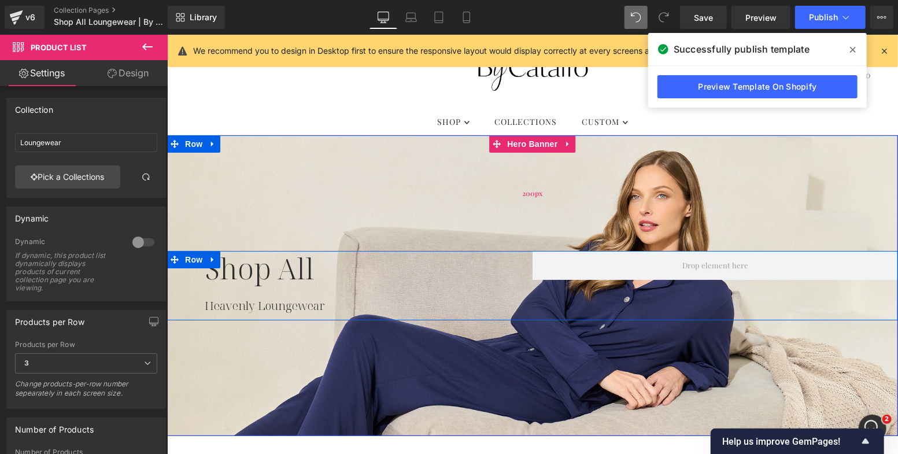
click at [424, 209] on div "200px" at bounding box center [532, 193] width 731 height 116
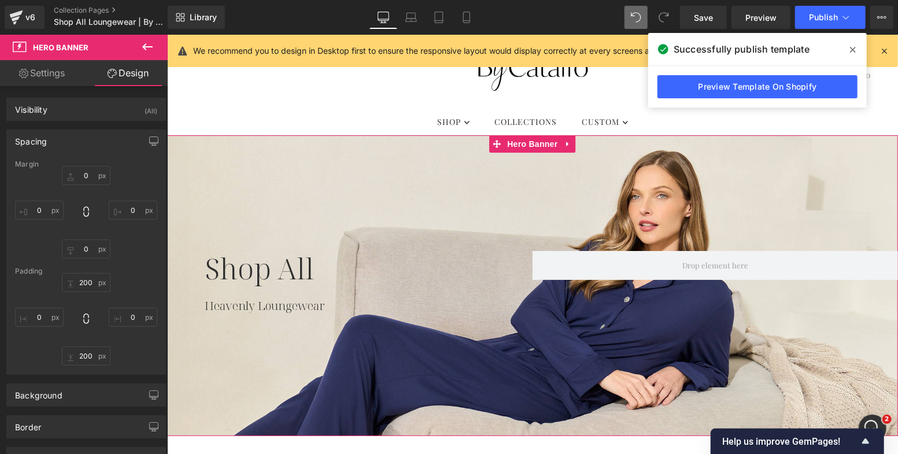
click at [60, 71] on link "Settings" at bounding box center [42, 73] width 84 height 26
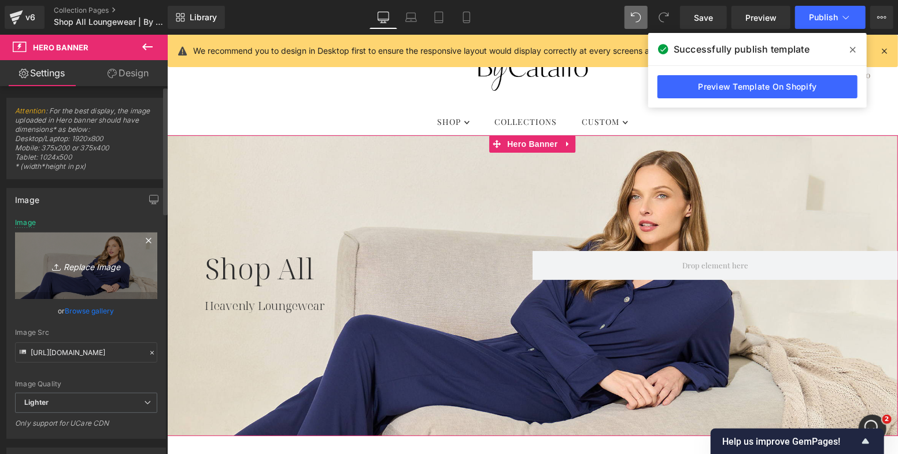
click at [104, 266] on icon "Replace Image" at bounding box center [86, 266] width 93 height 14
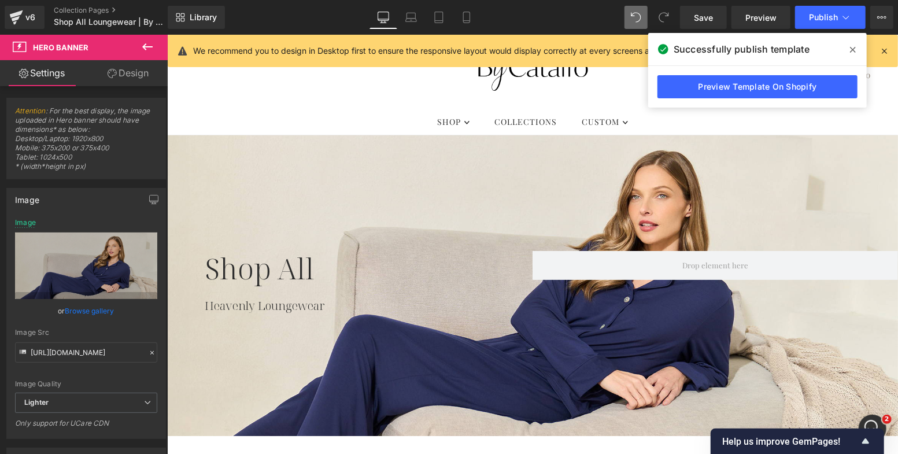
click at [856, 45] on span at bounding box center [853, 49] width 19 height 19
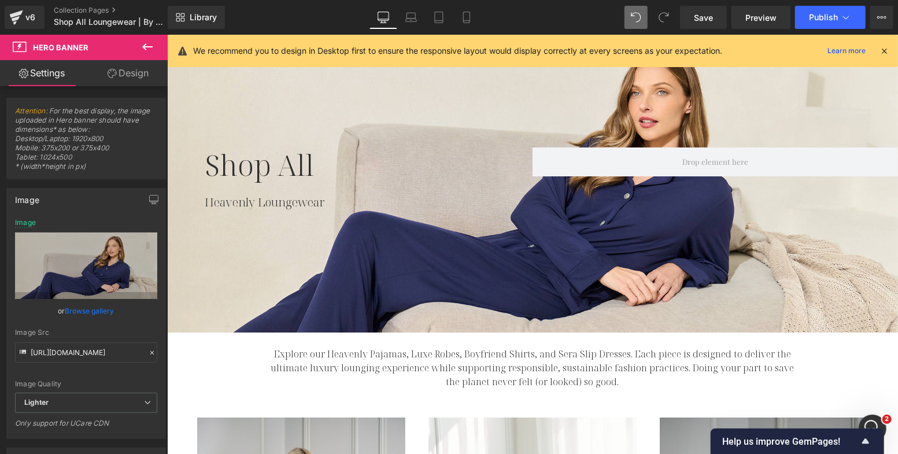
scroll to position [0, 0]
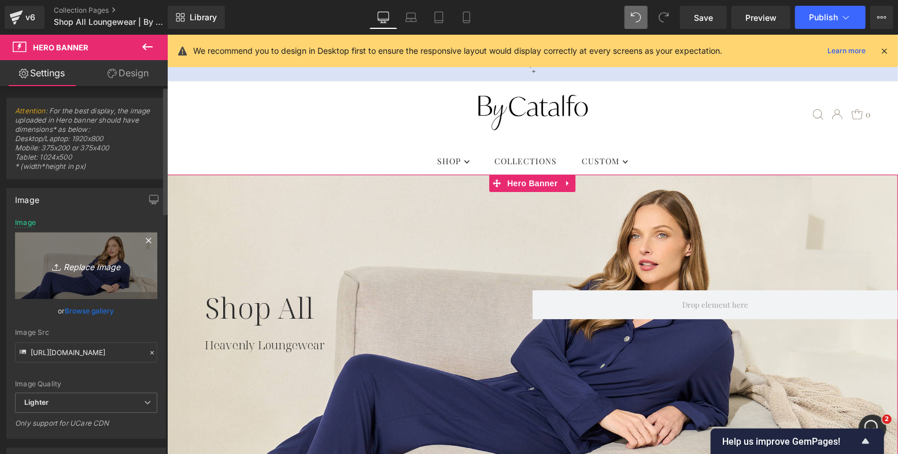
click at [71, 250] on link "Replace Image" at bounding box center [86, 266] width 142 height 67
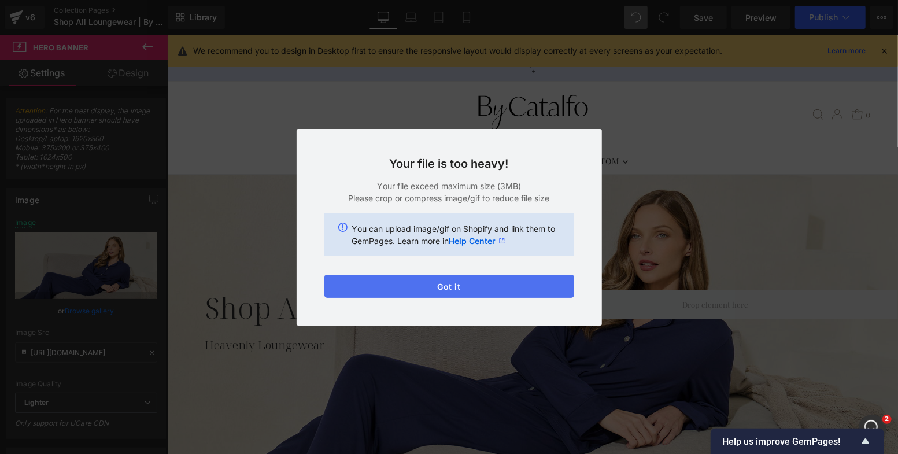
click at [496, 277] on button "Got it" at bounding box center [450, 286] width 250 height 23
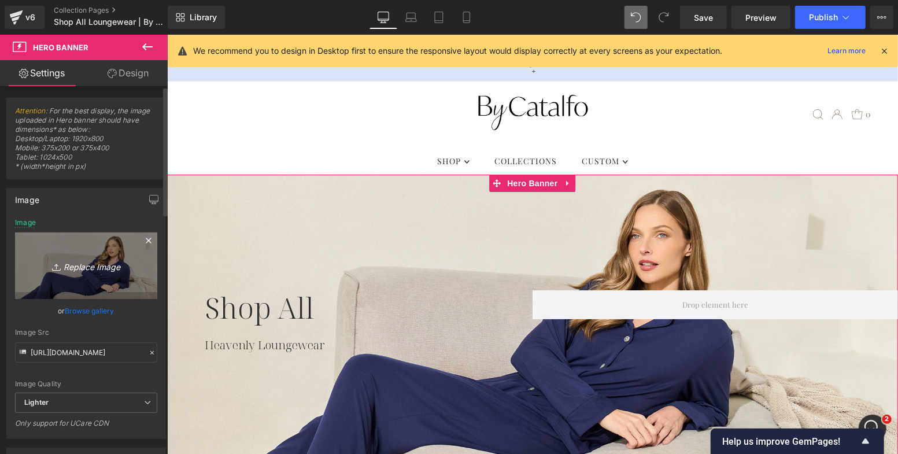
click at [82, 255] on link "Replace Image" at bounding box center [86, 266] width 142 height 67
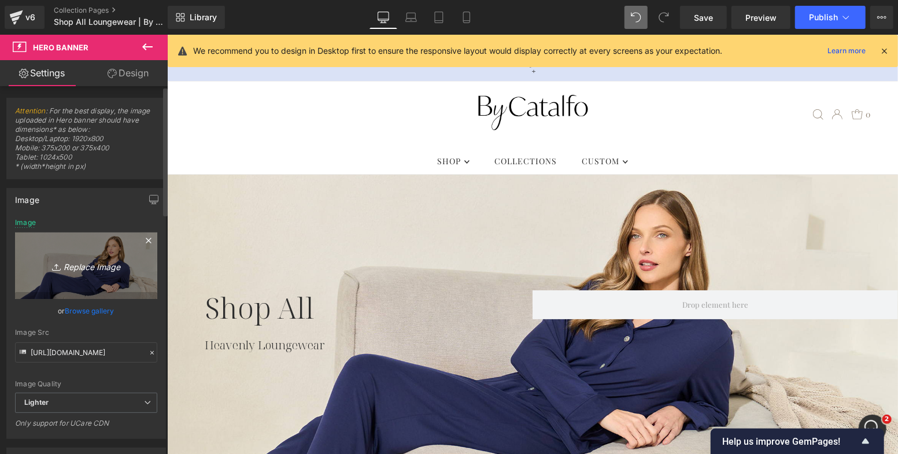
type input "C:\fakepath\Camisole PJ Set-Floral-(L) copy.jpg"
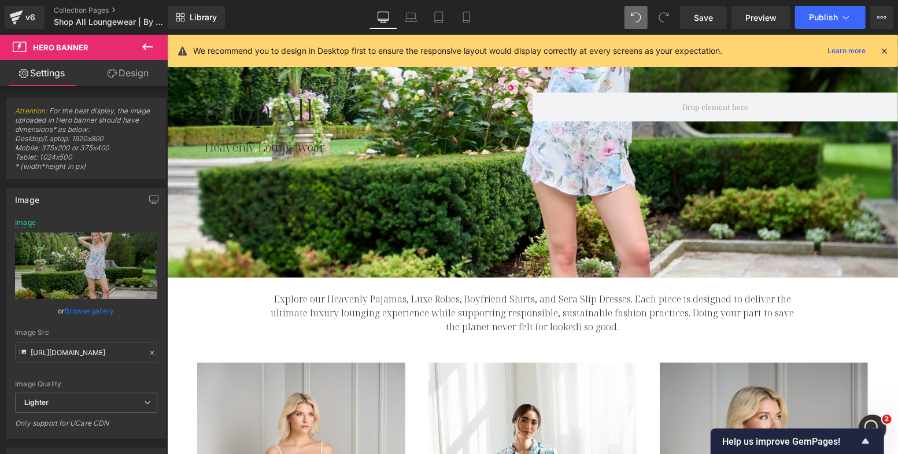
scroll to position [112, 0]
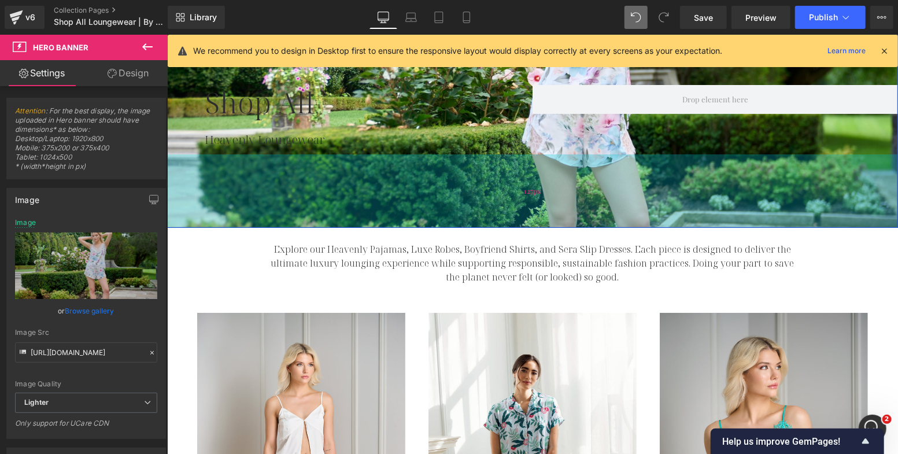
drag, startPoint x: 535, startPoint y: 223, endPoint x: 549, endPoint y: 181, distance: 44.6
click at [549, 181] on div "127px" at bounding box center [532, 190] width 731 height 73
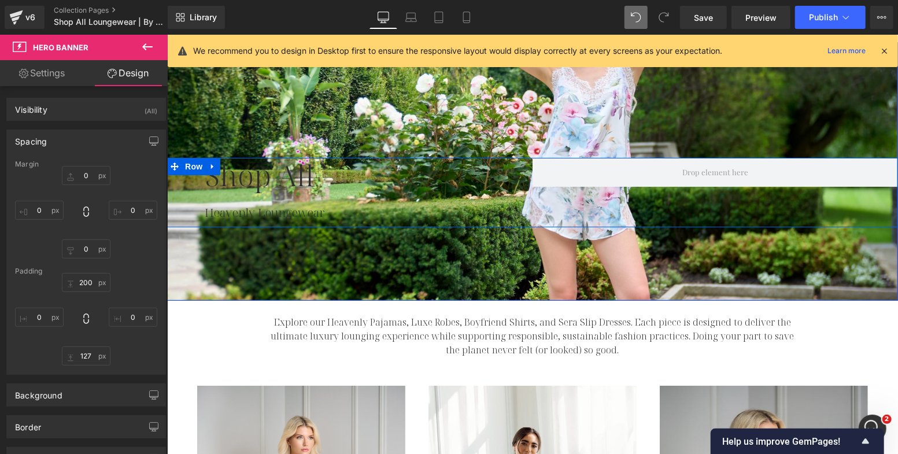
scroll to position [0, 0]
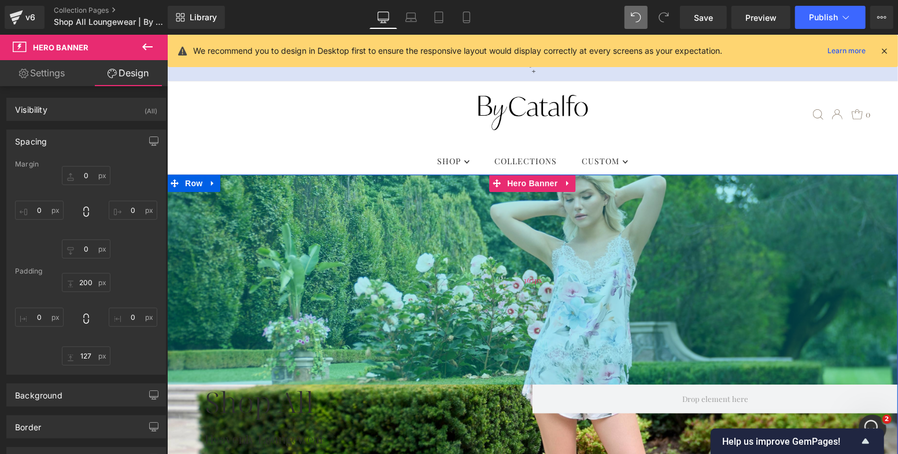
drag, startPoint x: 510, startPoint y: 216, endPoint x: 474, endPoint y: 312, distance: 102.0
click at [474, 312] on div "363px" at bounding box center [532, 279] width 731 height 210
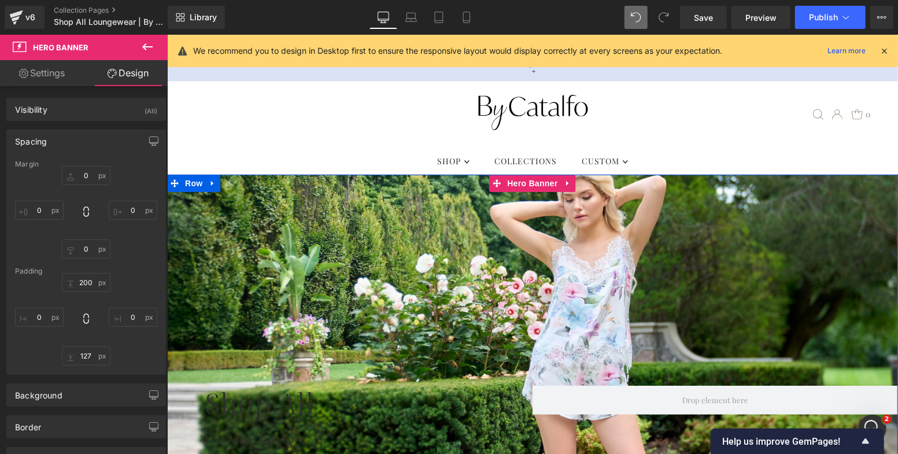
scroll to position [129, 0]
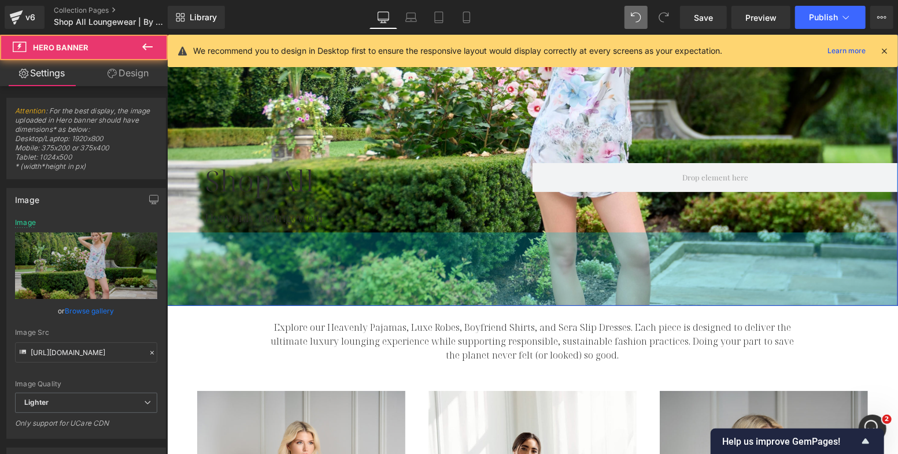
click at [504, 263] on div "Shop All Heading Heavenly Loungewear Heading Row Hero Banner 365px 127px" at bounding box center [532, 128] width 731 height 354
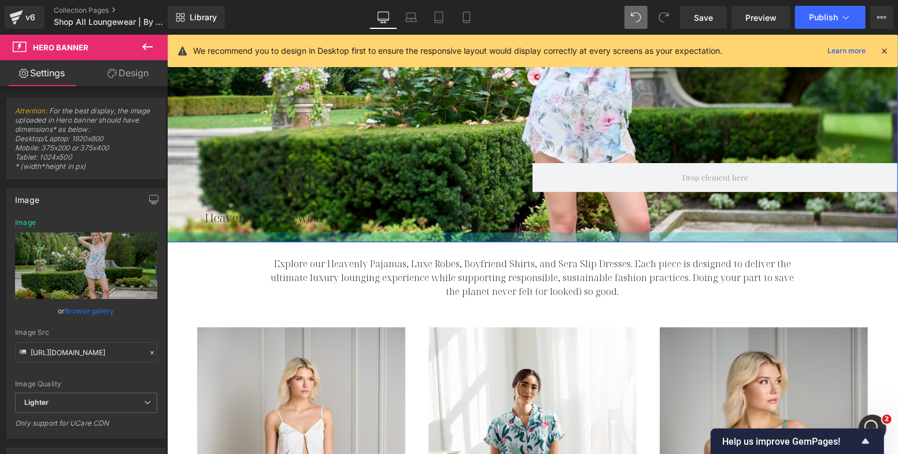
drag, startPoint x: 495, startPoint y: 282, endPoint x: 501, endPoint y: 218, distance: 63.9
click at [501, 218] on div "Shop All Heading Heavenly Loungewear Heading Row Hero Banner 365px" at bounding box center [532, 96] width 731 height 290
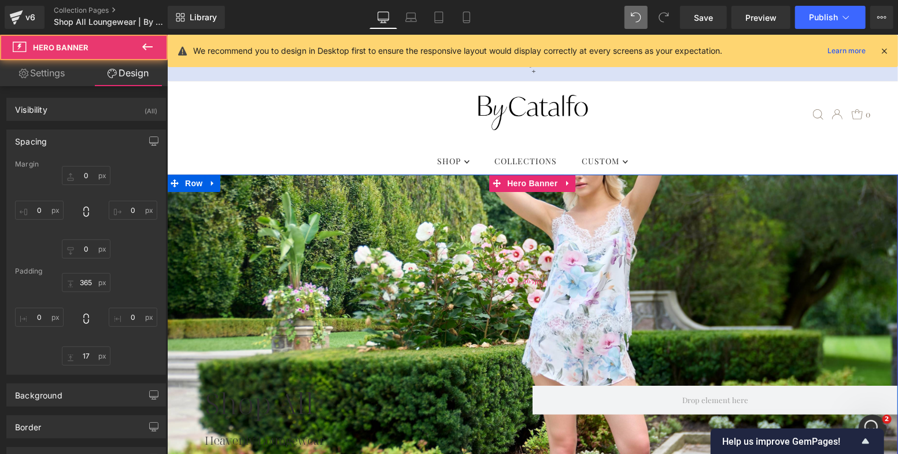
scroll to position [2, 0]
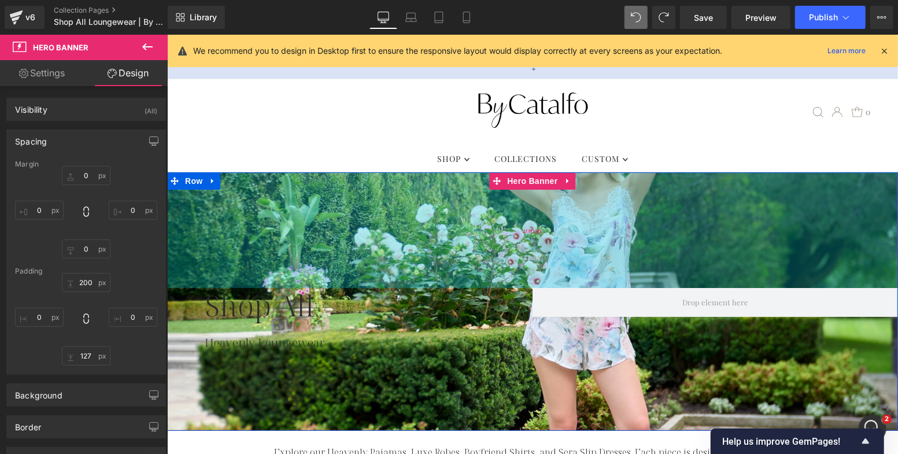
click at [230, 237] on div "200px" at bounding box center [532, 230] width 731 height 116
click at [272, 211] on div "200px" at bounding box center [532, 230] width 731 height 116
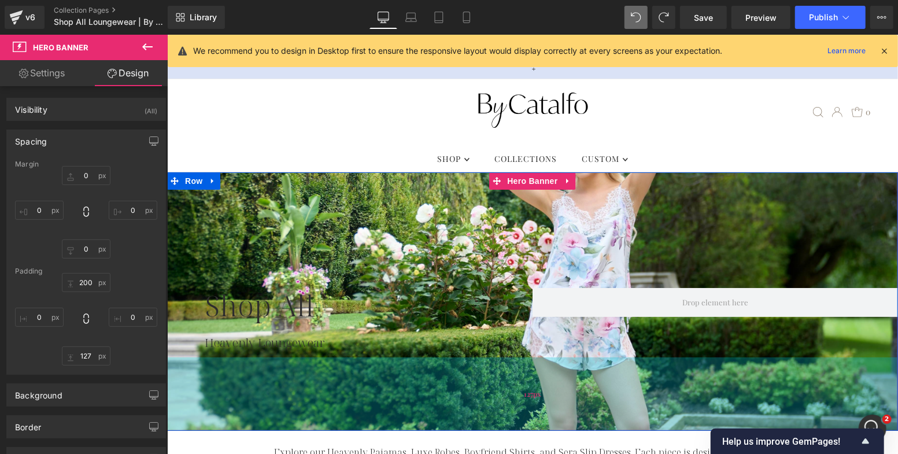
click at [551, 374] on div "127px" at bounding box center [532, 393] width 731 height 73
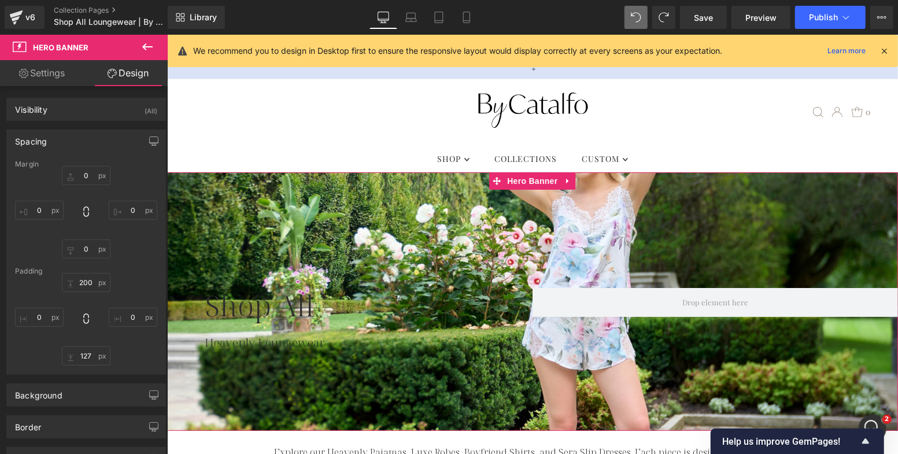
click at [44, 62] on link "Settings" at bounding box center [42, 73] width 84 height 26
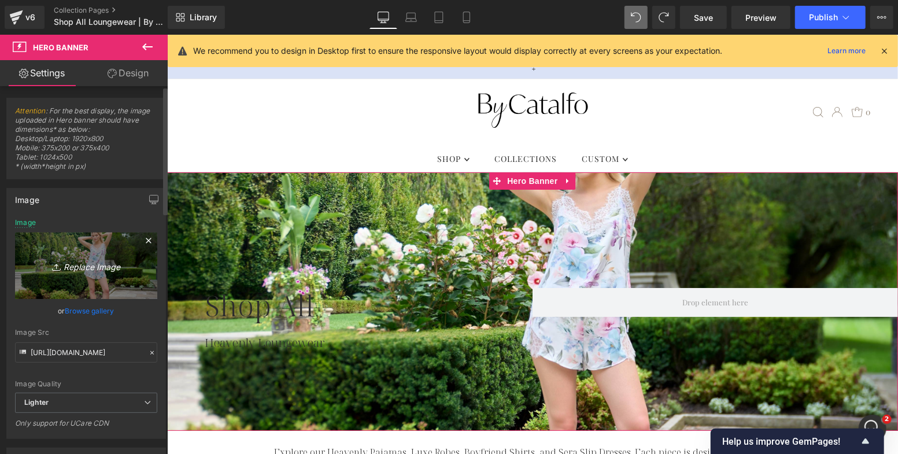
click at [101, 264] on icon "Replace Image" at bounding box center [86, 266] width 93 height 14
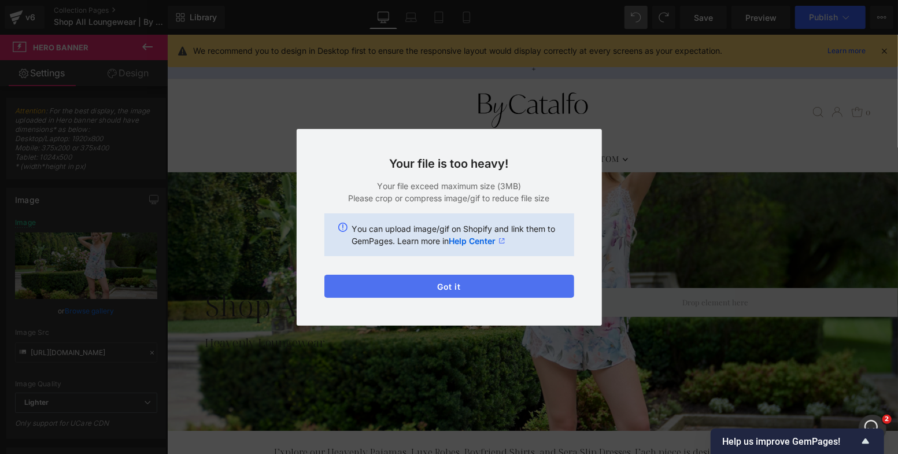
click at [480, 286] on button "Got it" at bounding box center [450, 286] width 250 height 23
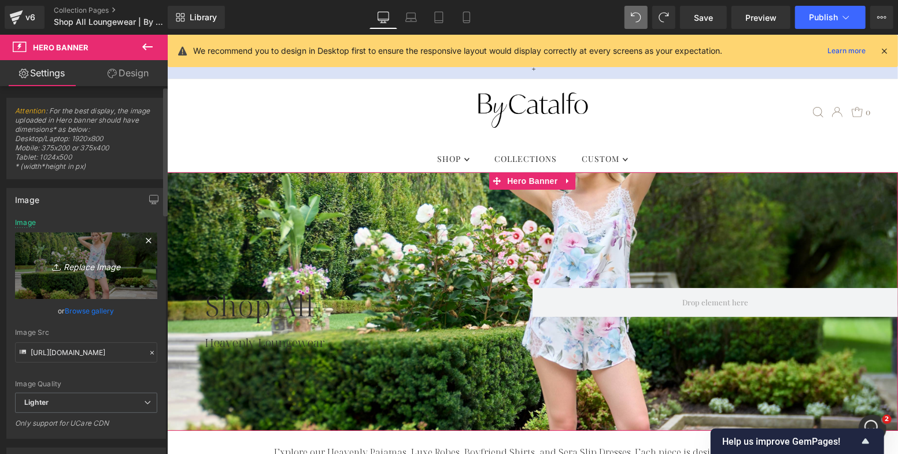
click at [133, 255] on link "Replace Image" at bounding box center [86, 266] width 142 height 67
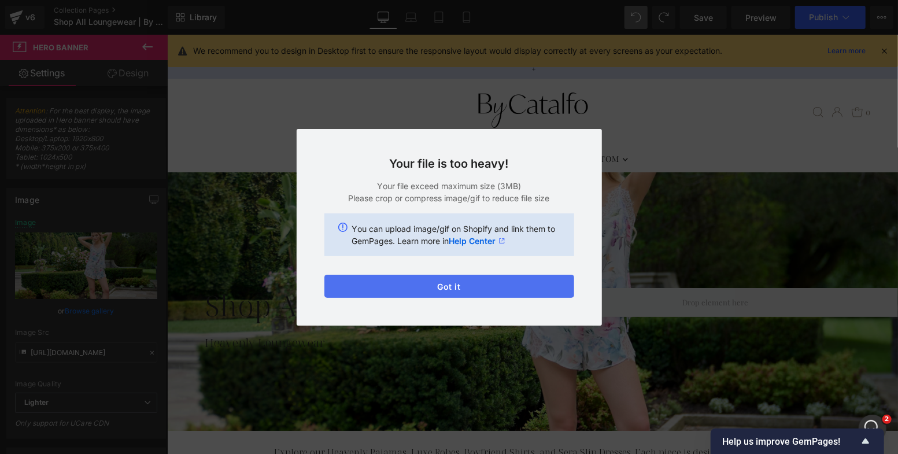
click at [477, 290] on button "Got it" at bounding box center [450, 286] width 250 height 23
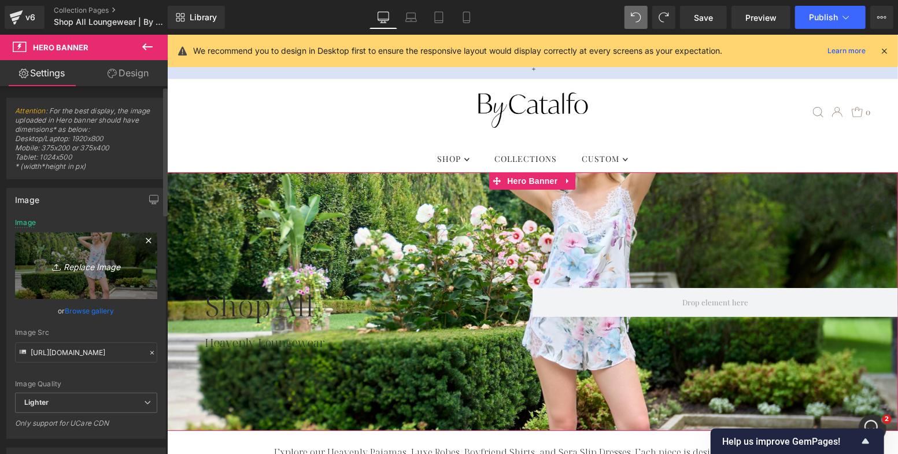
click at [79, 268] on icon "Replace Image" at bounding box center [86, 266] width 93 height 14
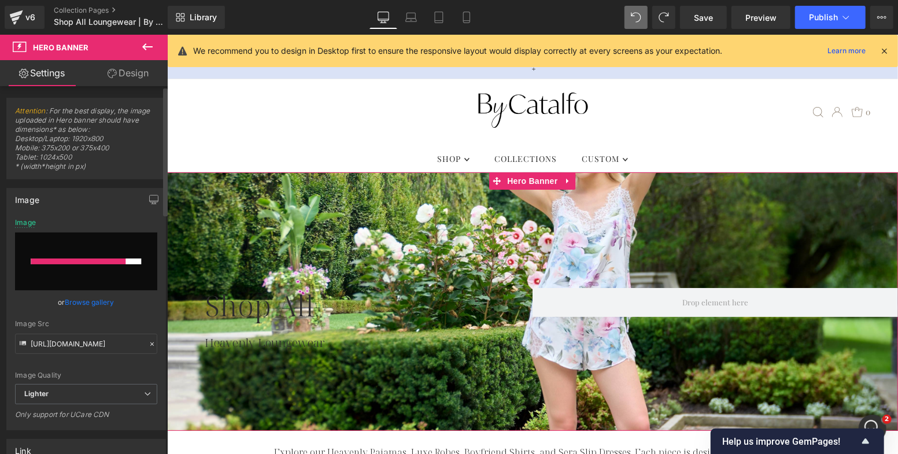
click at [89, 304] on link "Browse gallery" at bounding box center [89, 302] width 49 height 20
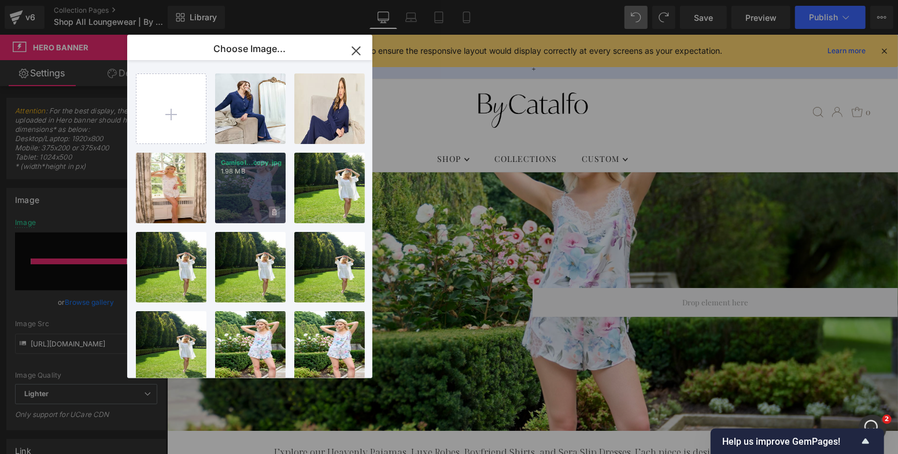
click at [274, 211] on icon at bounding box center [274, 213] width 4 height 8
click at [354, 53] on icon "button" at bounding box center [356, 51] width 8 height 8
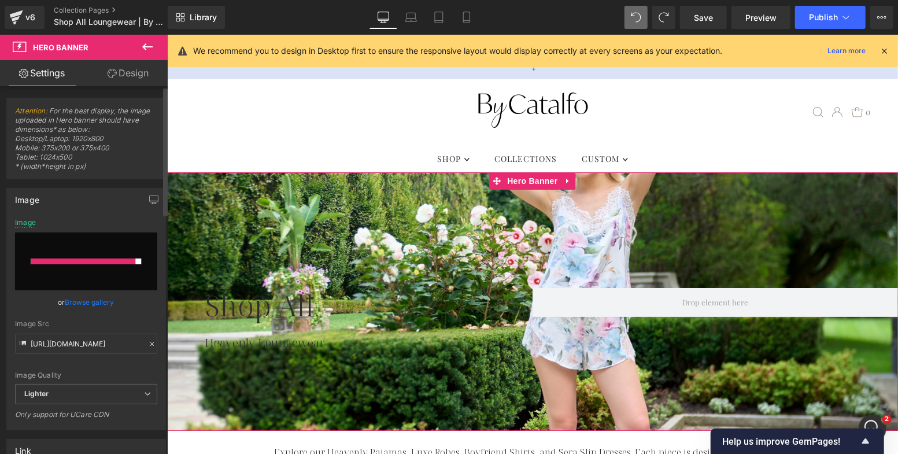
click at [83, 302] on link "Browse gallery" at bounding box center [89, 302] width 49 height 20
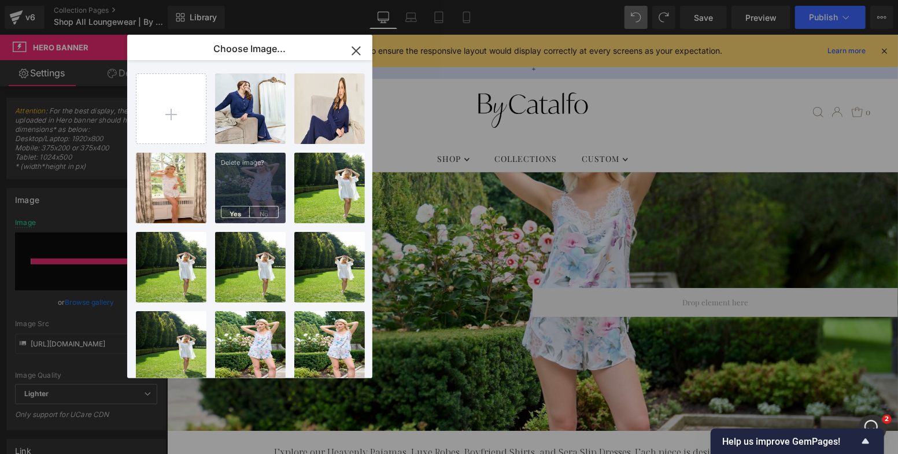
click at [359, 53] on icon "button" at bounding box center [356, 51] width 8 height 8
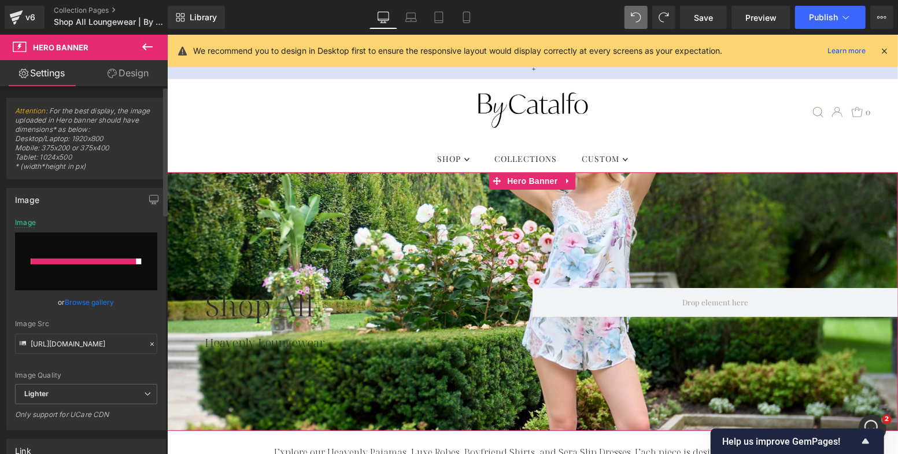
click at [94, 303] on link "Browse gallery" at bounding box center [89, 302] width 49 height 20
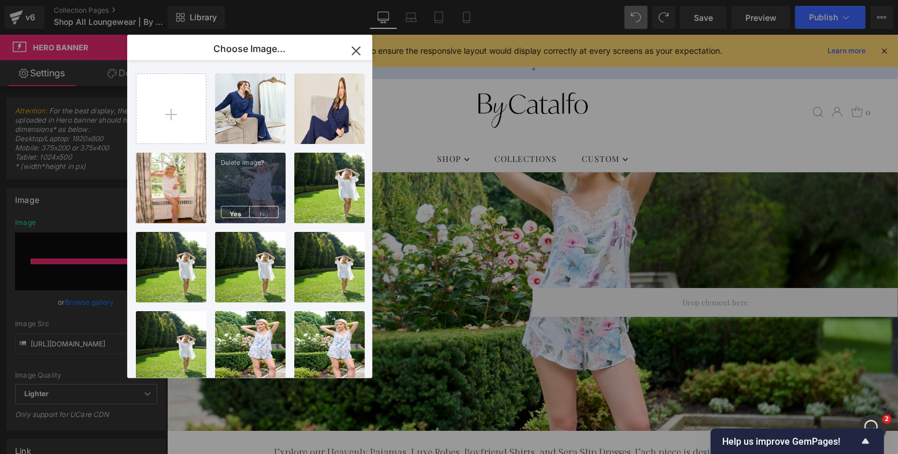
click at [351, 49] on icon "button" at bounding box center [356, 51] width 19 height 19
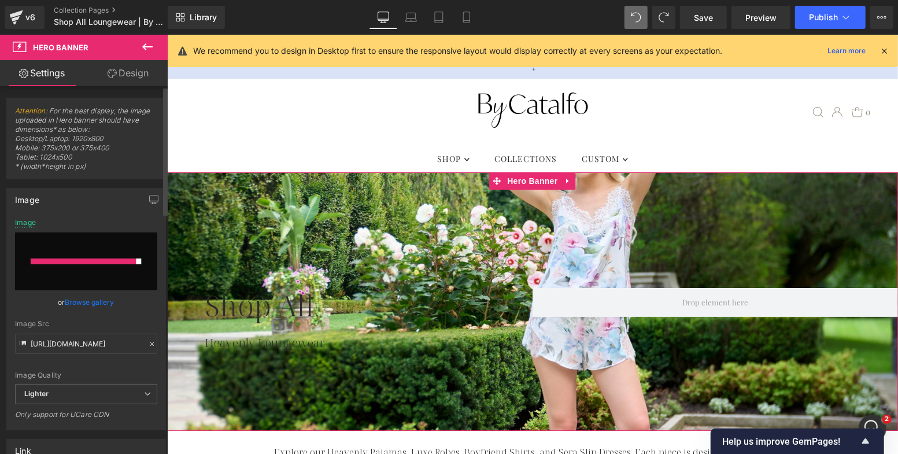
click at [94, 303] on link "Browse gallery" at bounding box center [89, 302] width 49 height 20
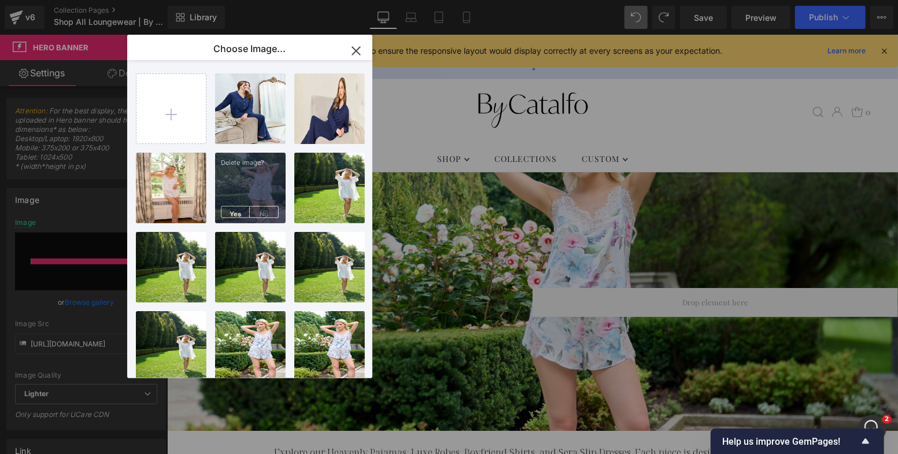
click at [90, 0] on div "Product List You are previewing how the will restyle your page. You can not edi…" at bounding box center [449, 0] width 898 height 0
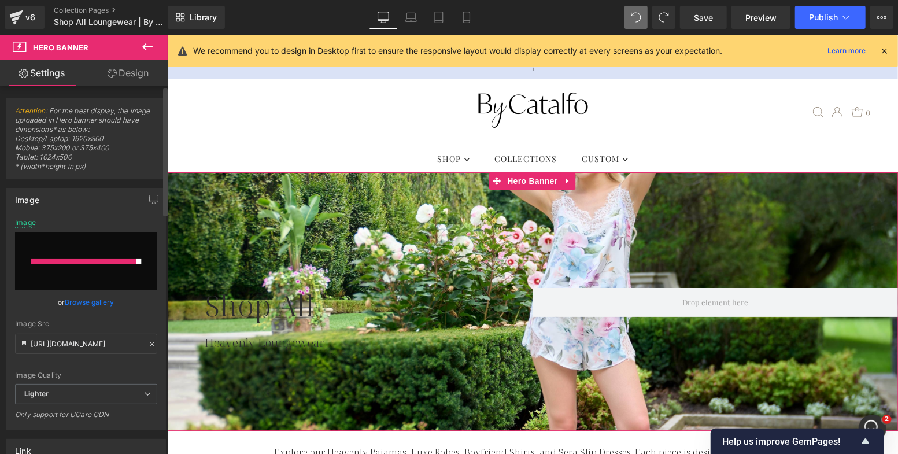
click at [136, 241] on input "file" at bounding box center [86, 262] width 142 height 58
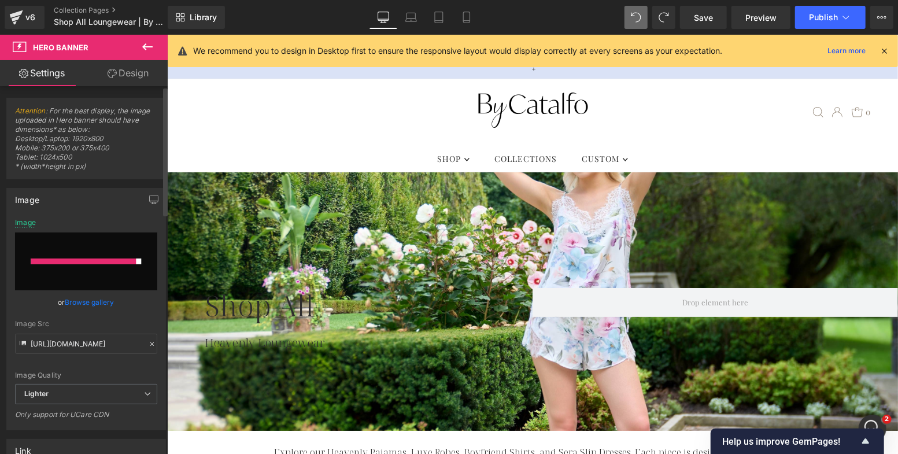
type input "C:\fakepath\Slip Dress (Serena)-Floral-(SM).jpg"
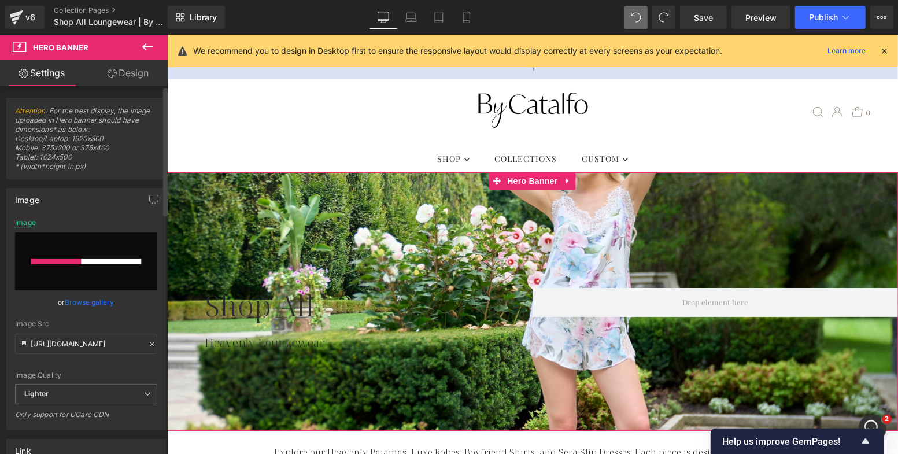
click at [94, 304] on link "Browse gallery" at bounding box center [89, 302] width 49 height 20
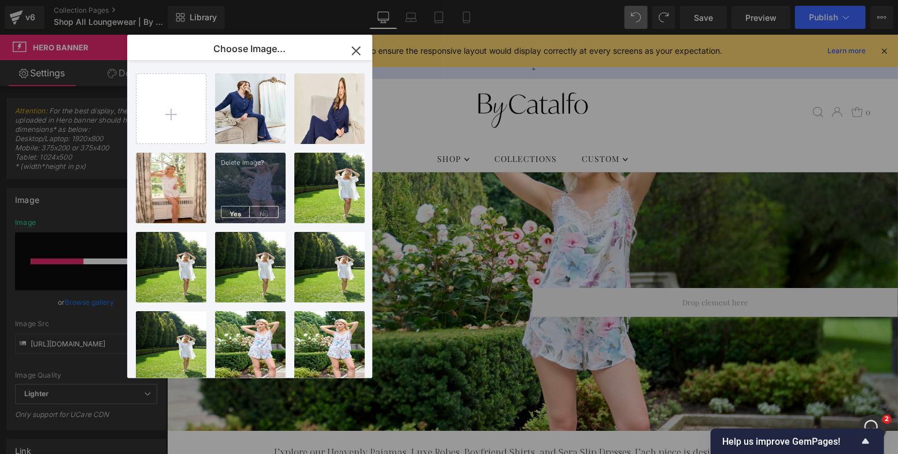
click at [355, 48] on icon "button" at bounding box center [356, 51] width 19 height 19
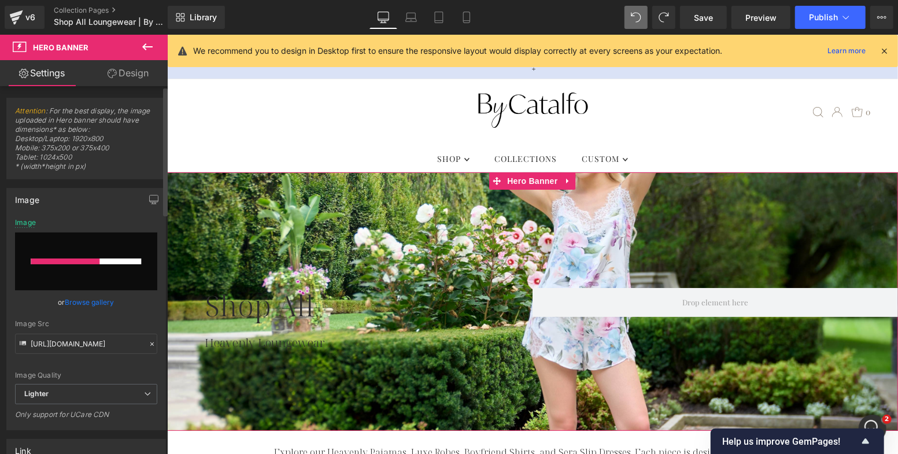
click at [83, 300] on link "Browse gallery" at bounding box center [89, 302] width 49 height 20
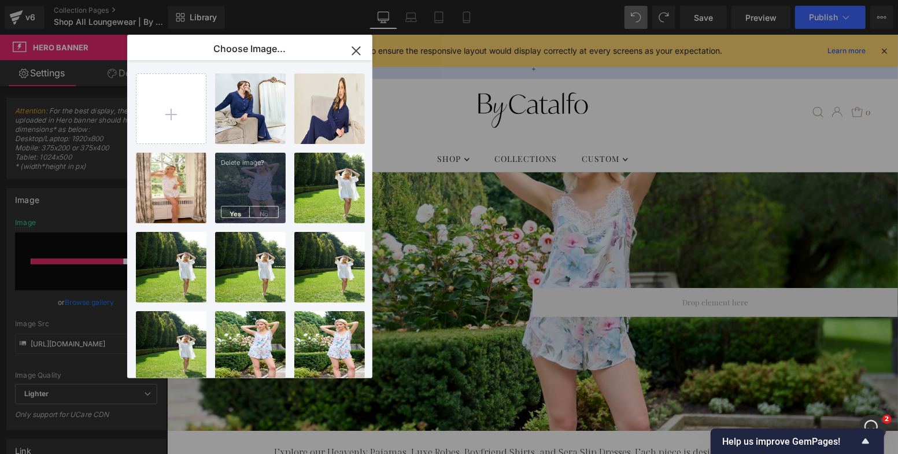
click at [356, 62] on button "button" at bounding box center [356, 51] width 32 height 32
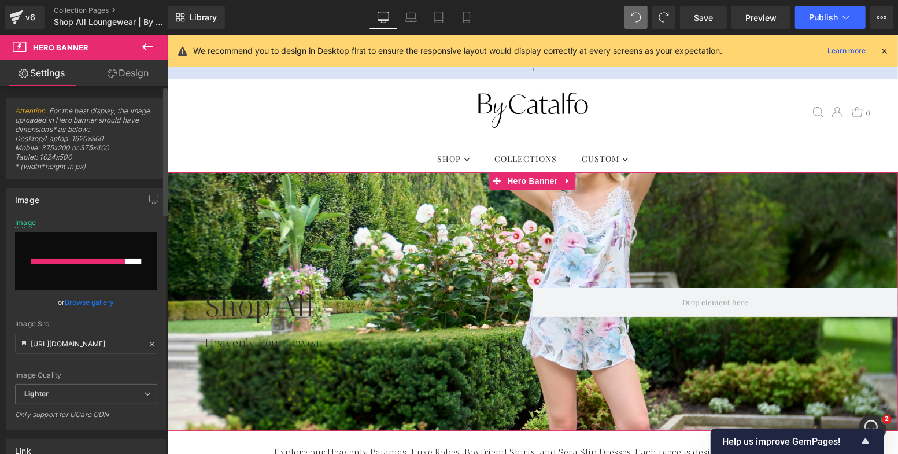
click at [83, 302] on link "Browse gallery" at bounding box center [89, 302] width 49 height 20
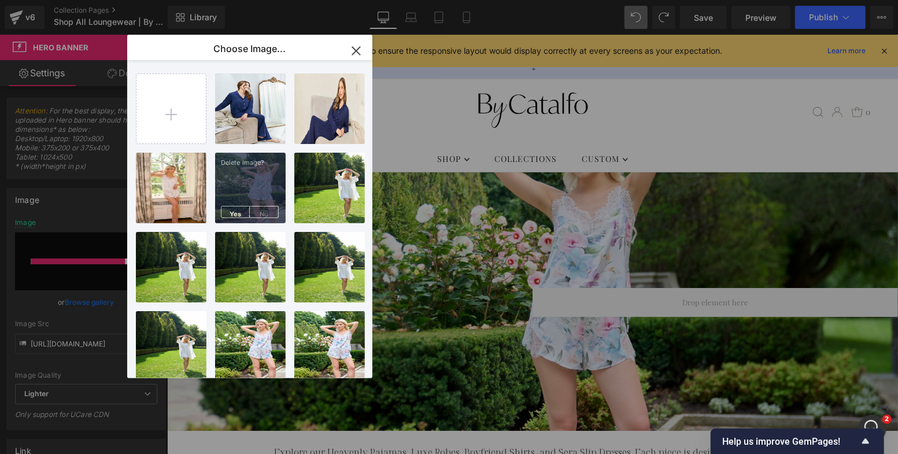
click at [353, 46] on icon "button" at bounding box center [356, 51] width 19 height 19
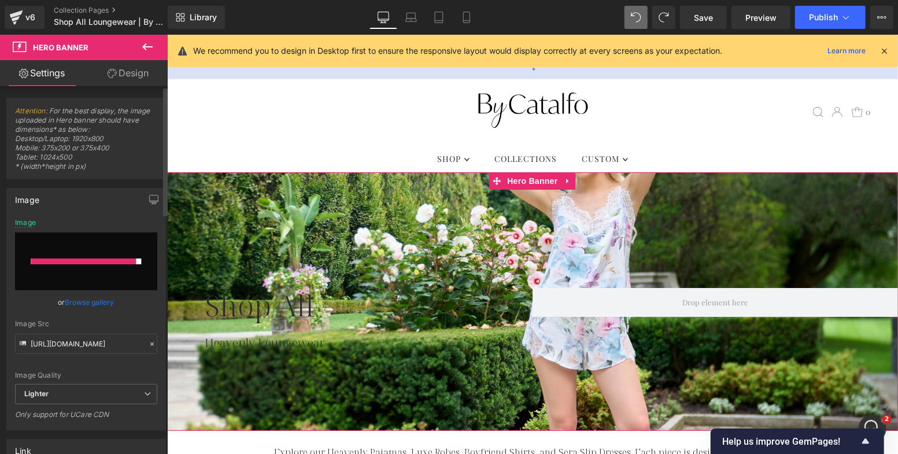
click at [97, 295] on link "Browse gallery" at bounding box center [89, 302] width 49 height 20
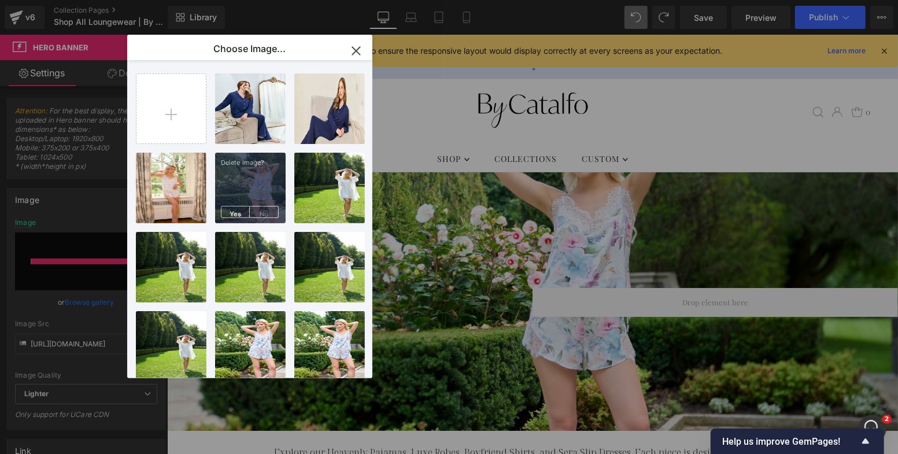
click at [84, 0] on div "Product List You are previewing how the will restyle your page. You can not edi…" at bounding box center [449, 0] width 898 height 0
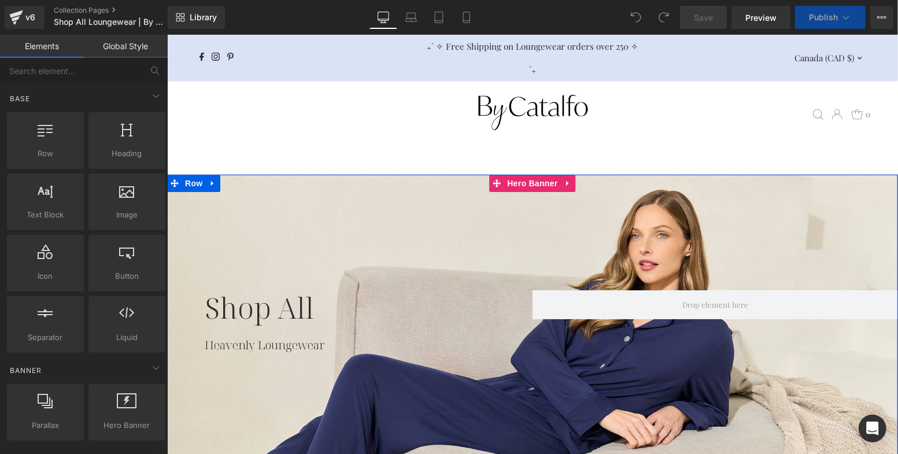
click at [314, 216] on div at bounding box center [532, 324] width 731 height 301
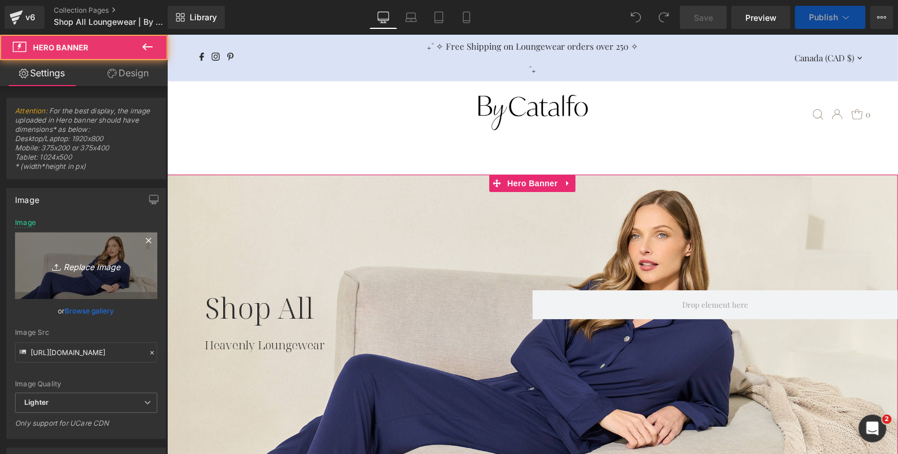
click at [110, 268] on icon "Replace Image" at bounding box center [86, 266] width 93 height 14
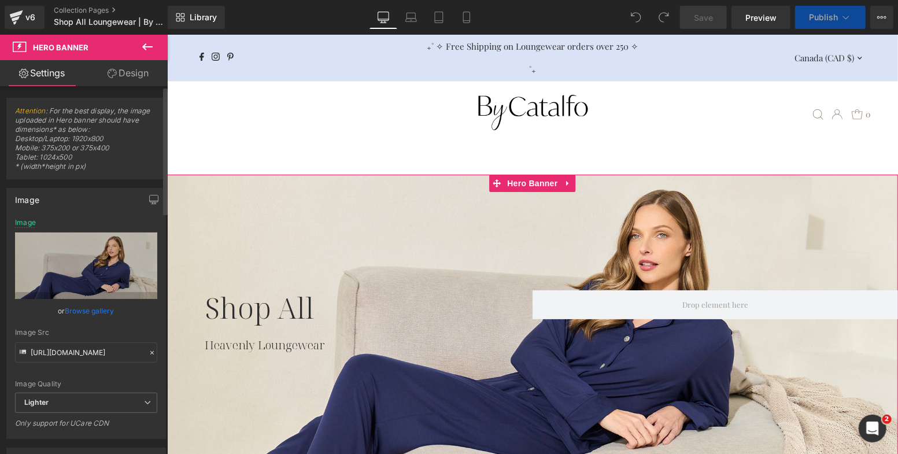
click at [104, 309] on link "Browse gallery" at bounding box center [89, 311] width 49 height 20
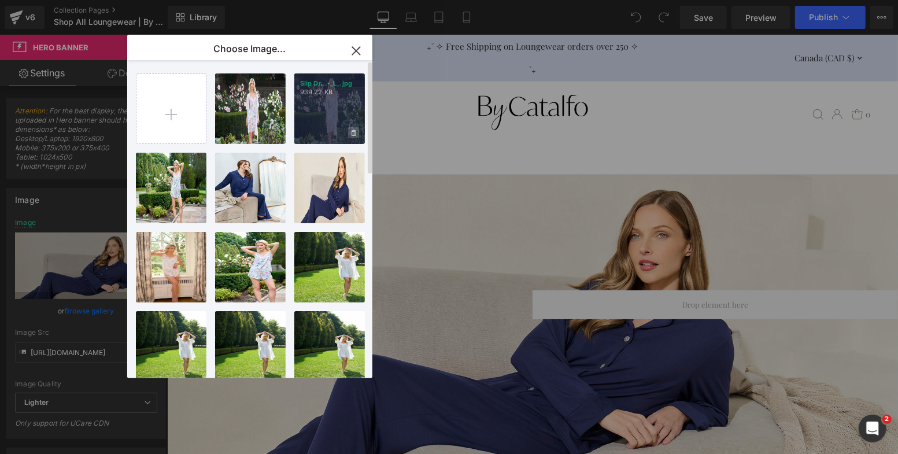
click at [354, 131] on icon at bounding box center [354, 133] width 4 height 6
click at [313, 130] on span "Yes" at bounding box center [314, 133] width 29 height 12
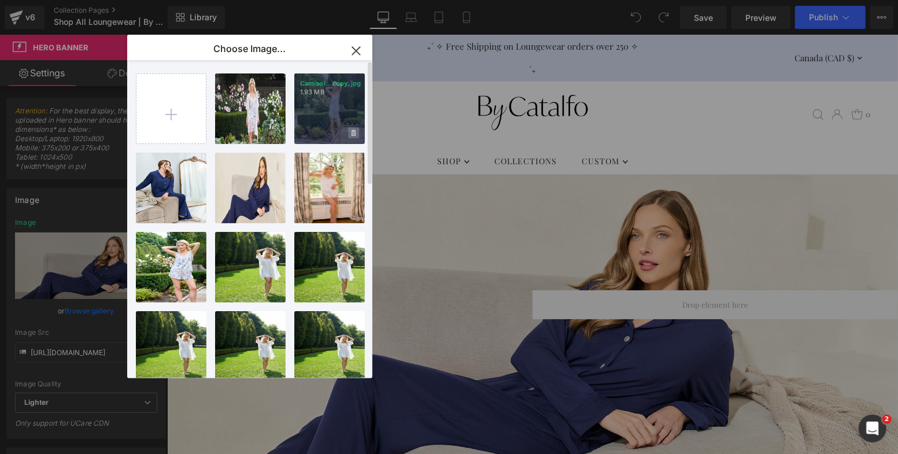
click at [355, 130] on icon at bounding box center [354, 133] width 4 height 6
click at [309, 134] on span "Yes" at bounding box center [314, 133] width 29 height 12
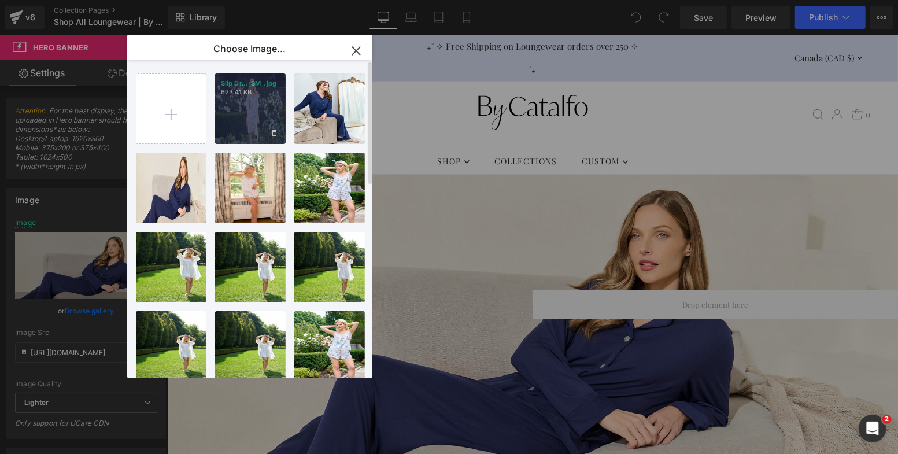
click at [251, 114] on div "Slip Dr..._SM_.jpg 623.41 KB" at bounding box center [250, 108] width 71 height 71
type input "[URL][DOMAIN_NAME]"
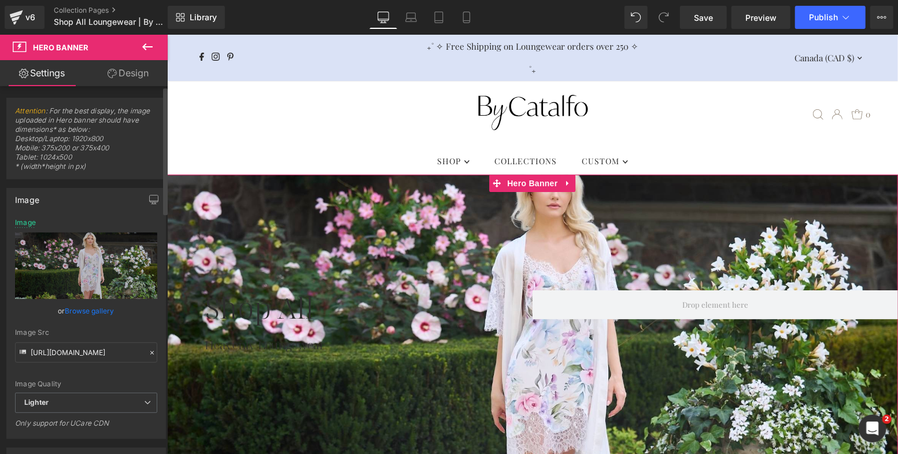
click at [99, 307] on link "Browse gallery" at bounding box center [89, 311] width 49 height 20
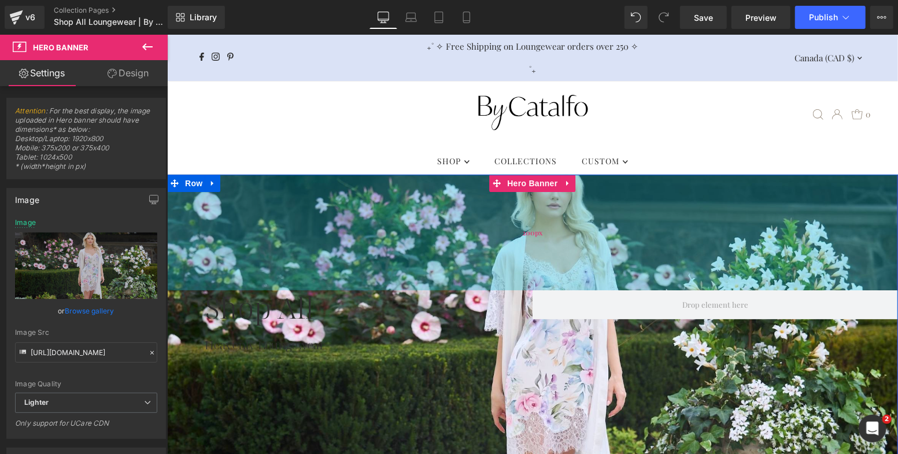
click at [233, 218] on div "200px" at bounding box center [532, 232] width 731 height 116
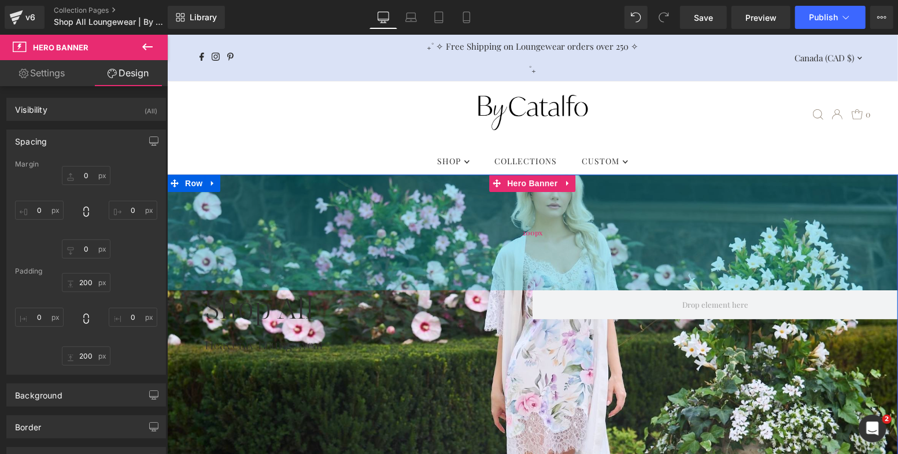
type input "200px"
click at [256, 215] on div "200px" at bounding box center [532, 232] width 731 height 116
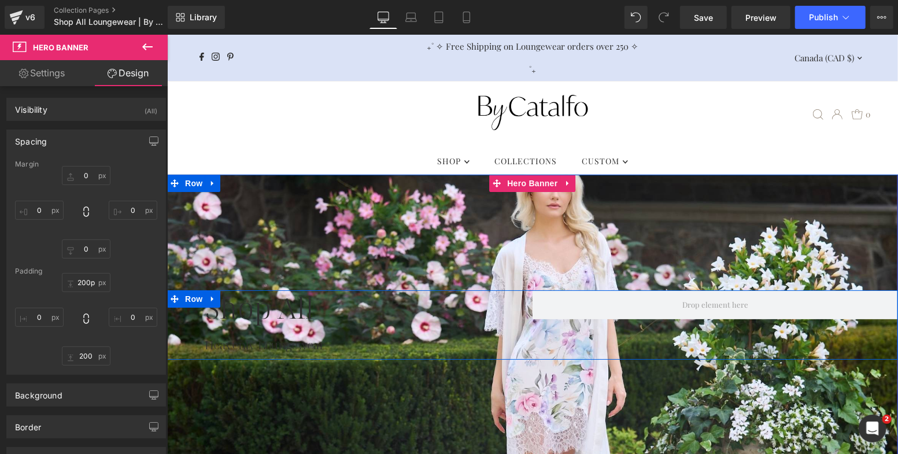
click at [493, 357] on div at bounding box center [532, 357] width 731 height 3
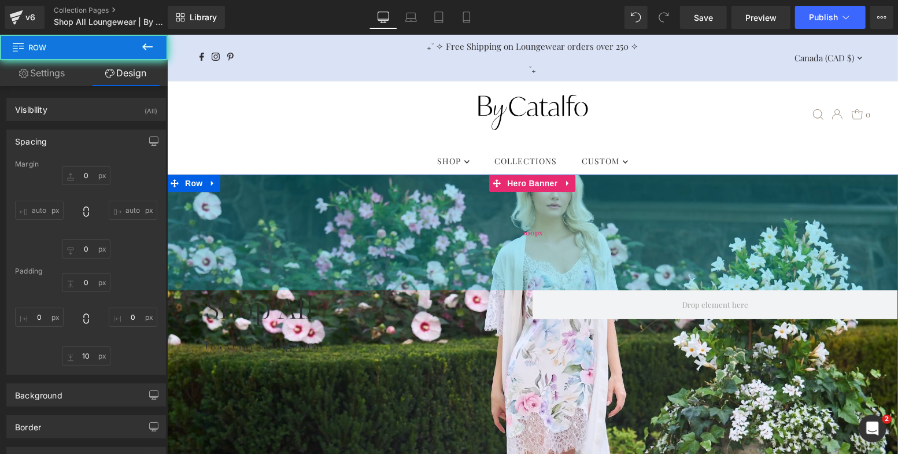
click at [489, 242] on div "200px" at bounding box center [532, 232] width 731 height 116
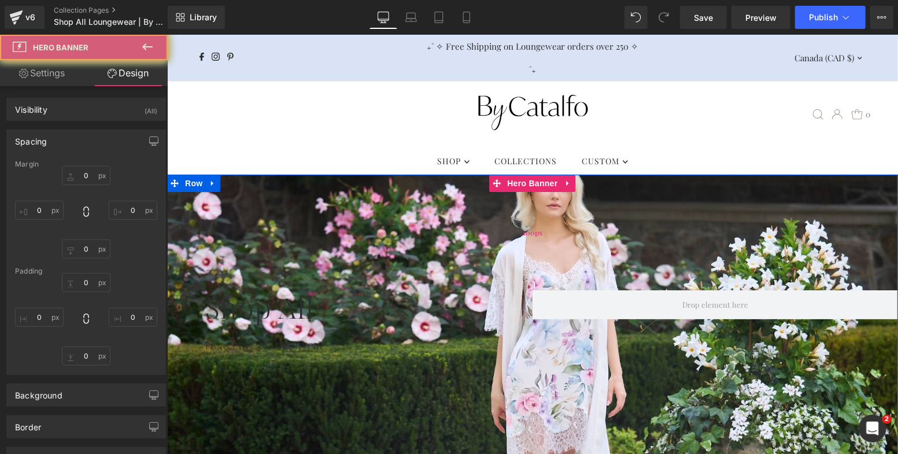
type input "0"
type input "200"
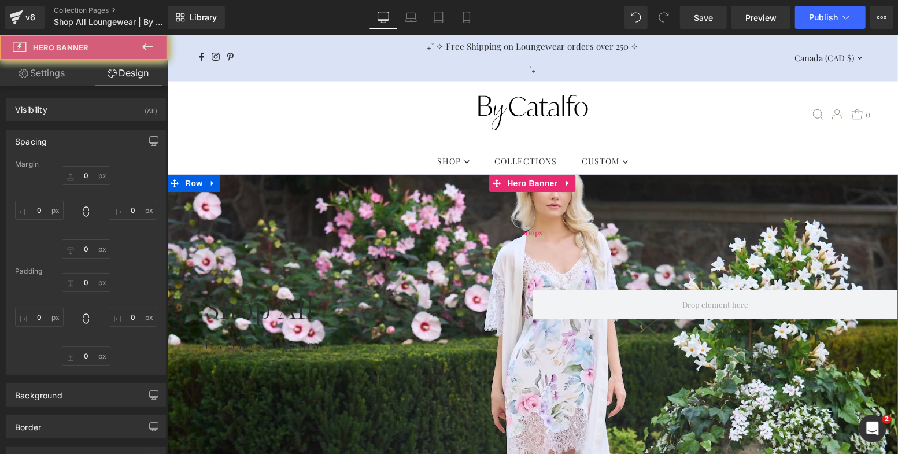
type input "0"
type input "200"
type input "0"
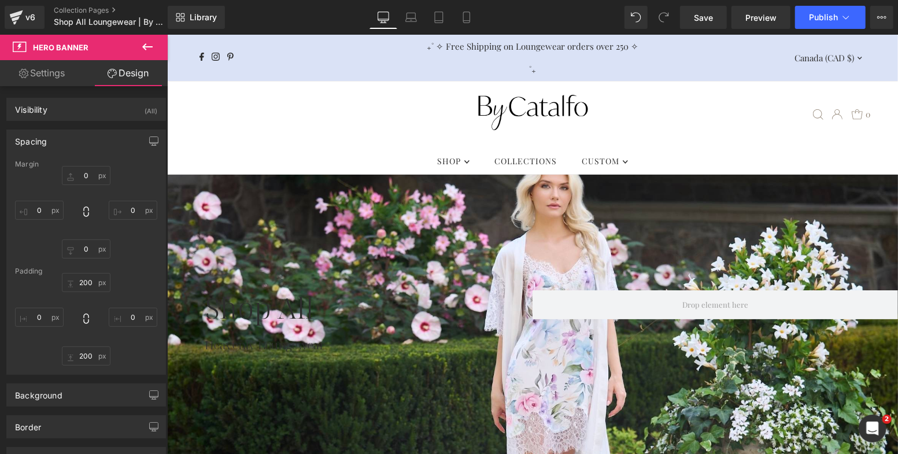
click at [409, 408] on div "Loading Product Data" at bounding box center [449, 408] width 83 height 13
type input "200px"
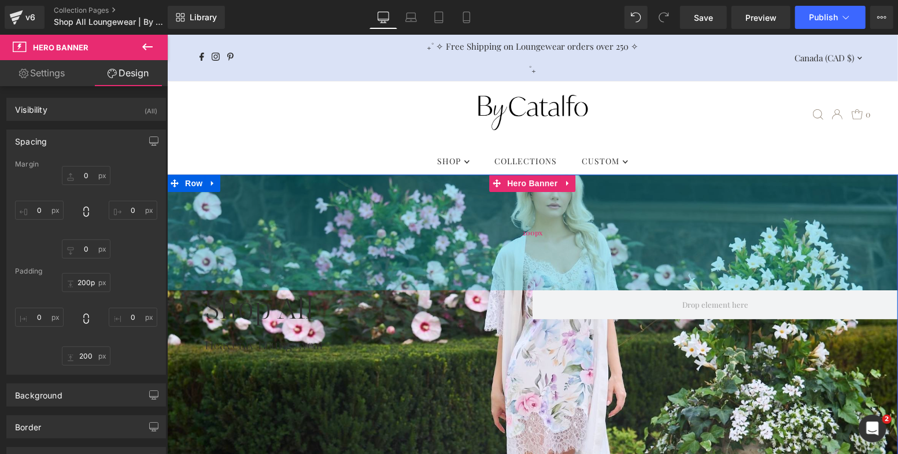
click at [413, 238] on div "200px" at bounding box center [532, 232] width 731 height 116
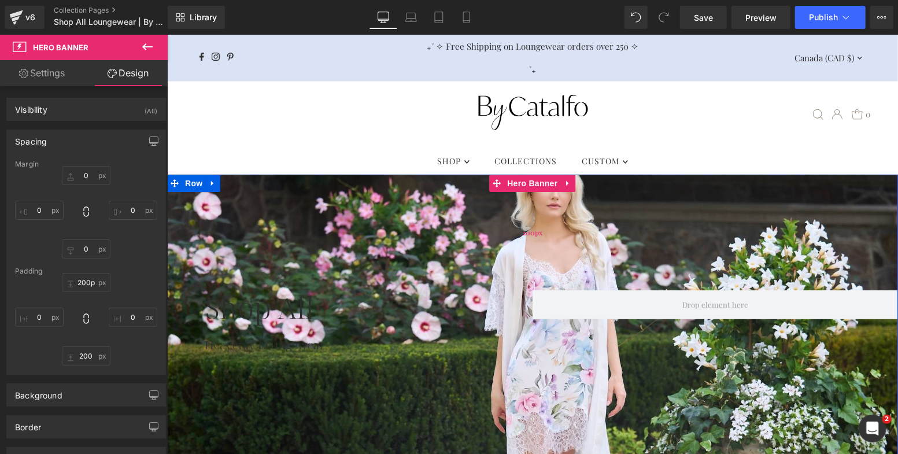
click at [782, 208] on div "200px" at bounding box center [532, 232] width 731 height 116
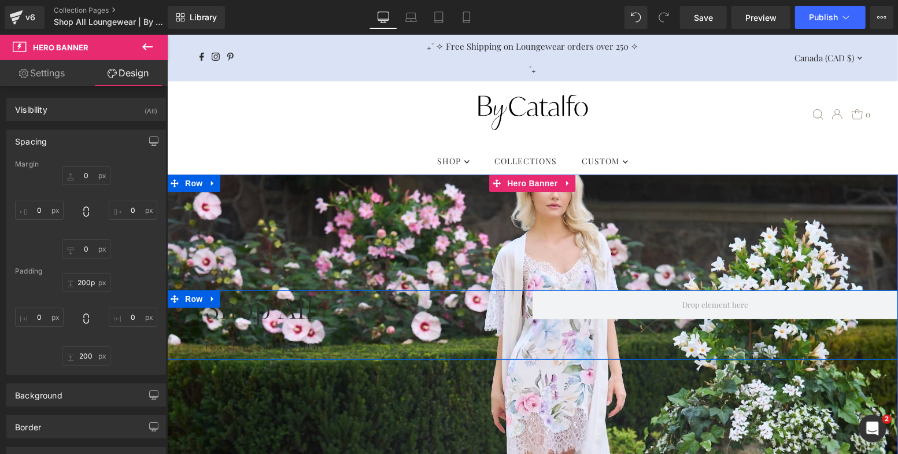
scroll to position [133, 0]
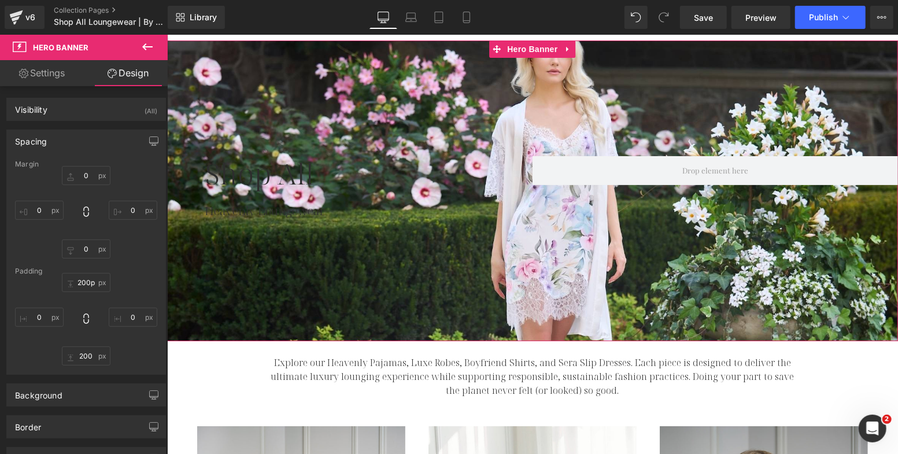
click at [25, 70] on icon at bounding box center [23, 73] width 9 height 9
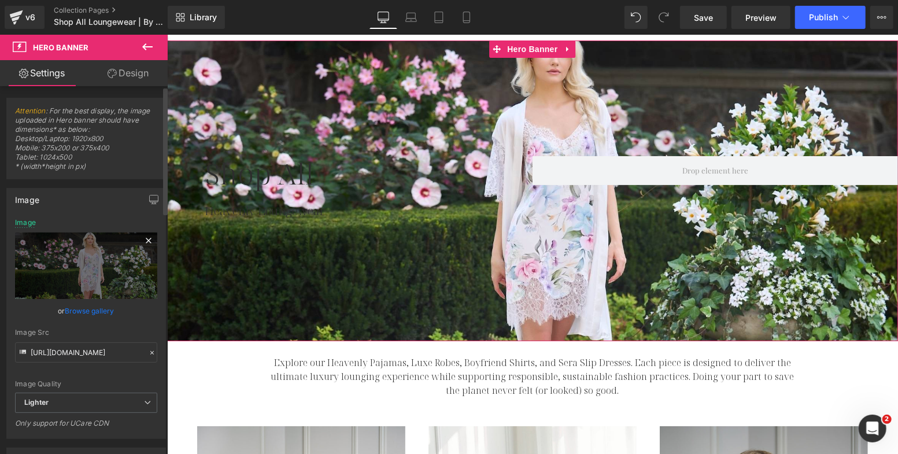
click at [145, 234] on icon at bounding box center [149, 241] width 14 height 14
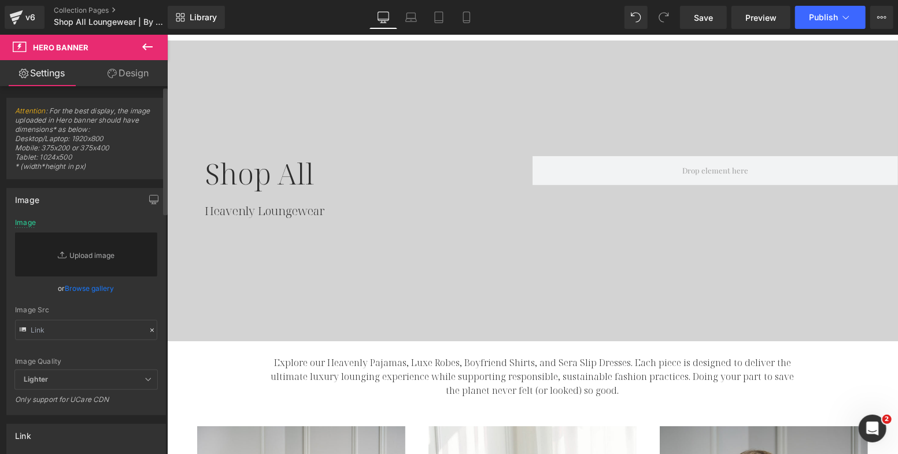
click at [86, 279] on link "Browse gallery" at bounding box center [89, 288] width 49 height 20
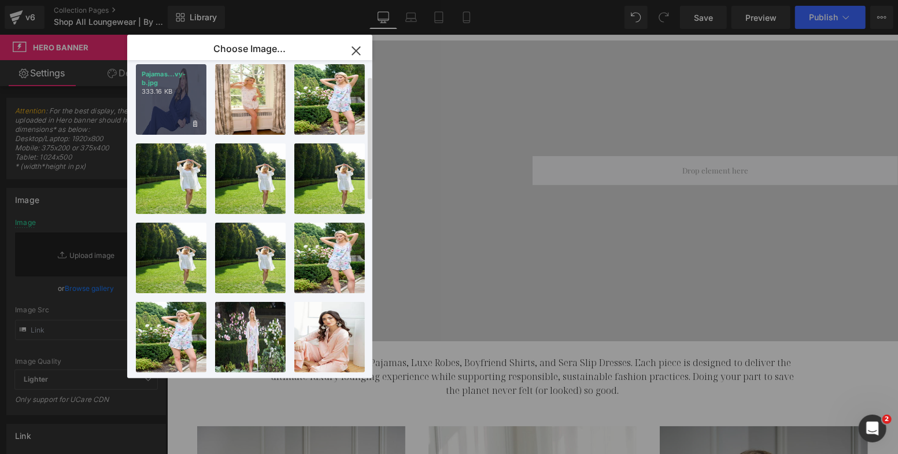
scroll to position [0, 0]
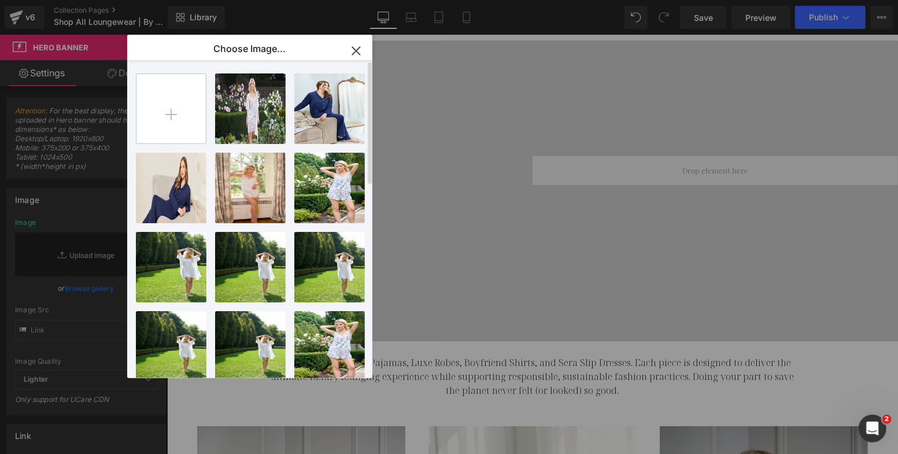
click at [174, 102] on input "file" at bounding box center [171, 108] width 69 height 69
type input "C:\fakepath\Dress (Eden)-(SM).jpg"
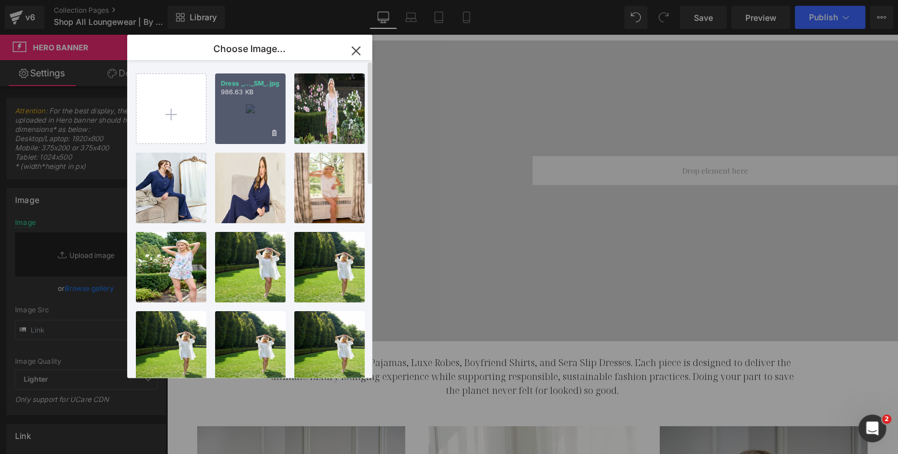
drag, startPoint x: 245, startPoint y: 102, endPoint x: 78, endPoint y: 68, distance: 170.6
click at [245, 102] on div "Dress _..._SM_.jpg 986.63 KB" at bounding box center [250, 108] width 71 height 71
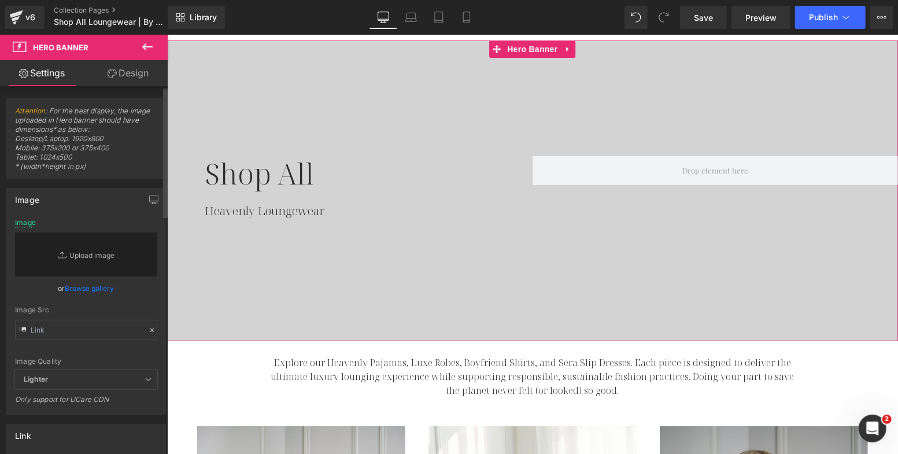
click at [90, 289] on link "Browse gallery" at bounding box center [89, 288] width 49 height 20
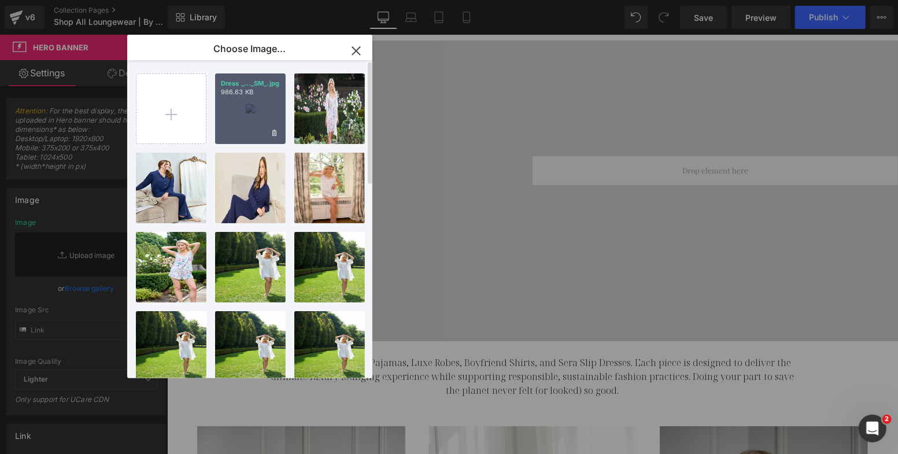
click at [233, 108] on div "Dress _..._SM_.jpg 986.63 KB" at bounding box center [250, 108] width 71 height 71
type input "[URL][DOMAIN_NAME]"
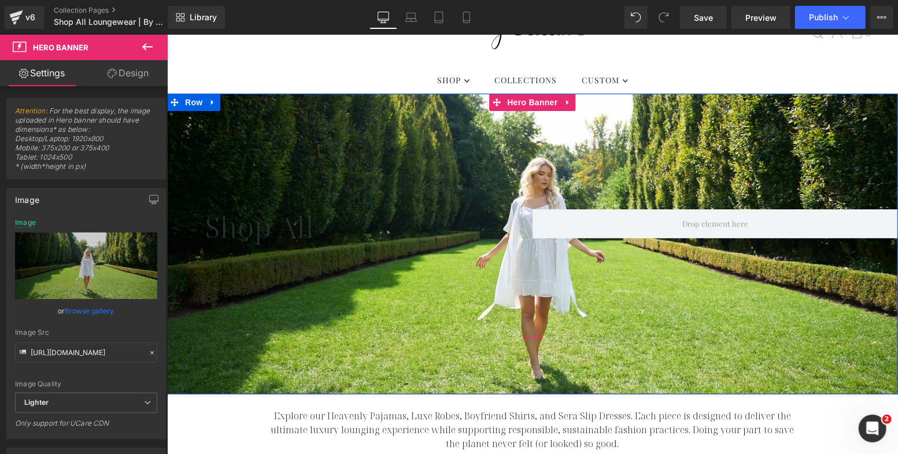
scroll to position [79, 0]
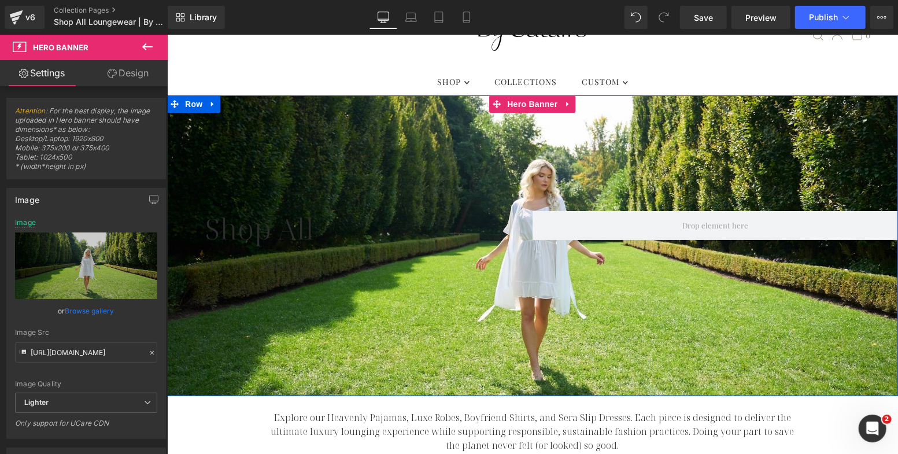
click at [271, 231] on h1 "Shop All" at bounding box center [355, 228] width 303 height 35
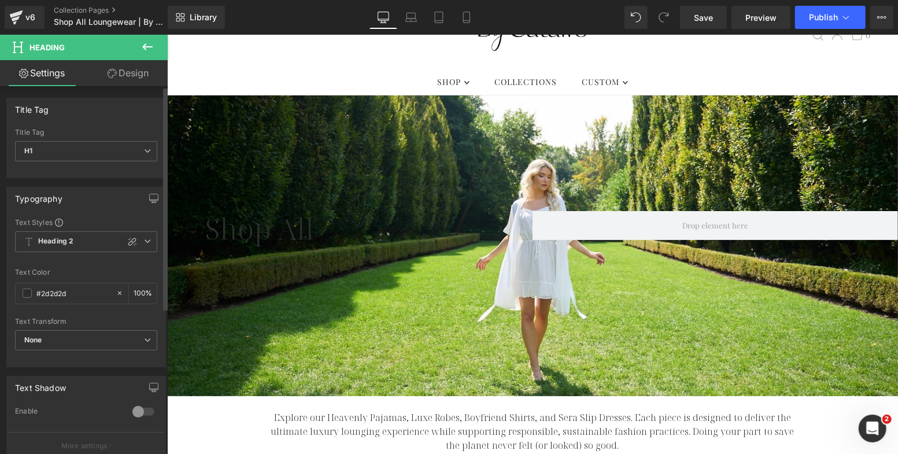
scroll to position [12, 0]
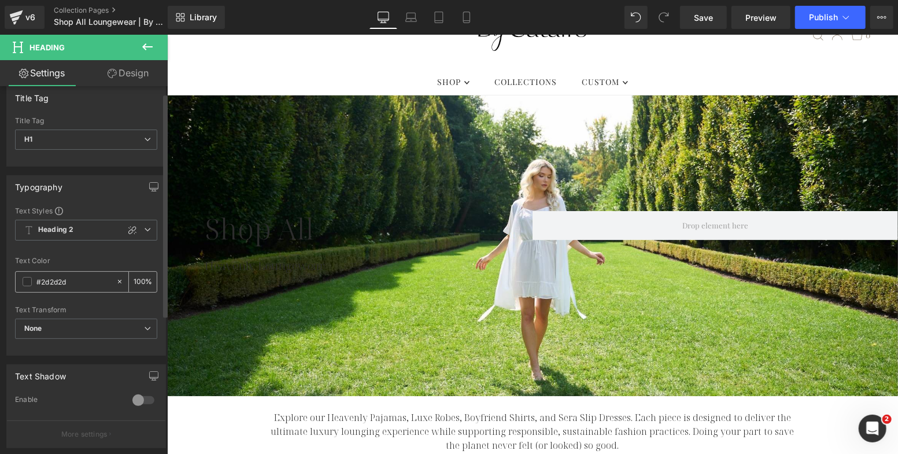
click at [28, 277] on span at bounding box center [27, 281] width 9 height 9
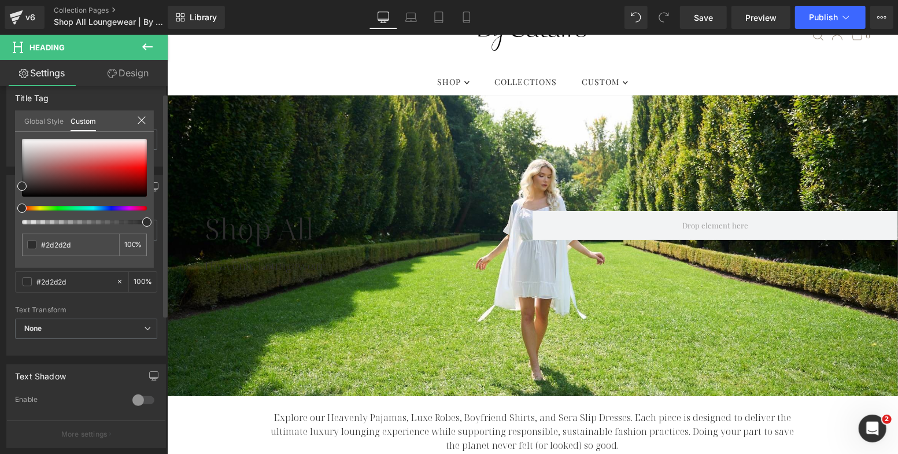
click at [40, 117] on link "Global Style" at bounding box center [43, 120] width 39 height 20
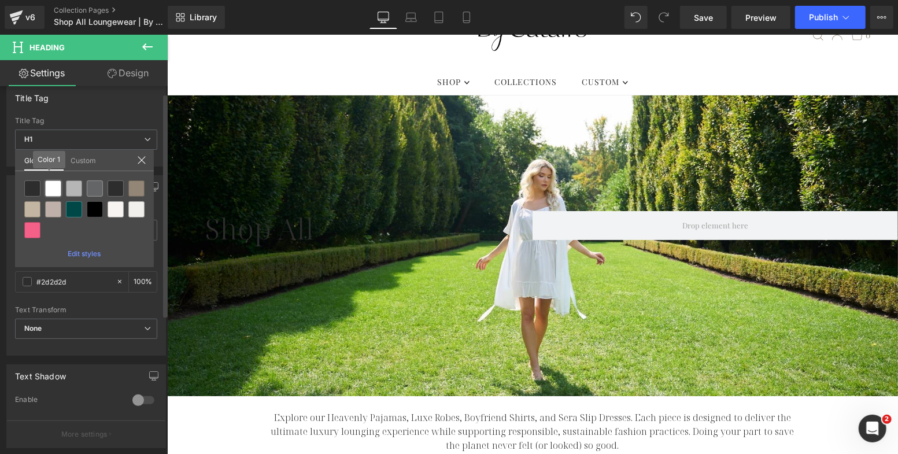
click at [58, 186] on div at bounding box center [53, 188] width 16 height 16
type input "Color 1"
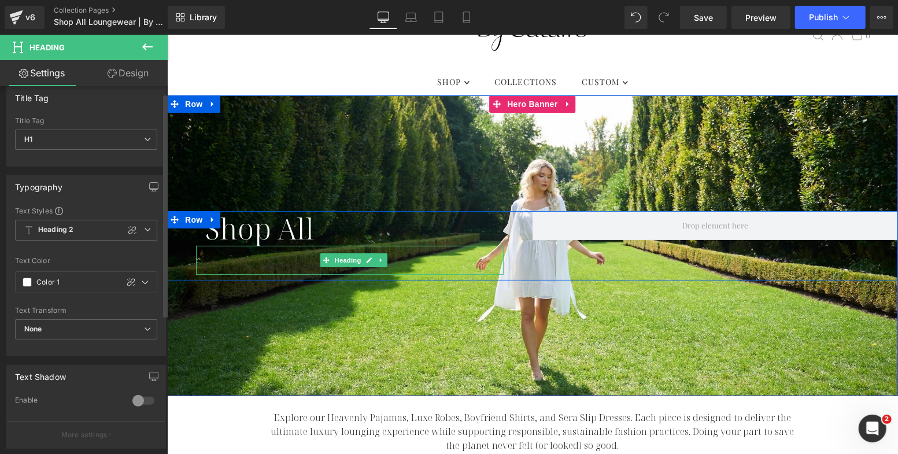
click at [231, 257] on h2 "Heavenly Loungewear" at bounding box center [353, 265] width 299 height 17
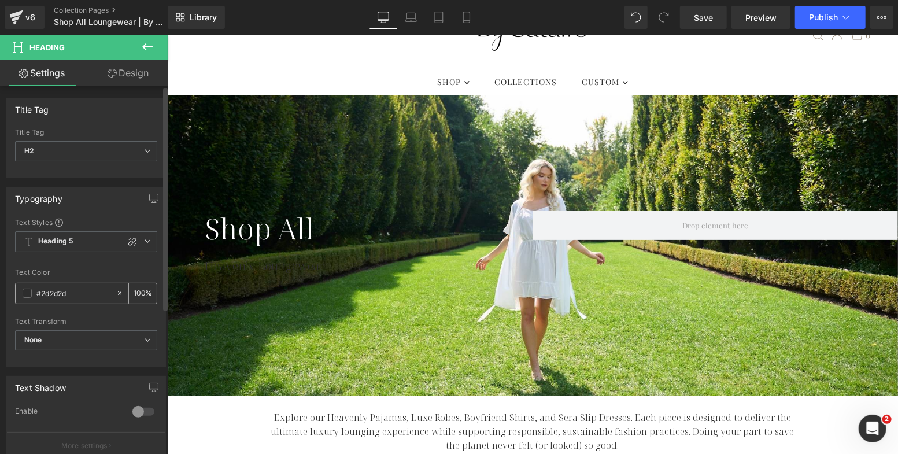
click at [25, 294] on span at bounding box center [27, 293] width 9 height 9
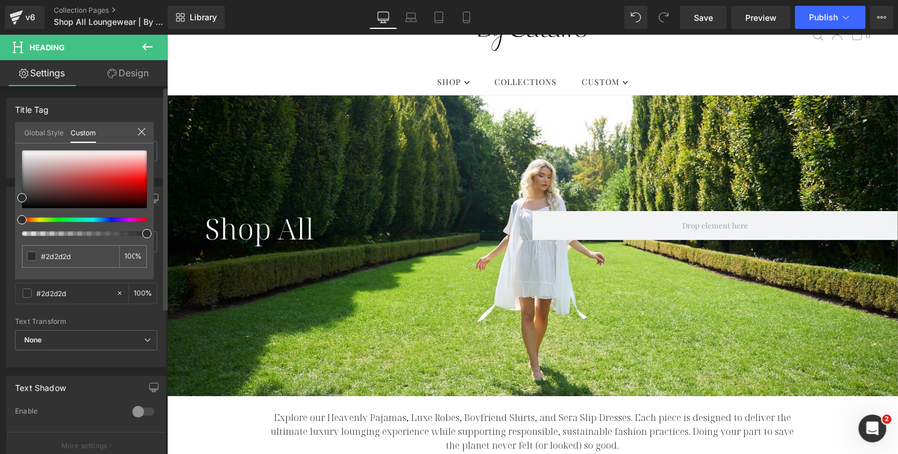
click at [49, 133] on link "Global Style" at bounding box center [43, 132] width 39 height 20
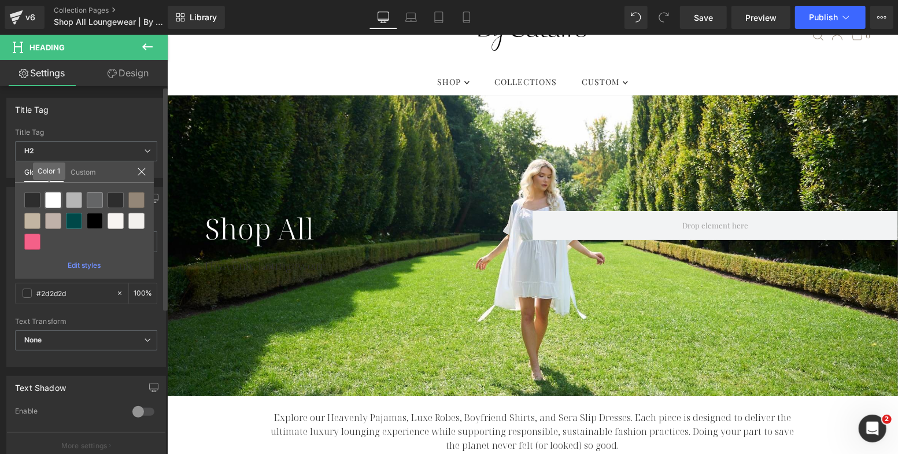
click at [56, 197] on div at bounding box center [53, 200] width 16 height 16
type input "Color 1"
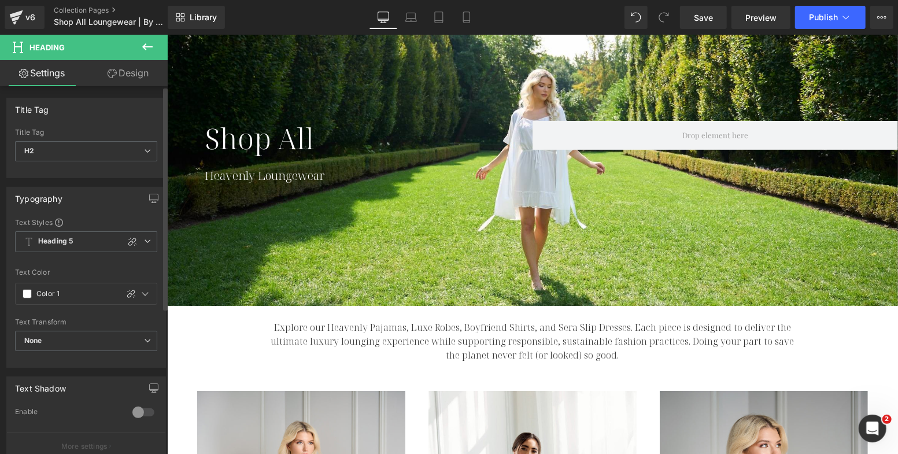
scroll to position [170, 0]
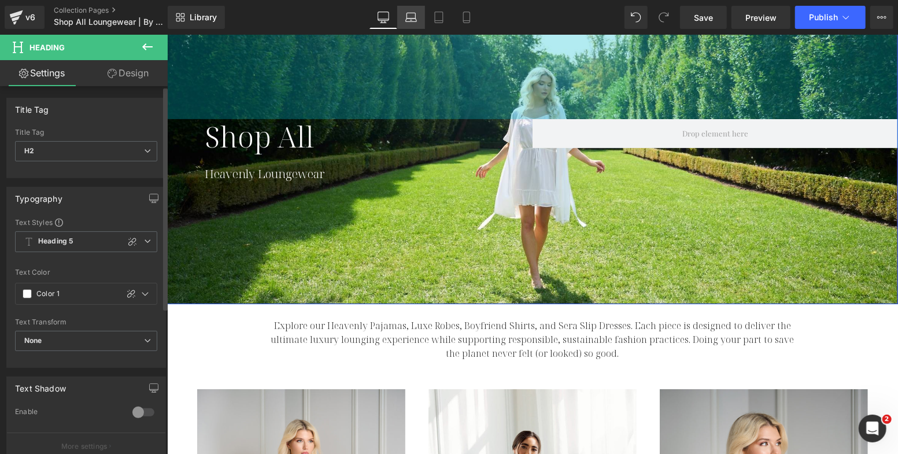
click at [414, 21] on icon at bounding box center [412, 18] width 12 height 12
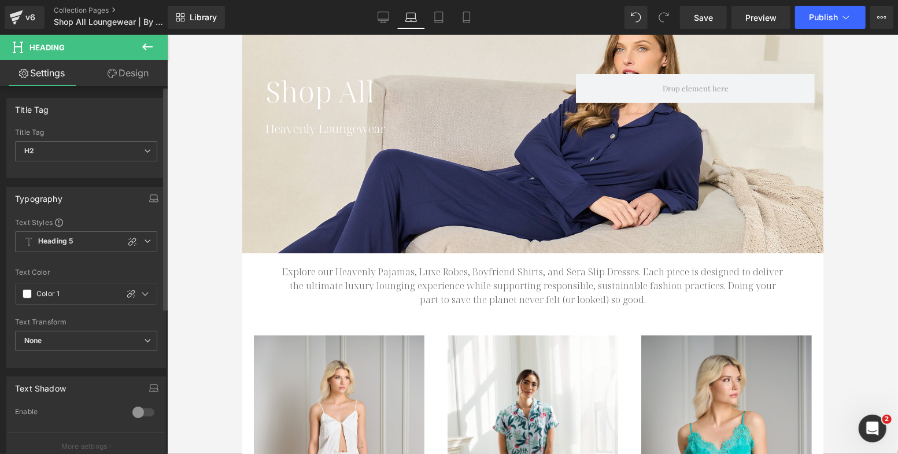
scroll to position [110, 0]
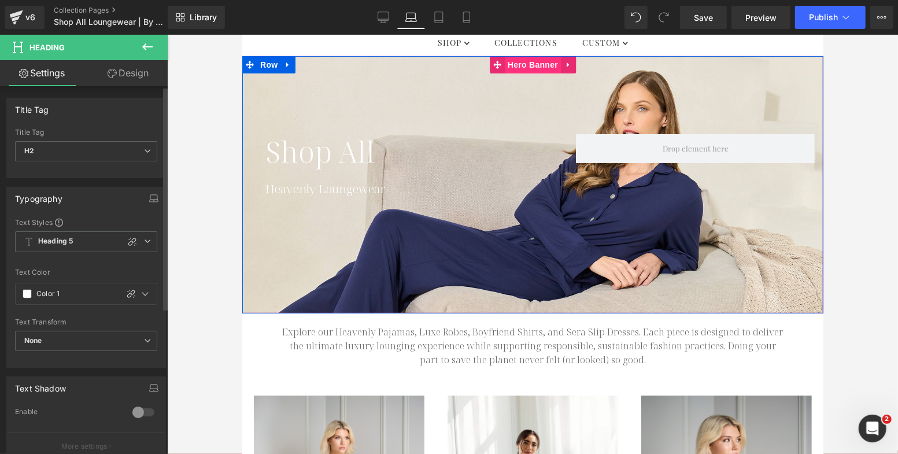
click at [525, 63] on span "Hero Banner" at bounding box center [532, 64] width 56 height 17
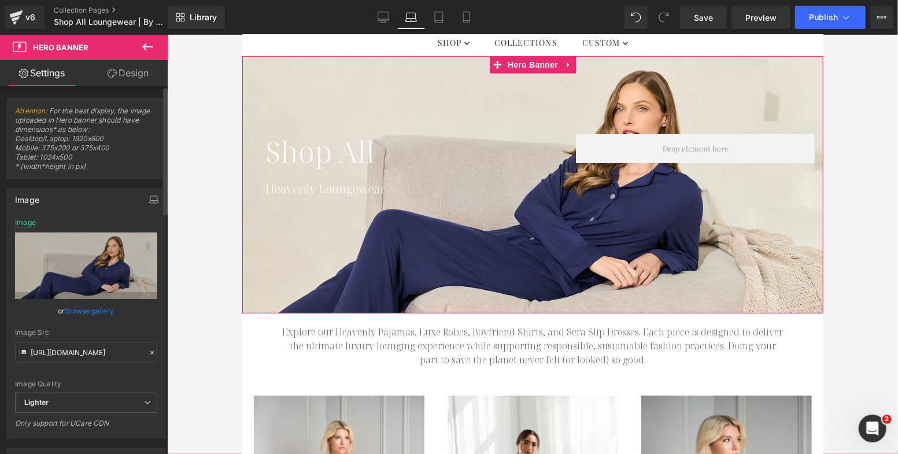
click at [89, 305] on link "Browse gallery" at bounding box center [89, 311] width 49 height 20
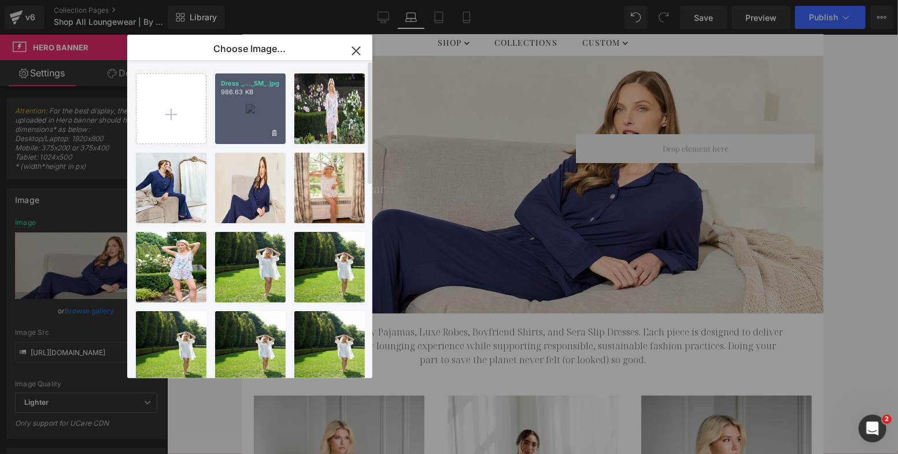
click at [246, 106] on div "Dress _..._SM_.jpg 986.63 KB" at bounding box center [250, 108] width 71 height 71
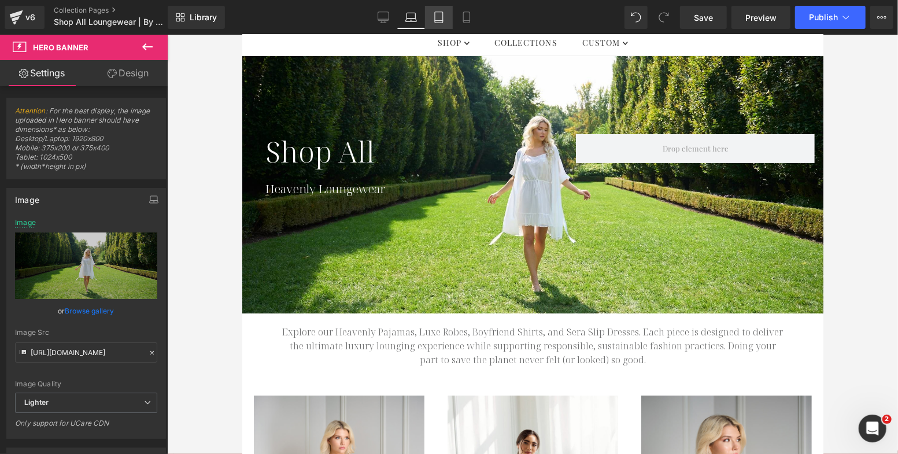
click at [439, 15] on icon at bounding box center [439, 18] width 12 height 12
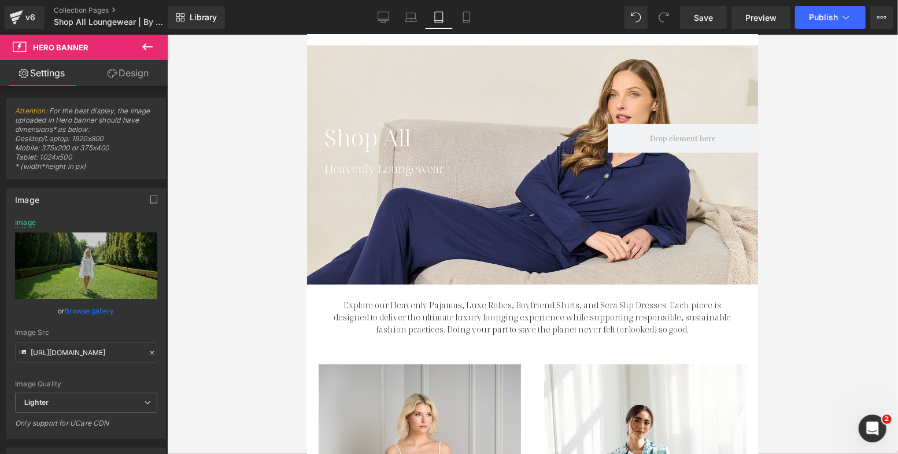
scroll to position [99, 0]
type input "[URL][DOMAIN_NAME]"
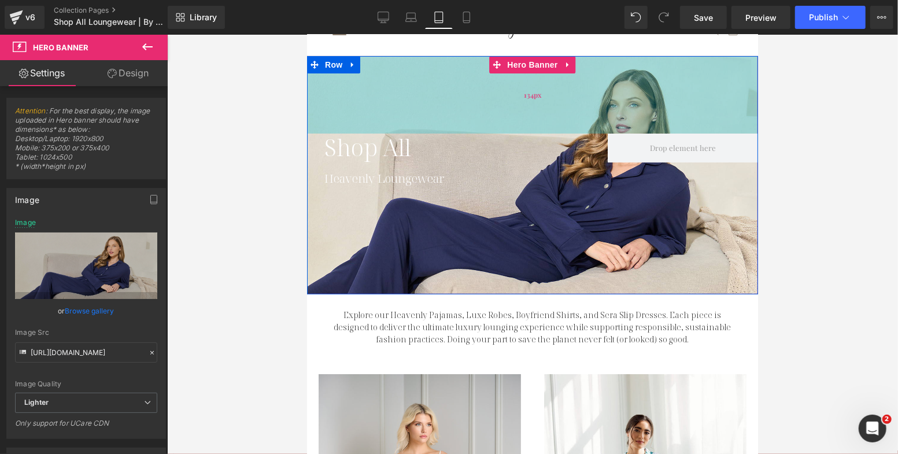
click at [504, 90] on div "134px" at bounding box center [532, 95] width 451 height 78
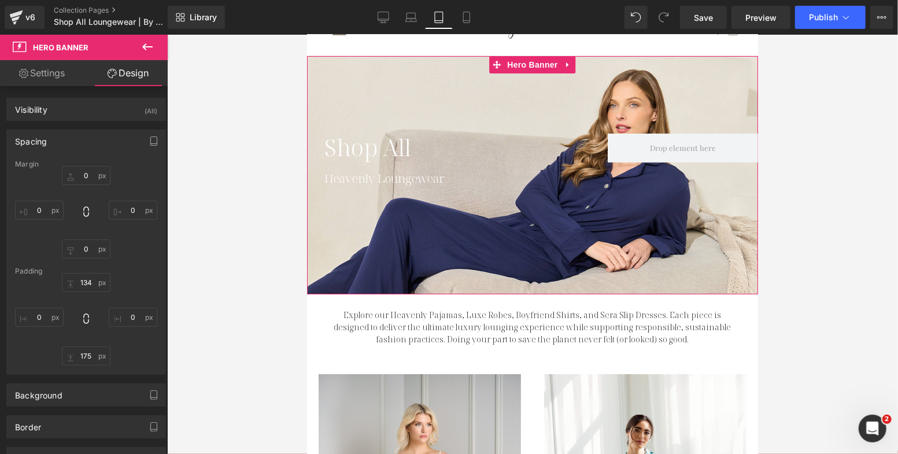
click at [55, 71] on link "Settings" at bounding box center [42, 73] width 84 height 26
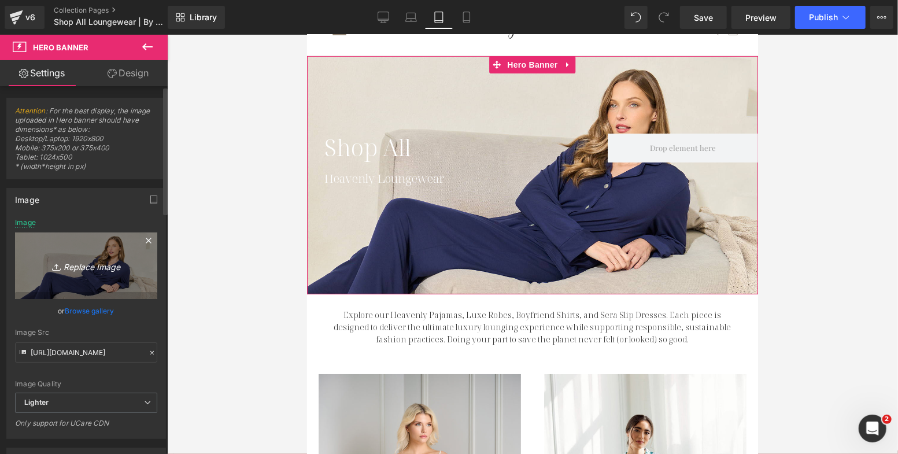
click at [97, 251] on link "Replace Image" at bounding box center [86, 266] width 142 height 67
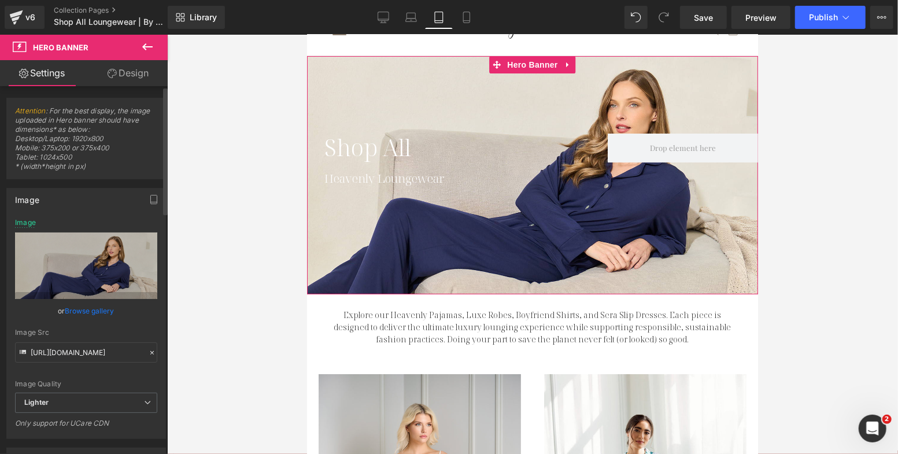
click at [105, 310] on link "Browse gallery" at bounding box center [89, 311] width 49 height 20
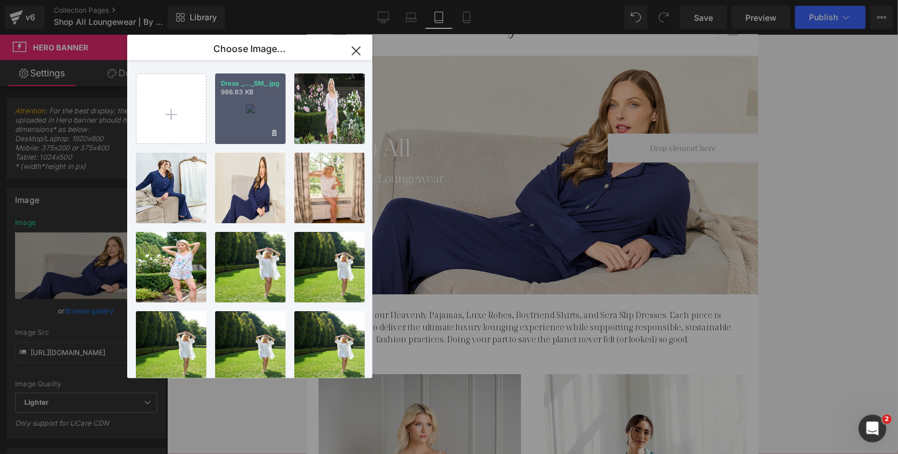
click at [261, 112] on div "Dress _..._SM_.jpg 986.63 KB" at bounding box center [250, 108] width 71 height 71
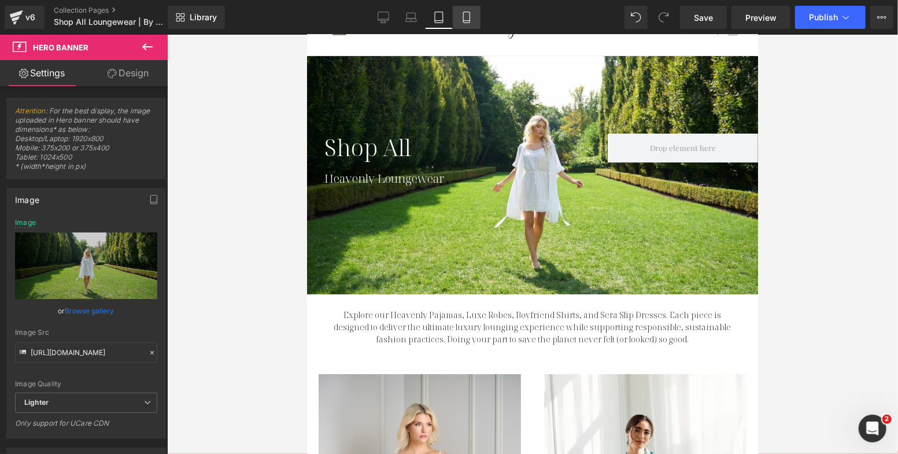
click at [469, 20] on icon at bounding box center [467, 18] width 12 height 12
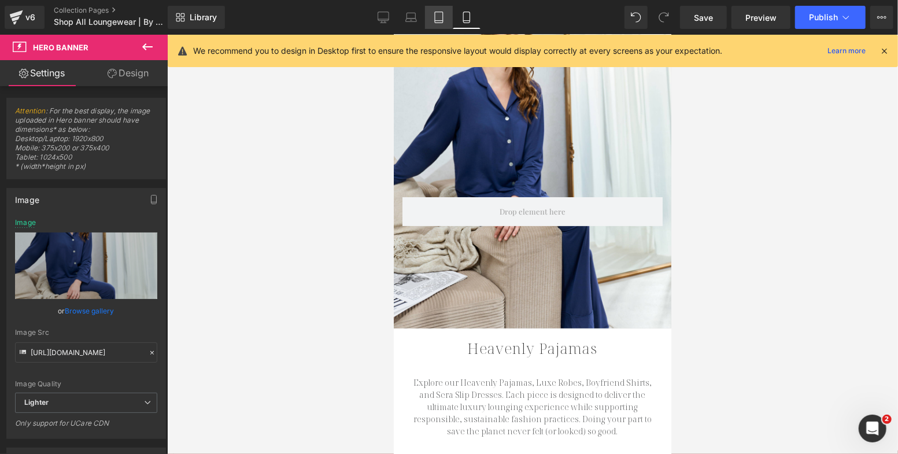
scroll to position [53, 0]
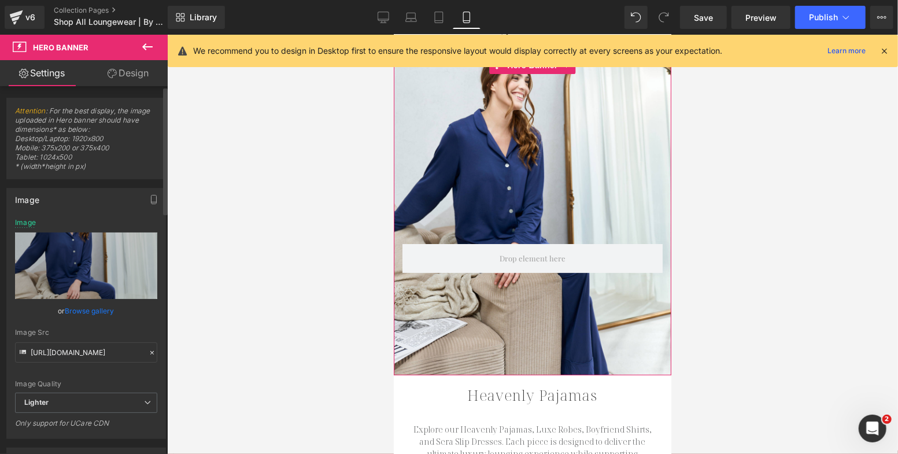
click at [98, 307] on link "Browse gallery" at bounding box center [89, 311] width 49 height 20
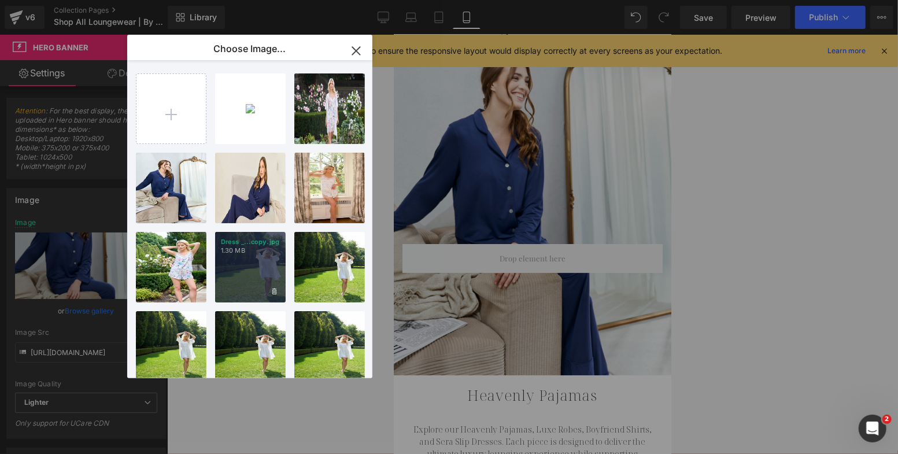
click at [246, 279] on div "Dress _...copy.jpg 1.30 MB" at bounding box center [250, 267] width 71 height 71
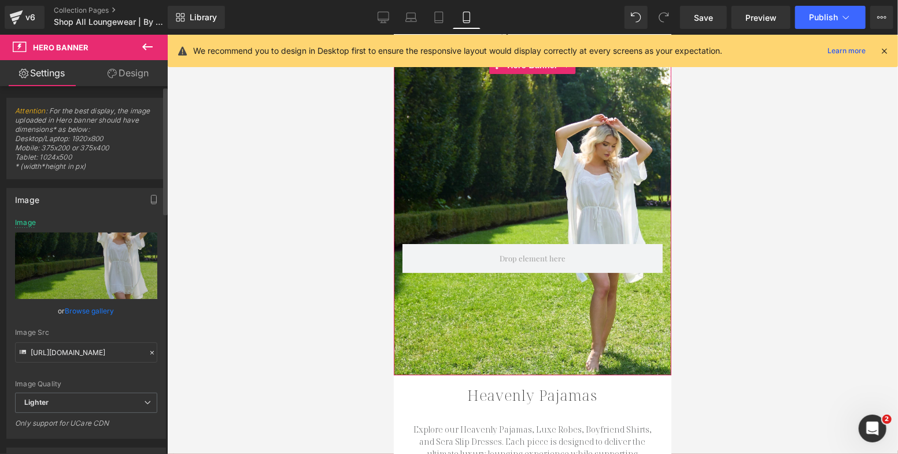
click at [93, 308] on link "Browse gallery" at bounding box center [89, 311] width 49 height 20
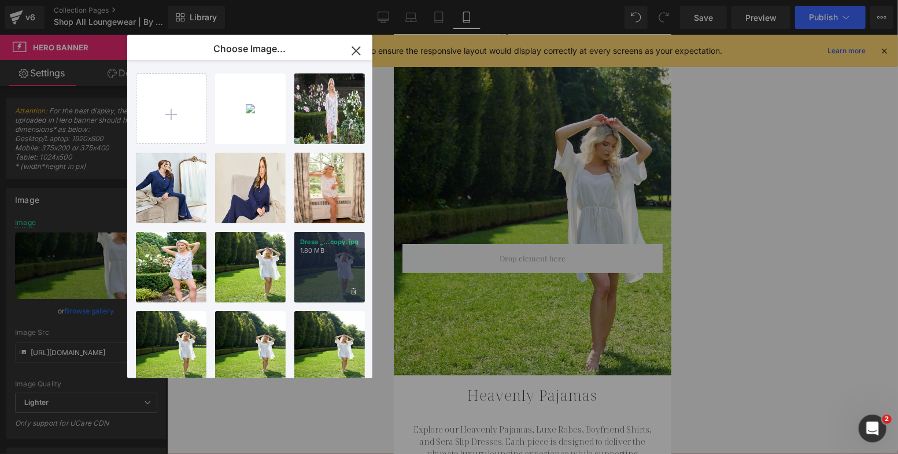
click at [331, 263] on div "Dress _...copy.jpg 1.80 MB" at bounding box center [329, 267] width 71 height 71
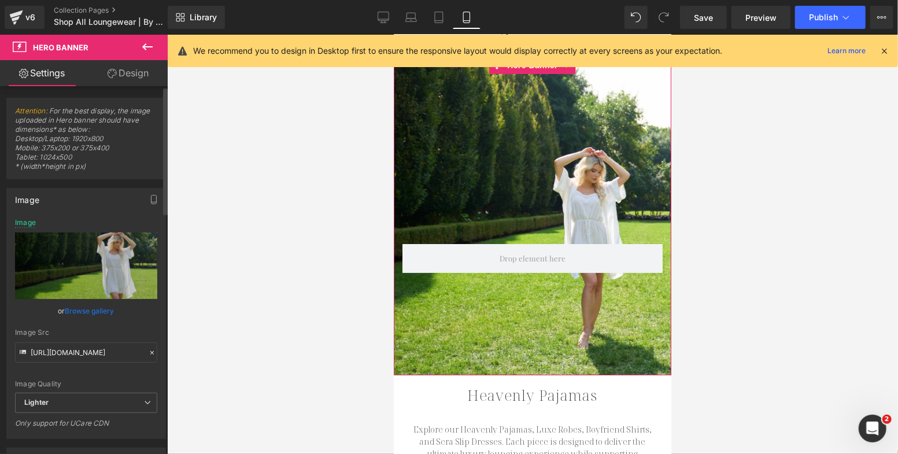
click at [87, 308] on link "Browse gallery" at bounding box center [89, 311] width 49 height 20
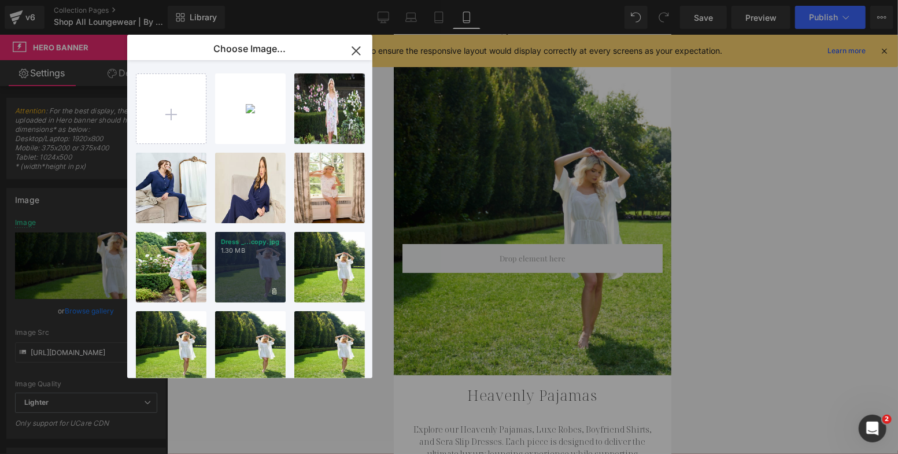
click at [253, 250] on p "1.30 MB" at bounding box center [250, 250] width 59 height 9
type input "[URL][DOMAIN_NAME]"
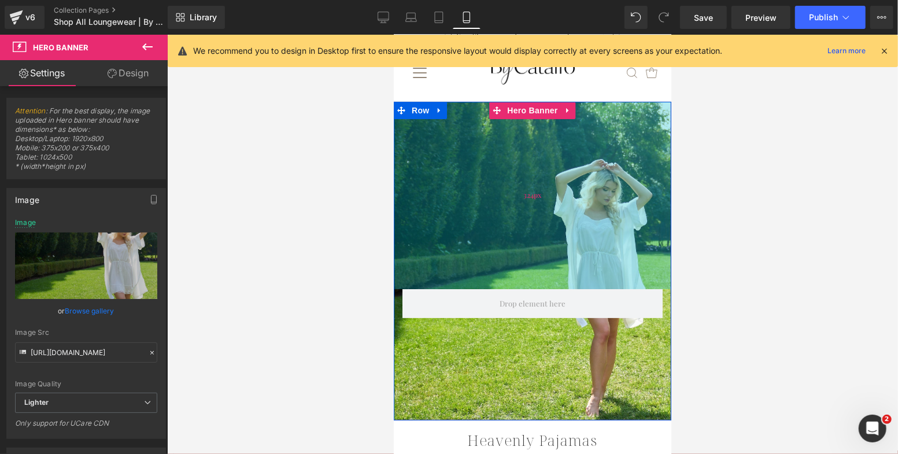
scroll to position [0, 0]
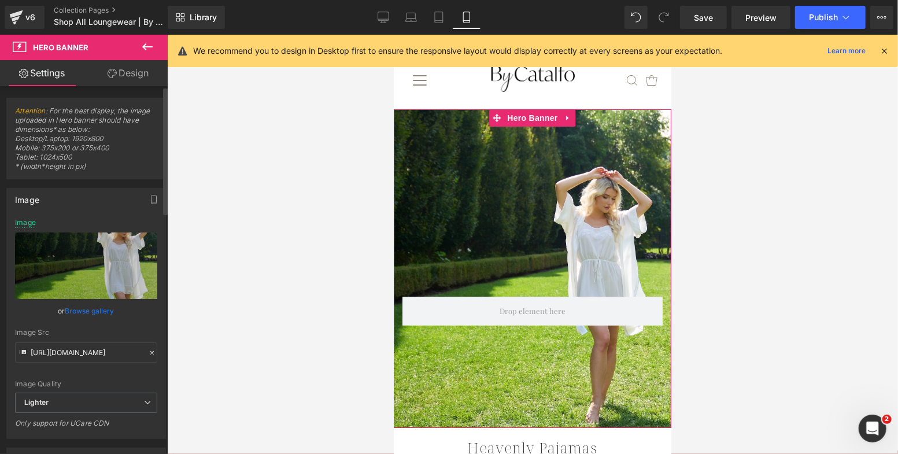
click at [104, 310] on link "Browse gallery" at bounding box center [89, 311] width 49 height 20
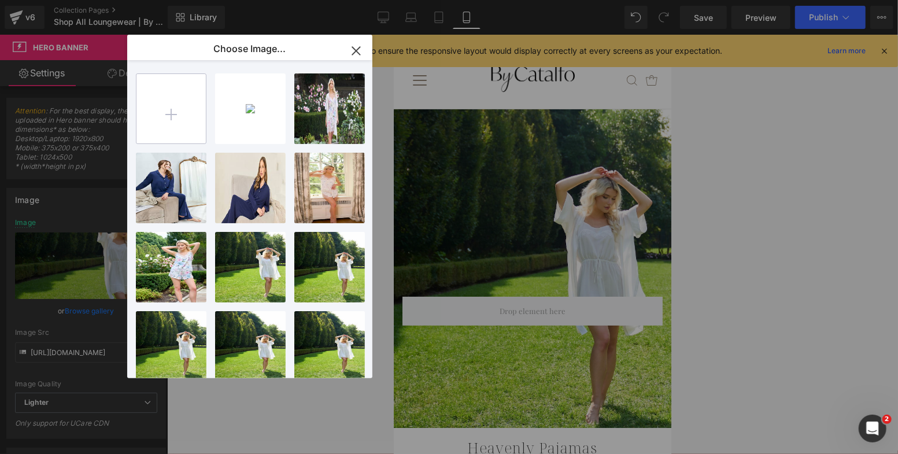
click at [163, 116] on input "file" at bounding box center [171, 108] width 69 height 69
type input "C:\fakepath\Dress (Eden)-(SM) copy.jpg"
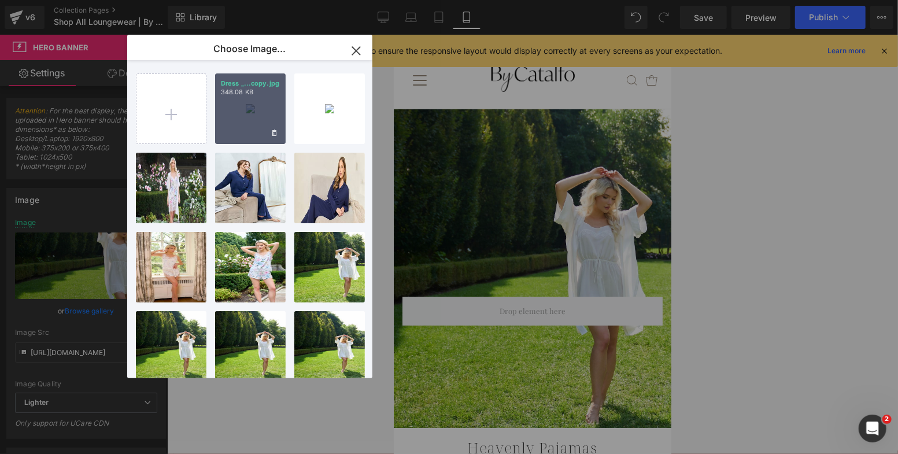
click at [256, 108] on div "Dress _...copy.jpg 348.08 KB" at bounding box center [250, 108] width 71 height 71
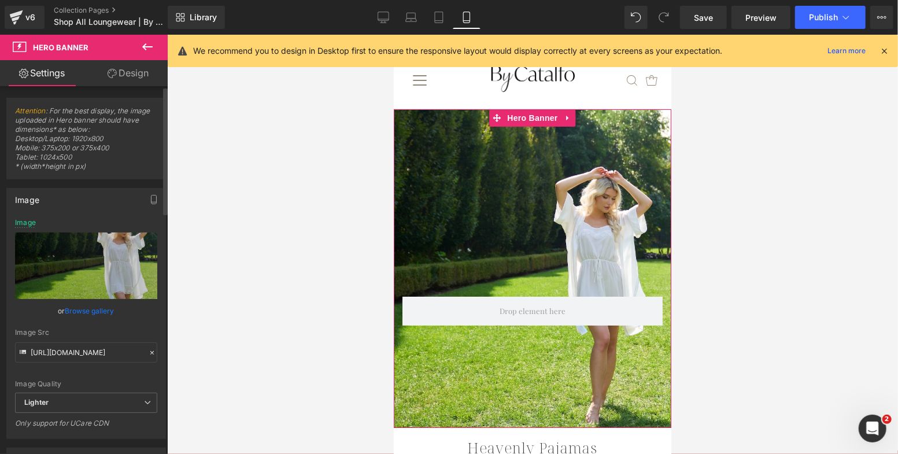
click at [89, 308] on link "Browse gallery" at bounding box center [89, 311] width 49 height 20
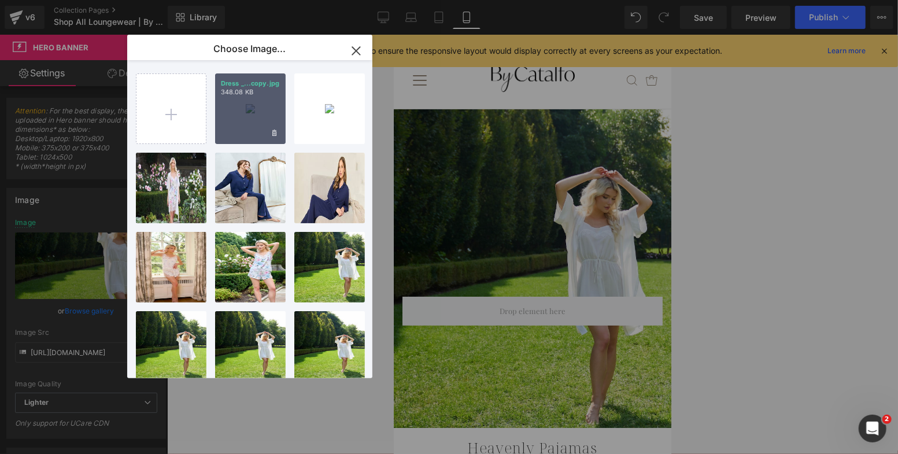
click at [233, 103] on div "Dress _...copy.jpg 348.08 KB" at bounding box center [250, 108] width 71 height 71
type input "[URL][DOMAIN_NAME]"
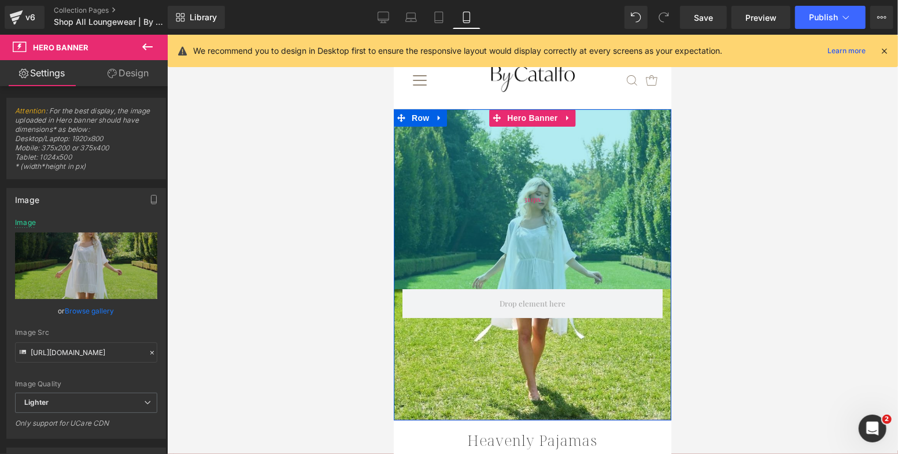
drag, startPoint x: 449, startPoint y: 238, endPoint x: 451, endPoint y: 231, distance: 7.9
click at [451, 231] on div "311px" at bounding box center [532, 199] width 278 height 180
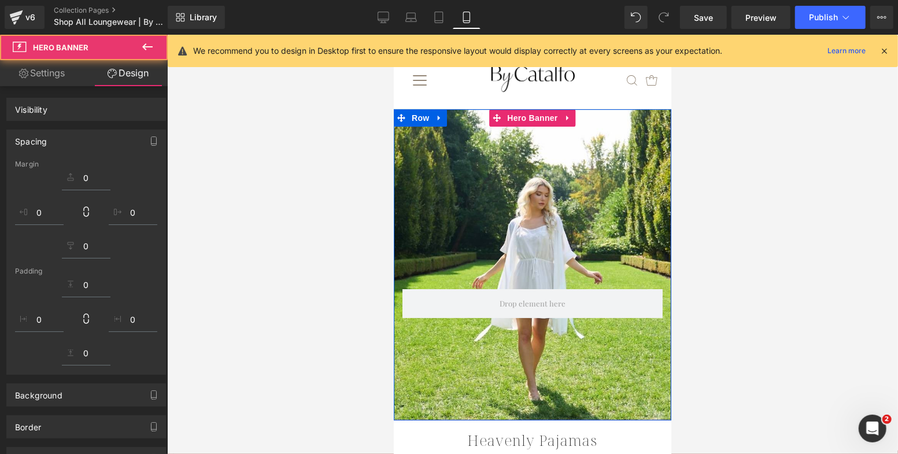
click at [326, 303] on div at bounding box center [532, 244] width 731 height 419
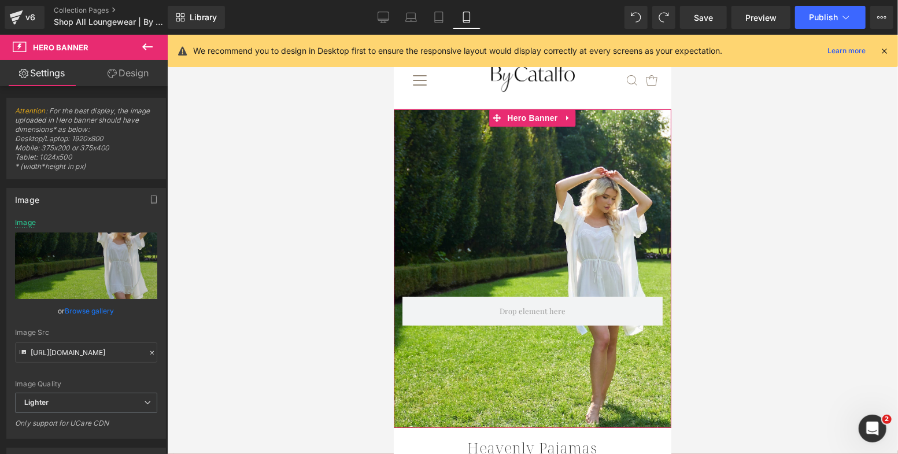
click at [99, 313] on link "Browse gallery" at bounding box center [89, 311] width 49 height 20
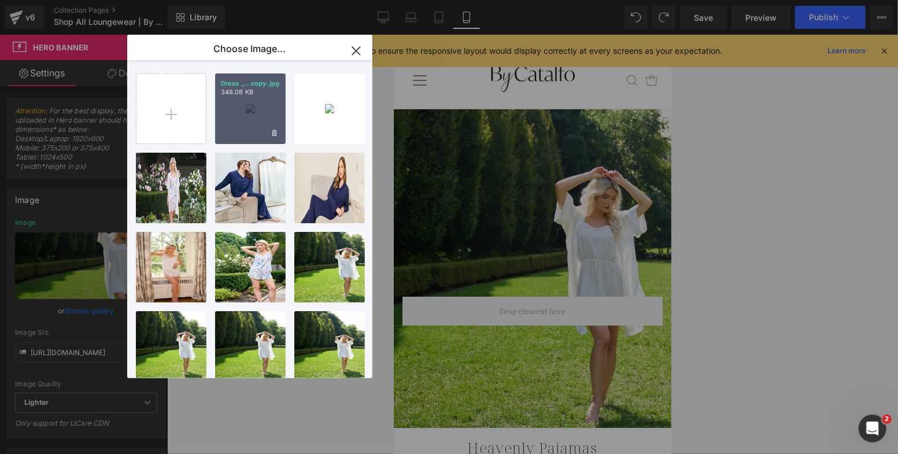
click at [233, 122] on div "Dress _...copy.jpg 348.08 KB" at bounding box center [250, 108] width 71 height 71
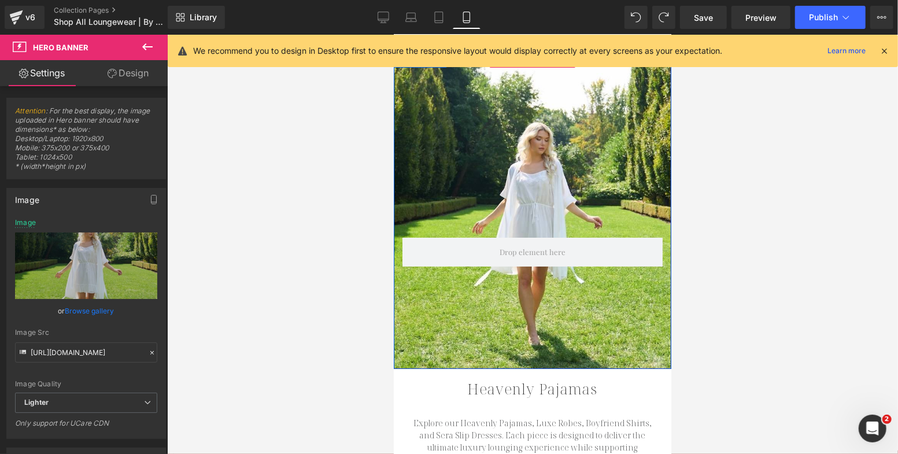
scroll to position [53, 0]
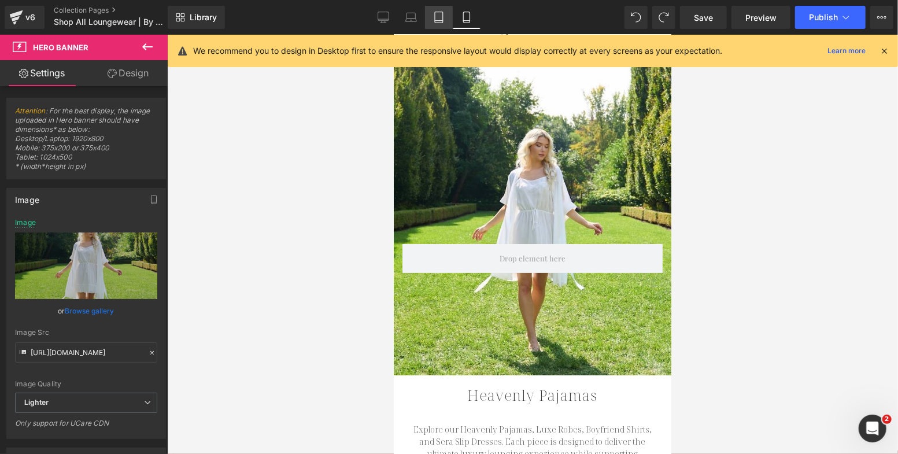
click at [438, 12] on icon at bounding box center [439, 17] width 8 height 11
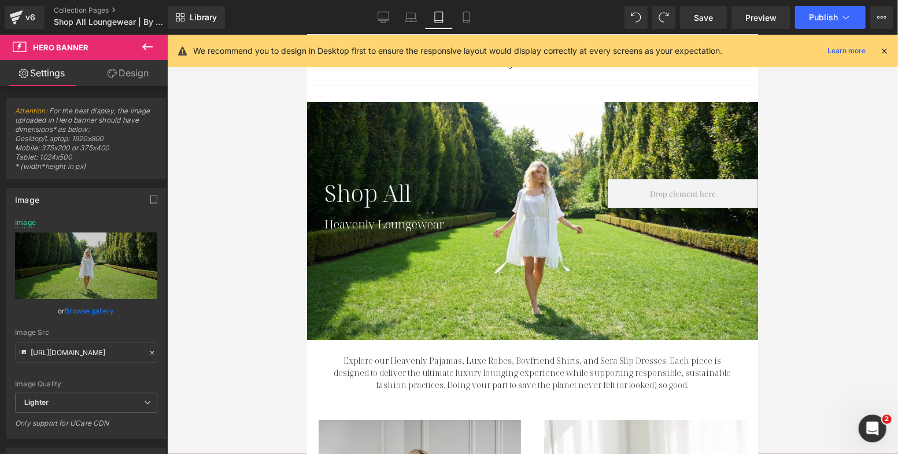
type input "[URL][DOMAIN_NAME]"
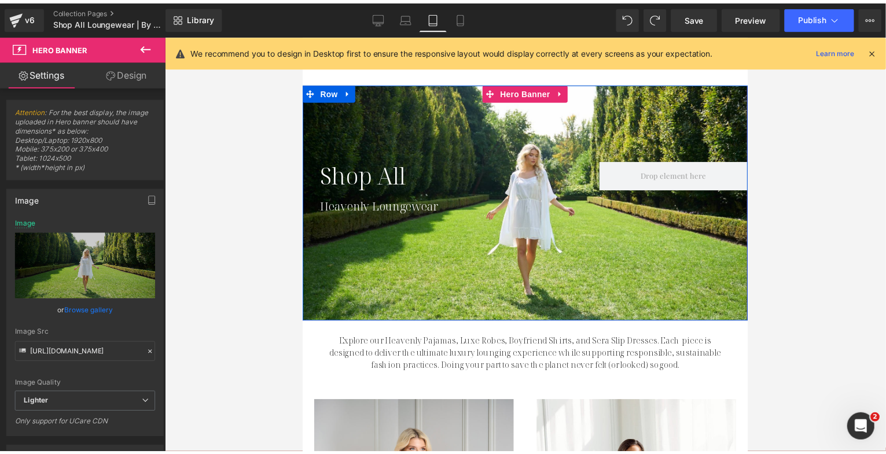
scroll to position [66, 0]
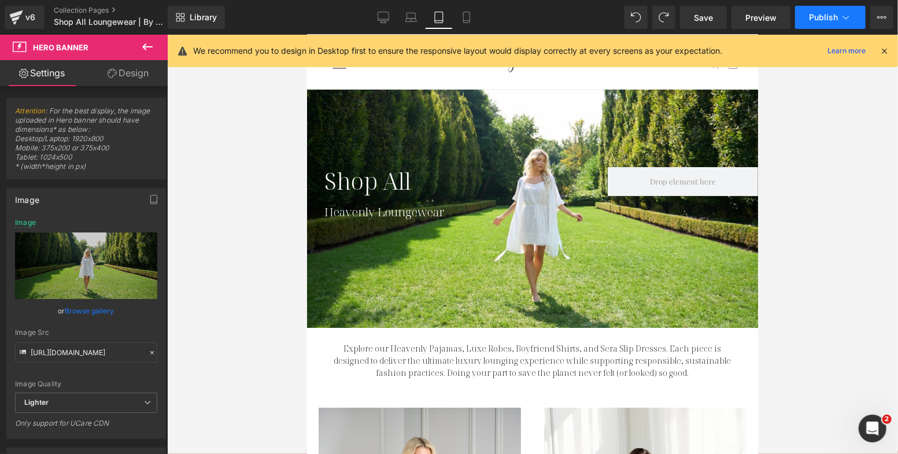
click at [813, 28] on button "Publish" at bounding box center [830, 17] width 71 height 23
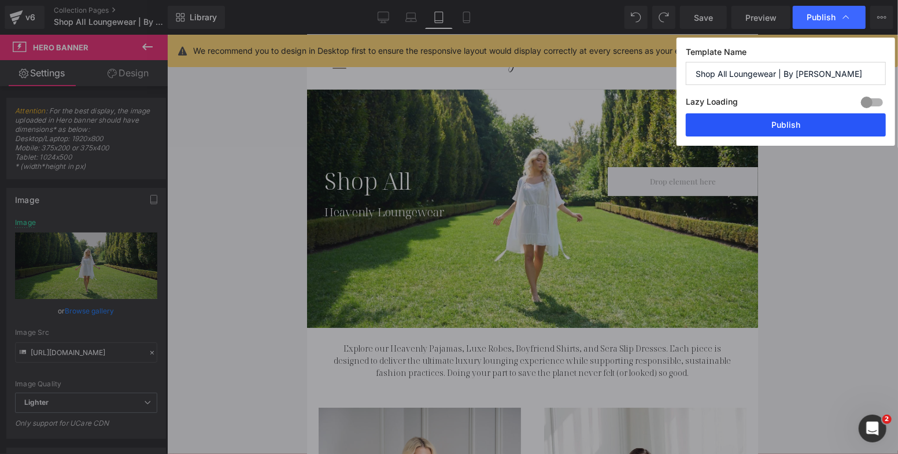
click at [782, 120] on button "Publish" at bounding box center [786, 124] width 200 height 23
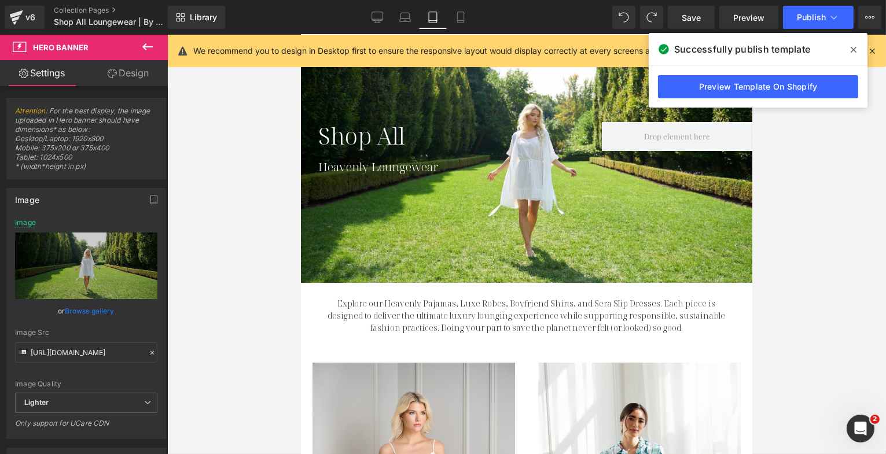
scroll to position [140, 0]
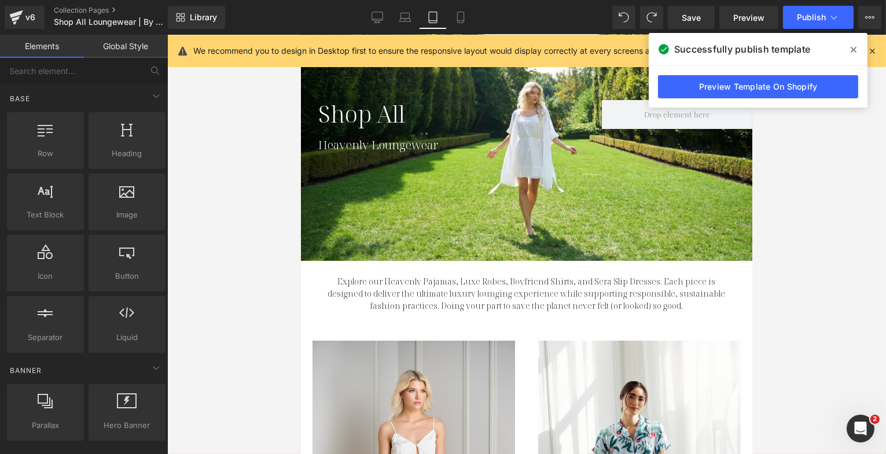
scroll to position [174, 0]
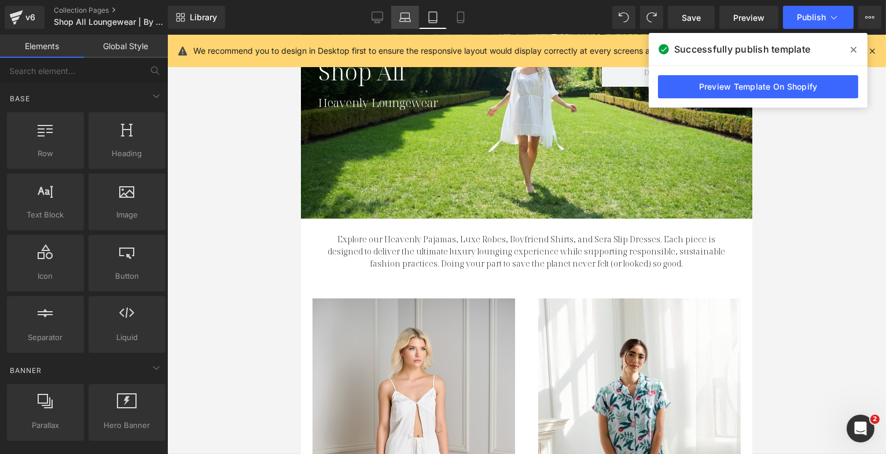
click at [404, 17] on icon at bounding box center [405, 18] width 12 height 12
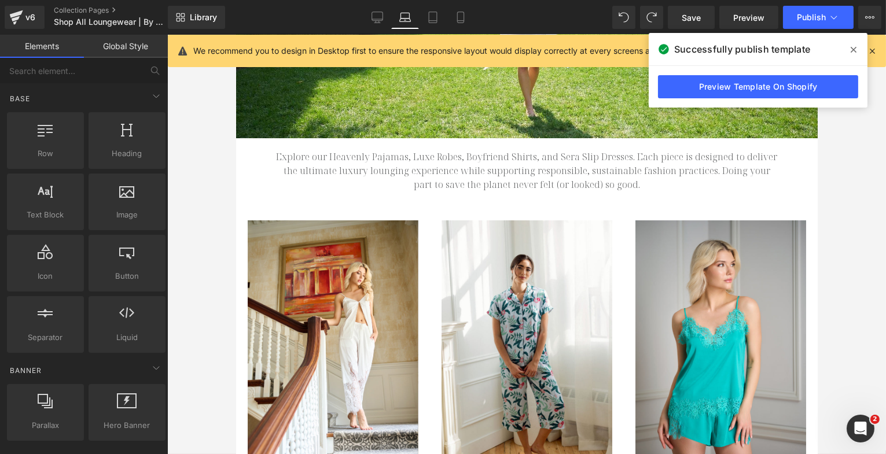
scroll to position [49, 0]
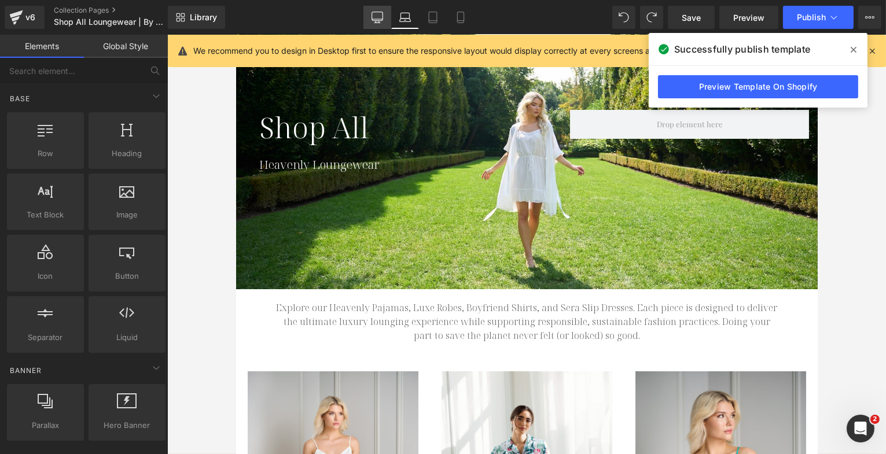
click at [382, 16] on icon at bounding box center [377, 18] width 12 height 12
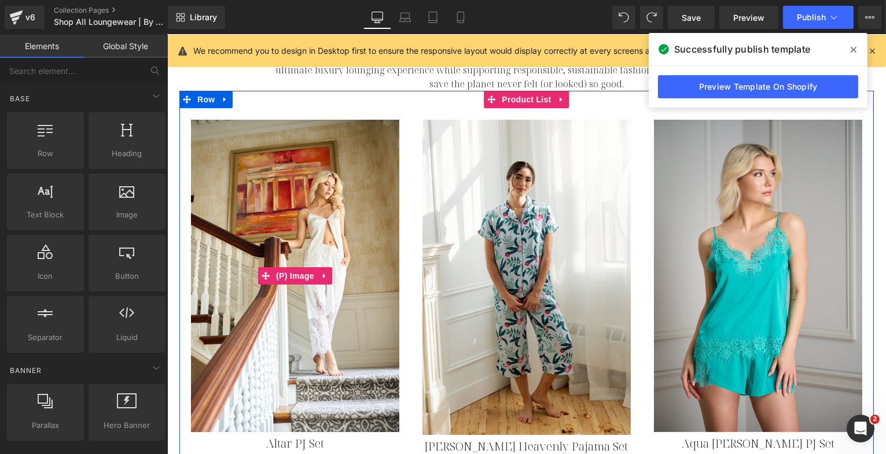
scroll to position [95, 0]
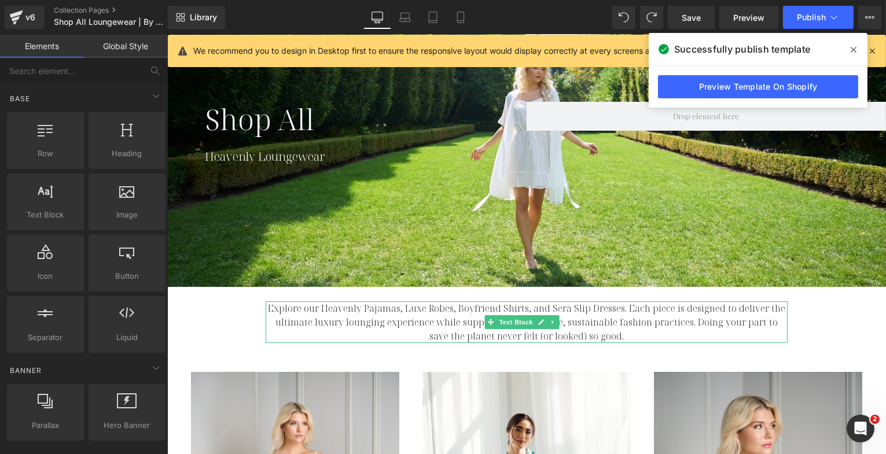
click at [397, 317] on p "Explore our Heavenly Pajamas, Luxe Robes, Boyfriend Shirts, and Sera Slip Dress…" at bounding box center [526, 322] width 522 height 42
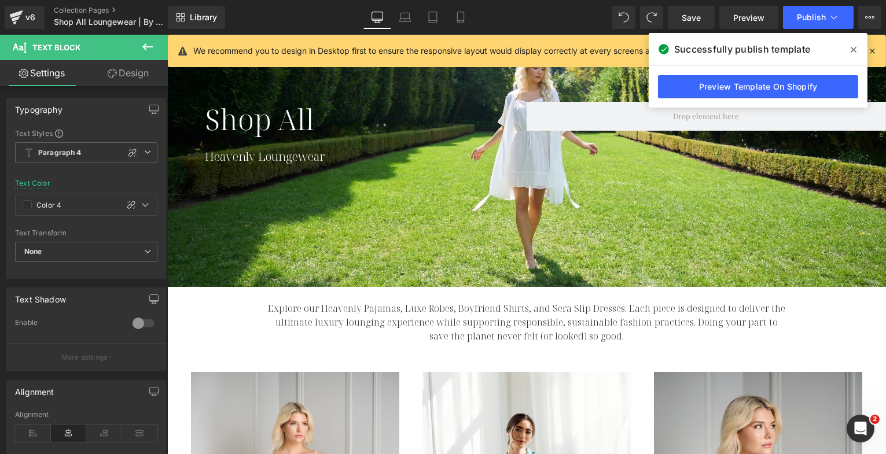
click at [120, 78] on link "Design" at bounding box center [128, 73] width 84 height 26
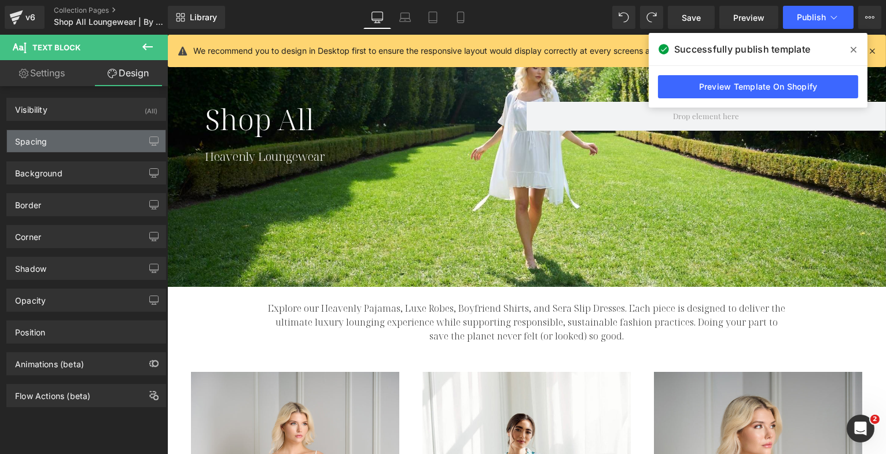
click at [88, 138] on div "Spacing" at bounding box center [86, 141] width 159 height 22
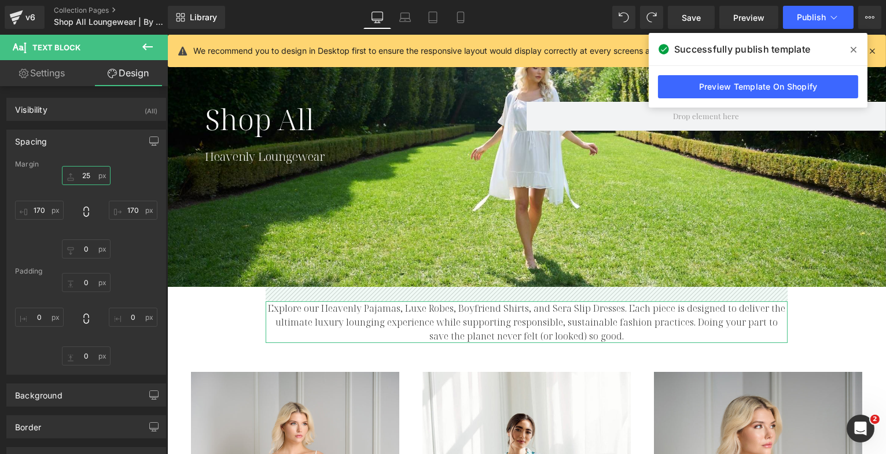
click at [84, 175] on input "25" at bounding box center [86, 175] width 49 height 19
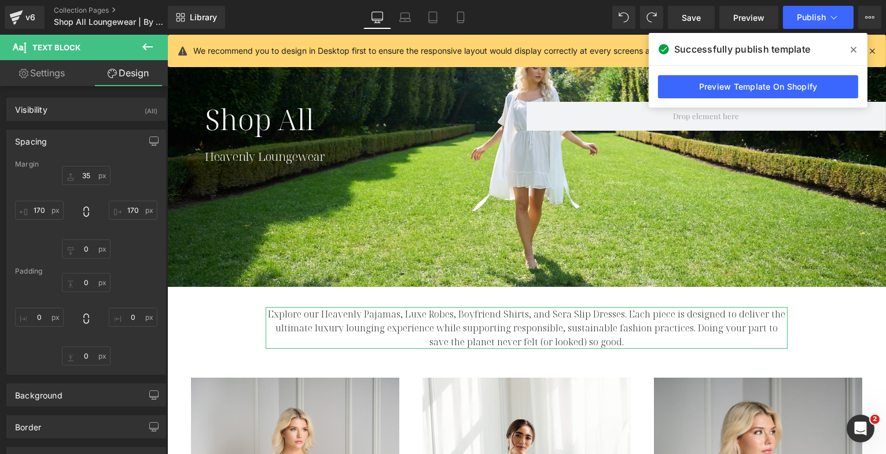
click at [134, 158] on div "Spacing [GEOGRAPHIC_DATA] 35 35 170px 170 0px 0 170px 170 [GEOGRAPHIC_DATA] 0px…" at bounding box center [86, 252] width 160 height 245
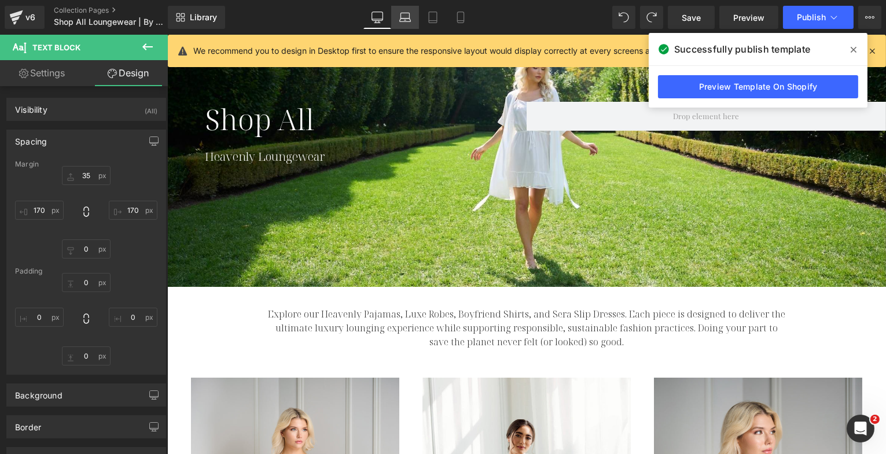
click at [400, 19] on icon at bounding box center [404, 20] width 11 height 3
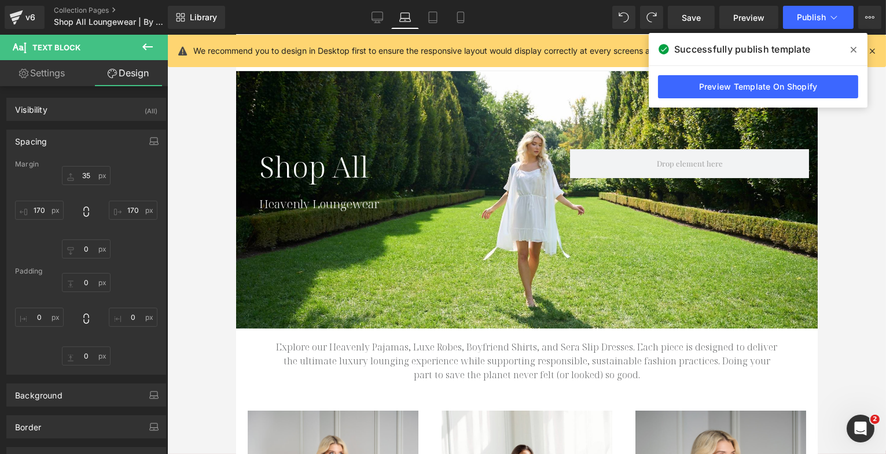
type input "20"
type input "5"
type input "0"
type input "5"
type input "0"
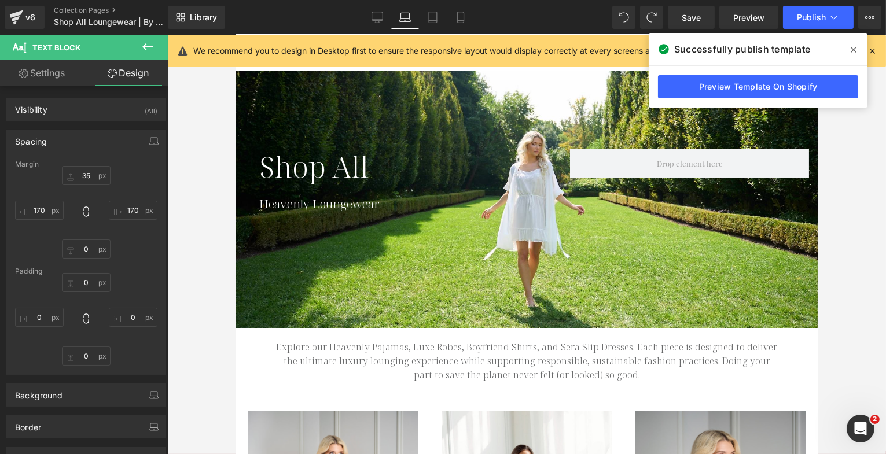
type input "60"
type input "0"
type input "60"
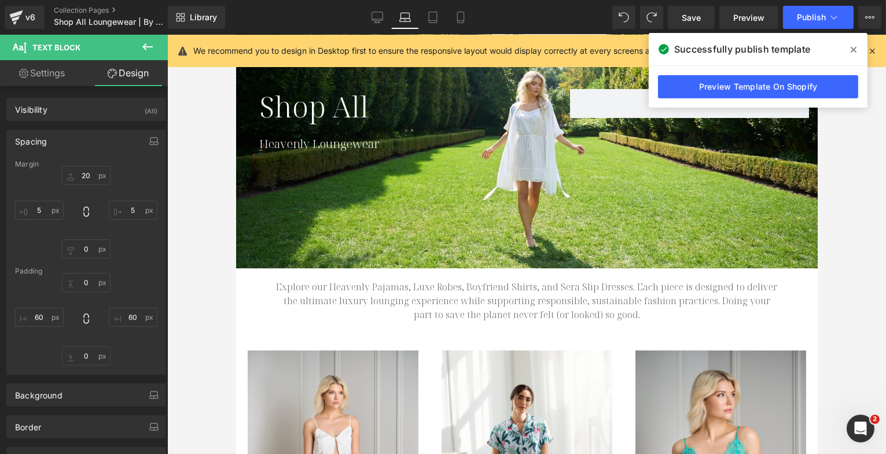
scroll to position [71, 0]
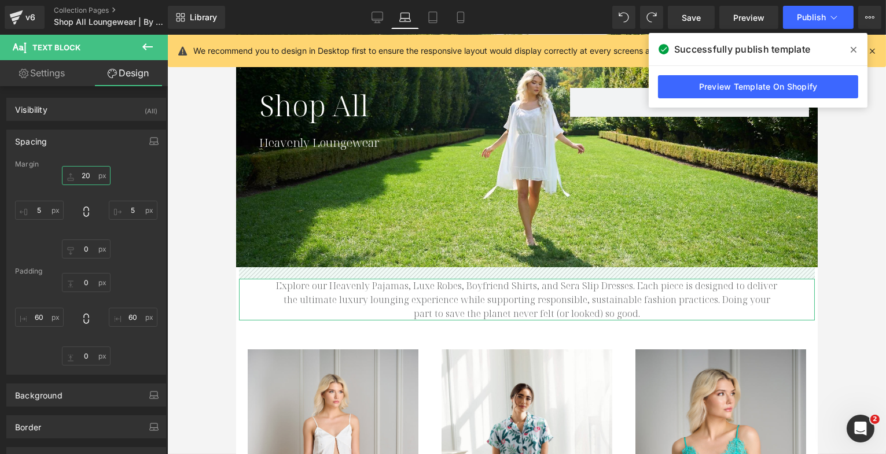
click at [84, 176] on input "20" at bounding box center [86, 175] width 49 height 19
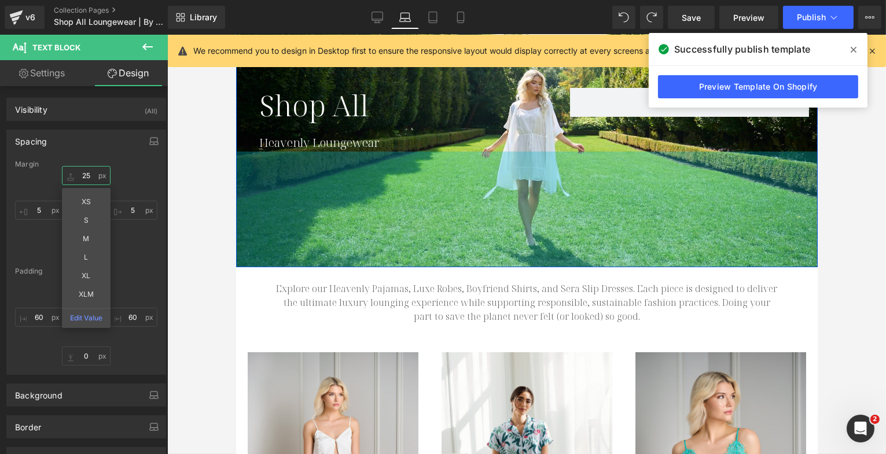
type input "2"
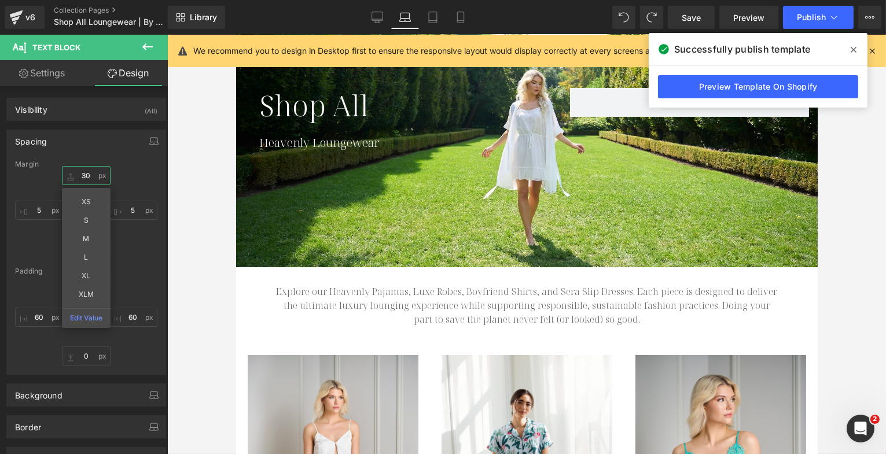
type input "30"
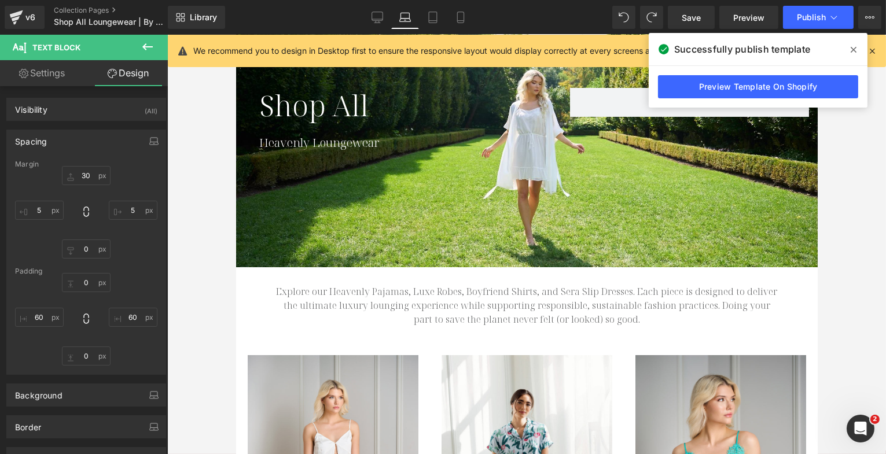
click at [853, 48] on icon at bounding box center [853, 49] width 6 height 9
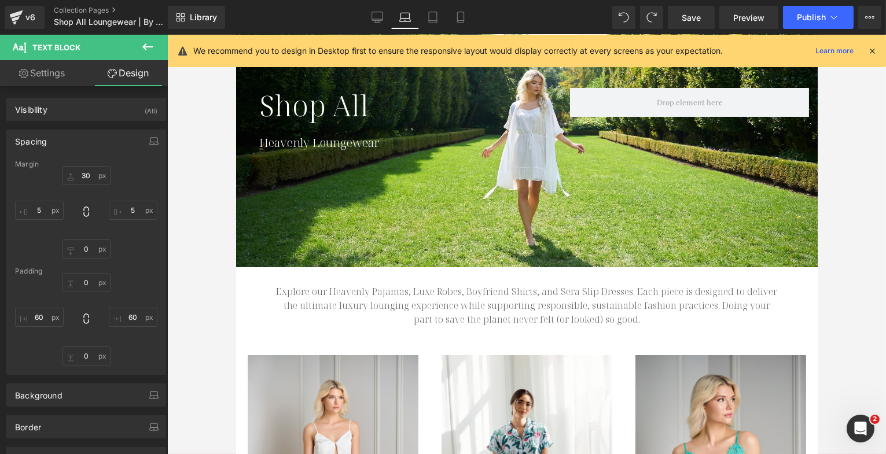
click at [836, 146] on div at bounding box center [526, 244] width 718 height 419
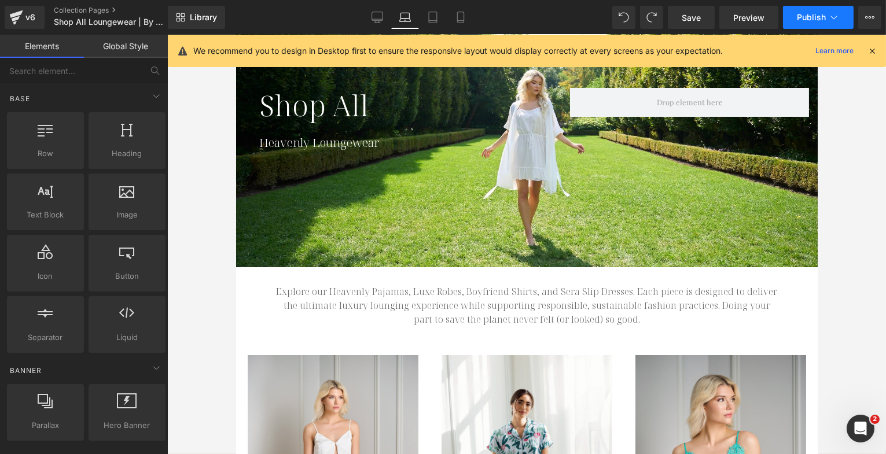
click at [797, 22] on button "Publish" at bounding box center [818, 17] width 71 height 23
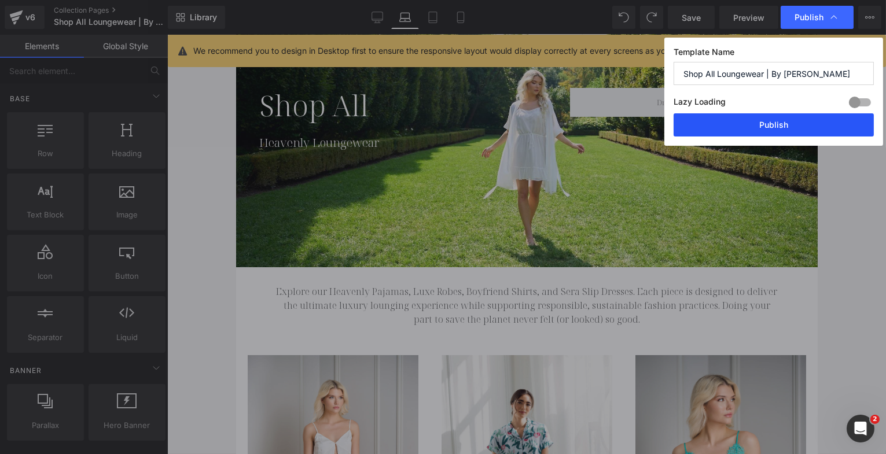
click at [747, 124] on button "Publish" at bounding box center [773, 124] width 200 height 23
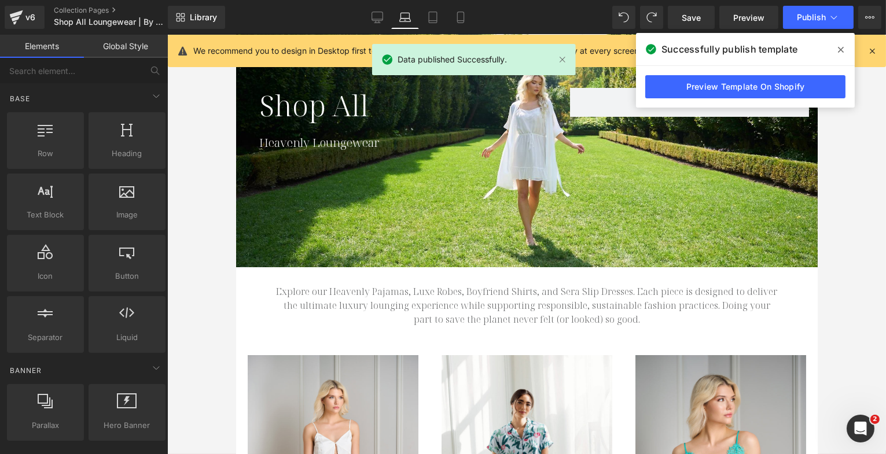
click at [841, 46] on icon at bounding box center [841, 49] width 6 height 9
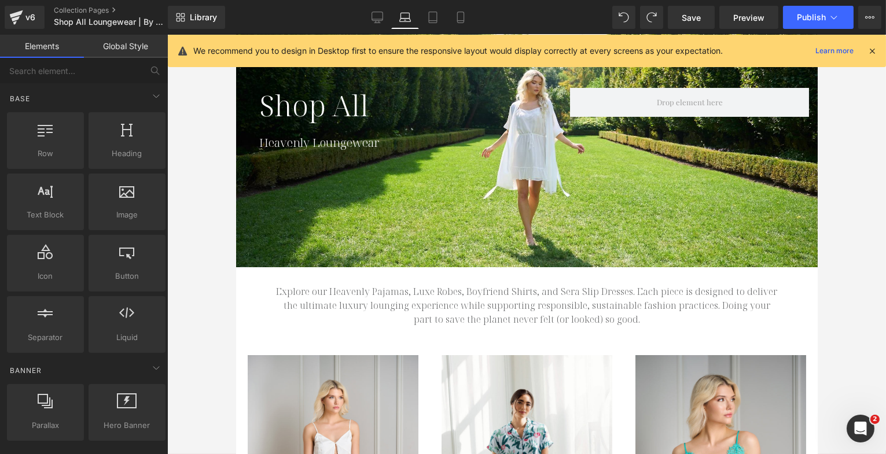
click at [553, 5] on div "Library Laptop Desktop Laptop Tablet Mobile Save Preview Publish Scheduled View…" at bounding box center [527, 17] width 718 height 35
click at [550, 24] on div "Library Laptop Desktop Laptop Tablet Mobile Save Preview Publish Scheduled View…" at bounding box center [527, 17] width 718 height 23
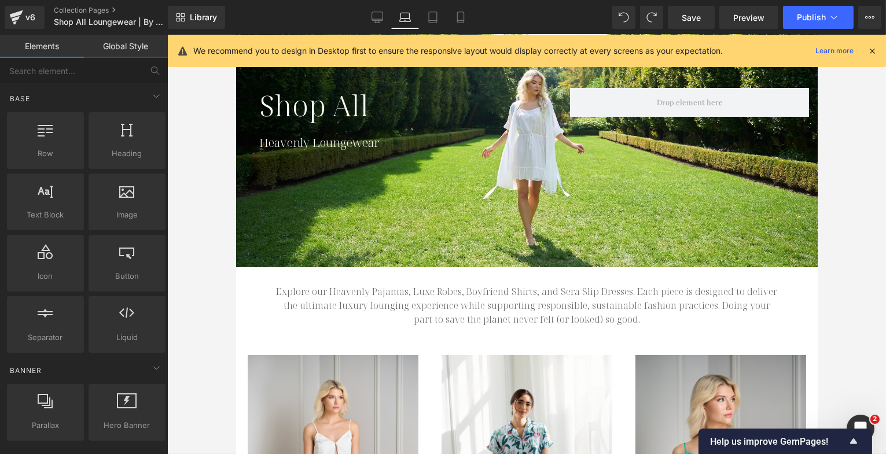
click at [868, 46] on icon at bounding box center [872, 51] width 10 height 10
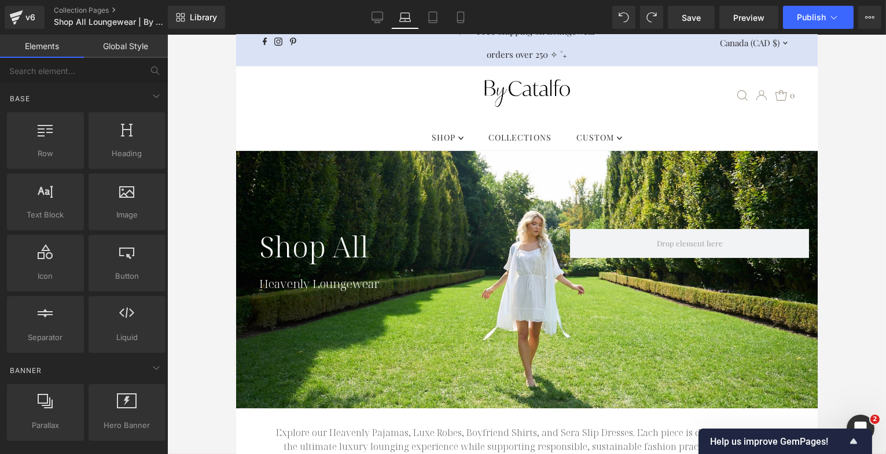
scroll to position [0, 0]
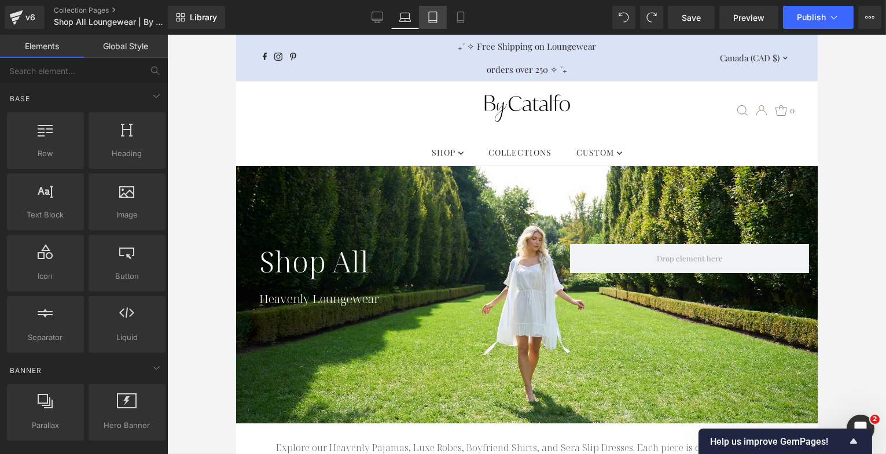
click at [432, 17] on icon at bounding box center [433, 18] width 12 height 12
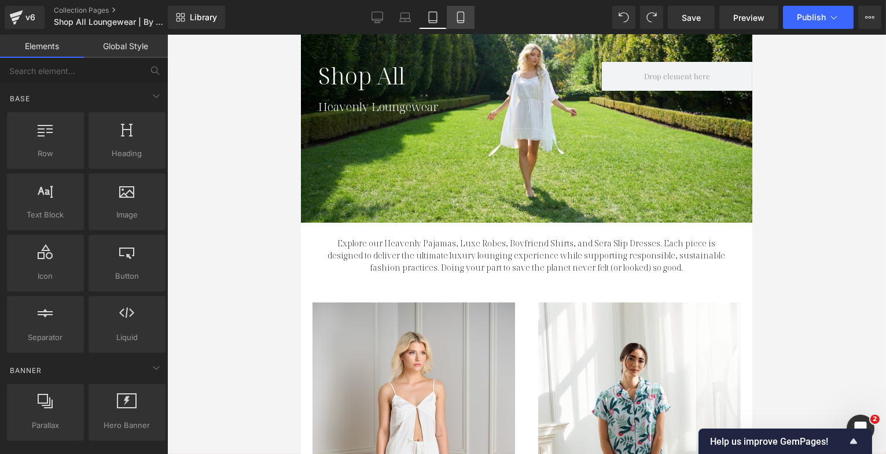
click at [458, 21] on icon at bounding box center [460, 21] width 6 height 0
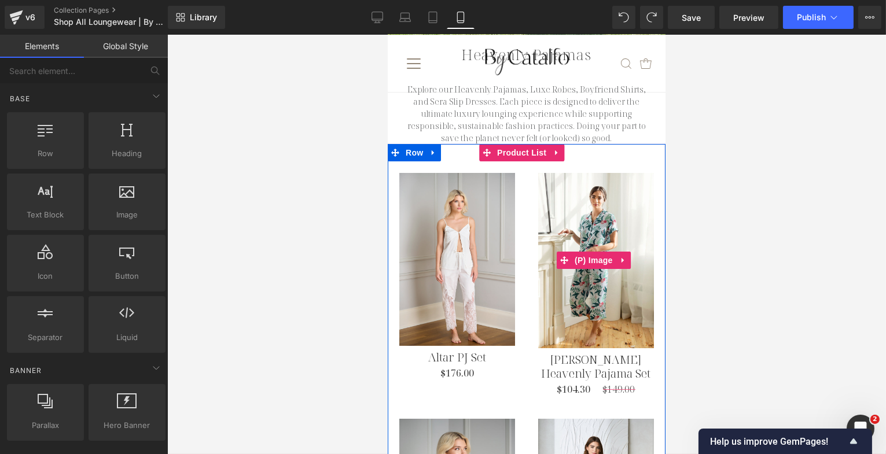
scroll to position [0, 0]
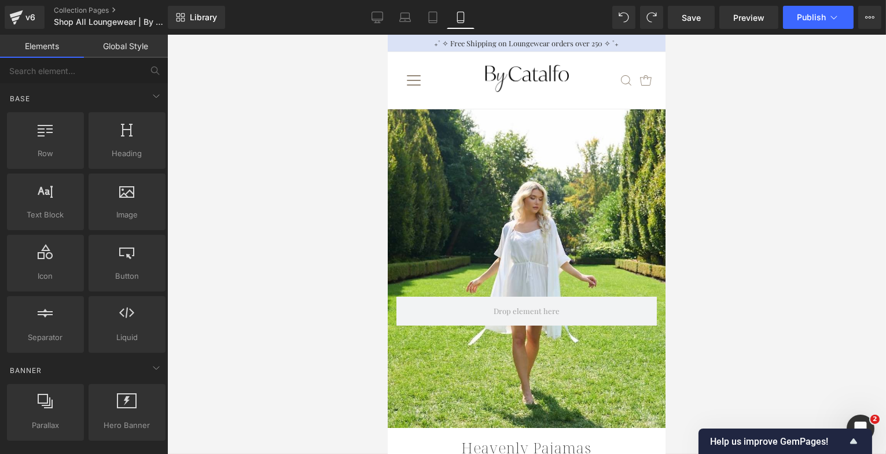
click at [97, 5] on div "v6 Collection Pages Shop All Loungewear | By [PERSON_NAME]" at bounding box center [84, 17] width 168 height 35
click at [96, 8] on link "Collection Pages" at bounding box center [120, 10] width 133 height 9
